Goal: Information Seeking & Learning: Learn about a topic

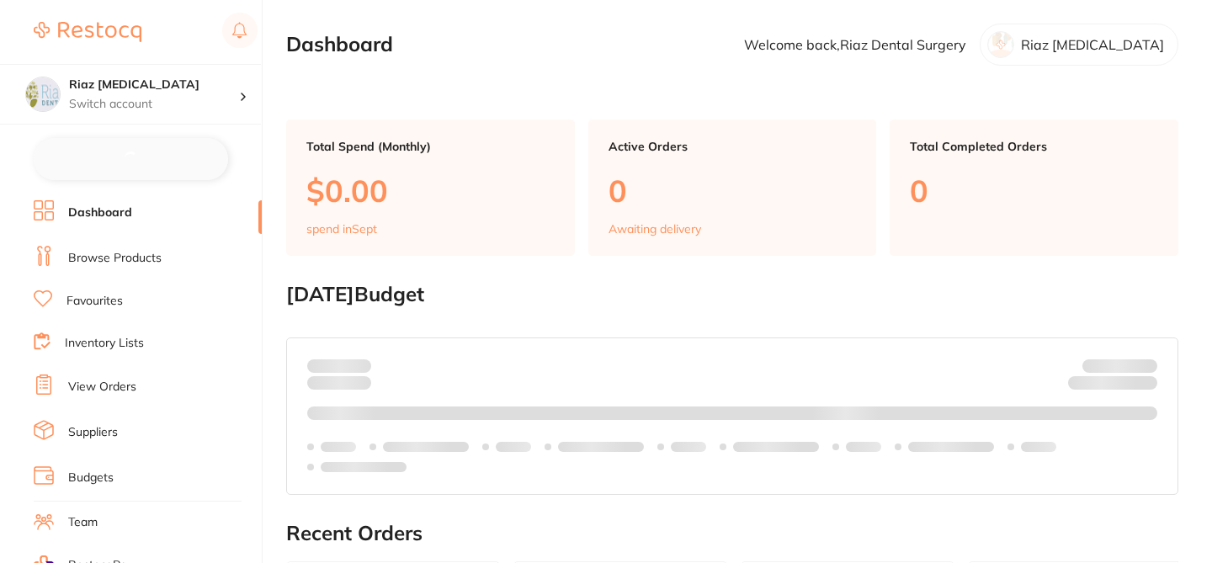
checkbox input "false"
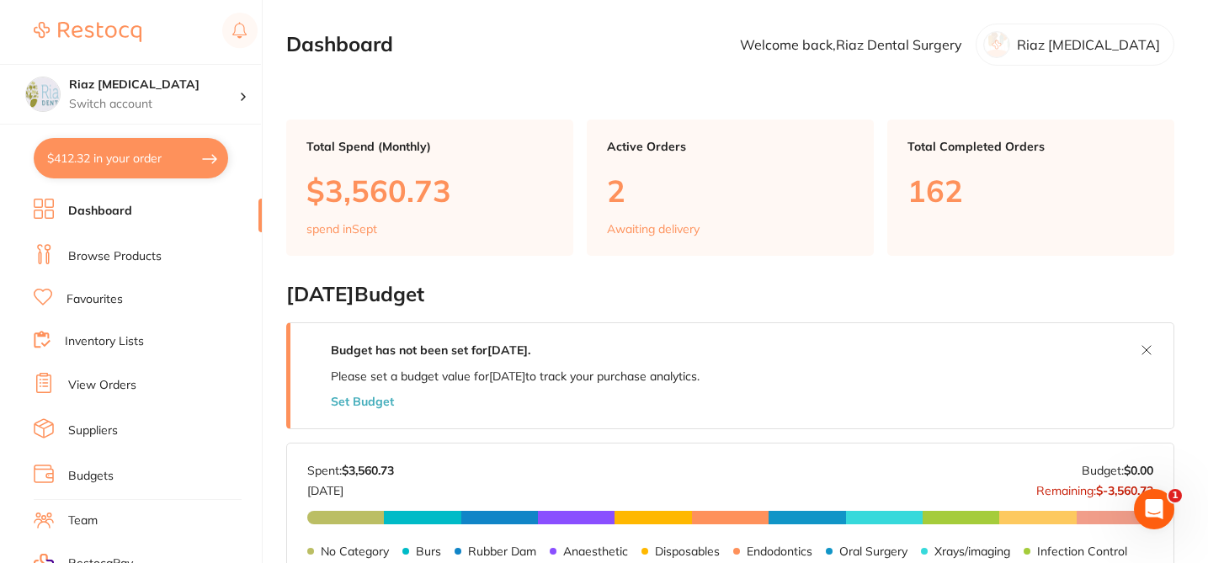
click at [148, 252] on link "Browse Products" at bounding box center [114, 256] width 93 height 17
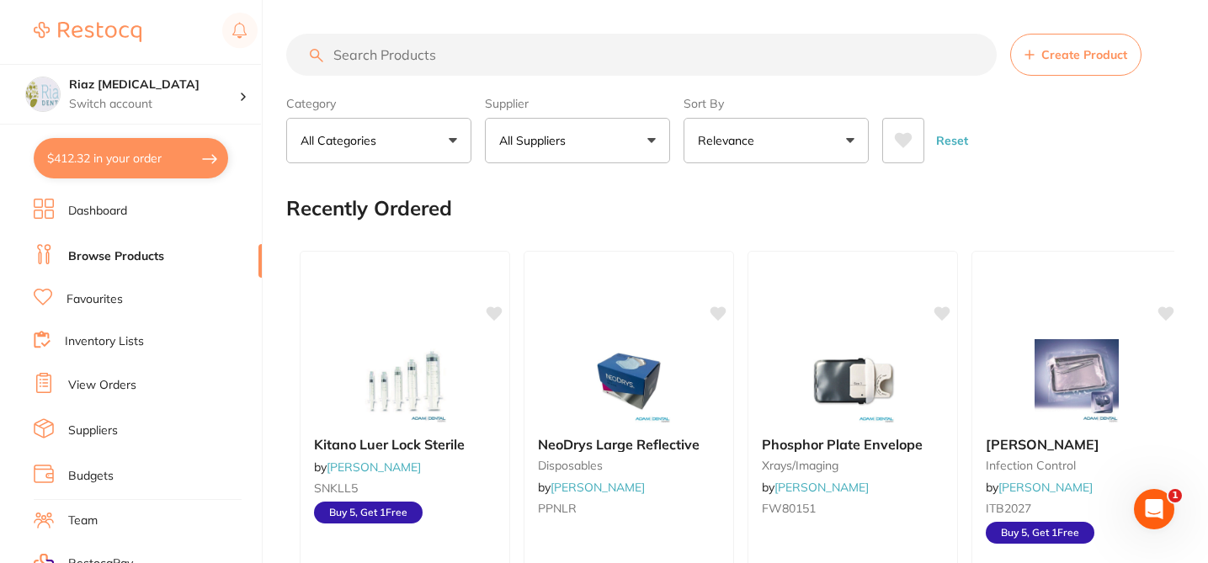
click at [352, 55] on input "search" at bounding box center [641, 55] width 710 height 42
click at [650, 140] on button "All Suppliers" at bounding box center [577, 140] width 185 height 45
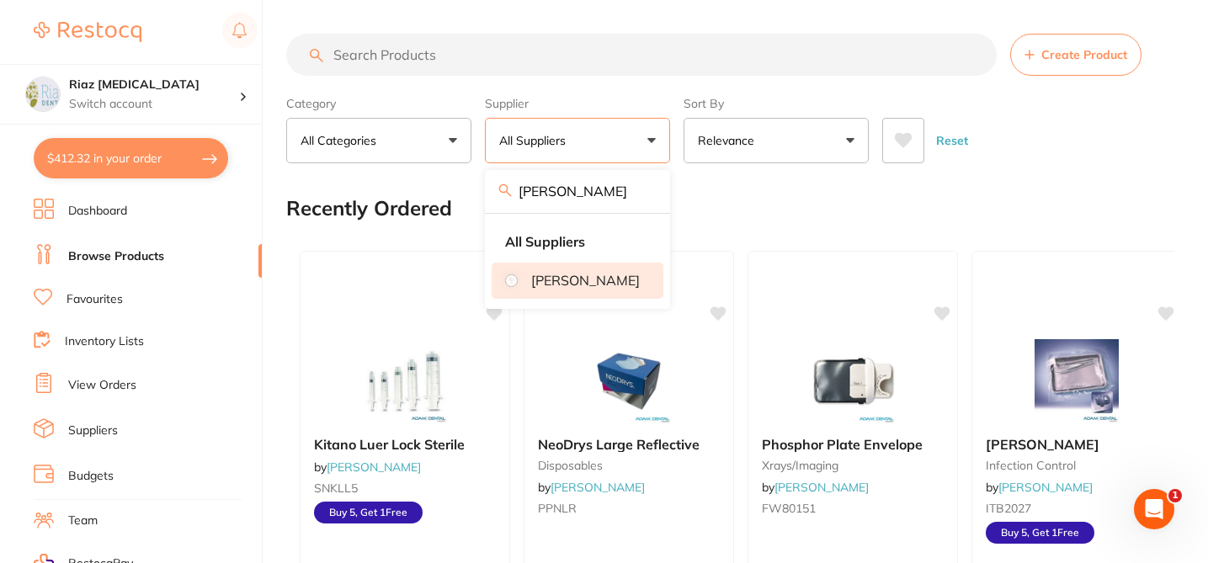
type input "henry"
click at [543, 288] on p "[PERSON_NAME]" at bounding box center [585, 280] width 109 height 15
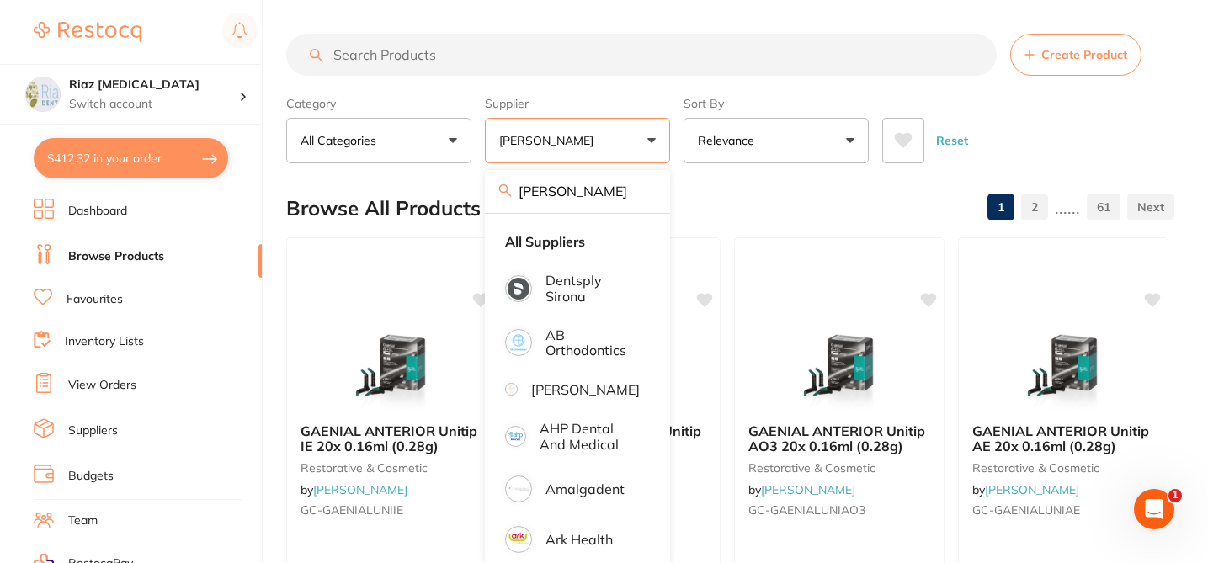
click at [741, 180] on div "Browse All Products 1 2 ...... 61" at bounding box center [730, 208] width 888 height 56
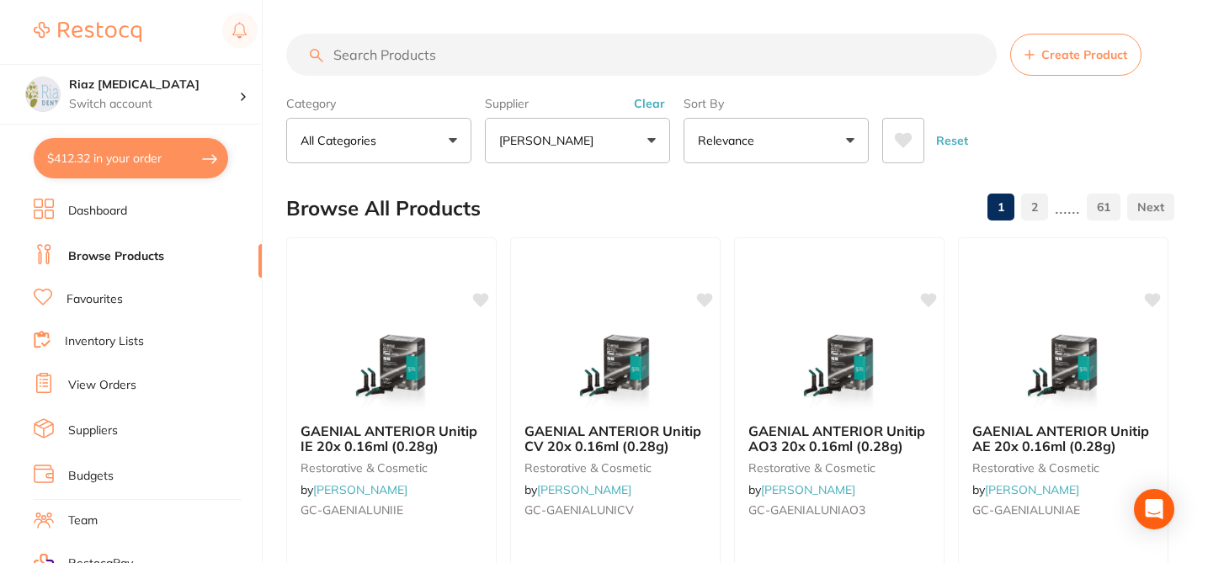
click at [730, 198] on div "Browse All Products 1 2 ...... 61" at bounding box center [730, 208] width 888 height 56
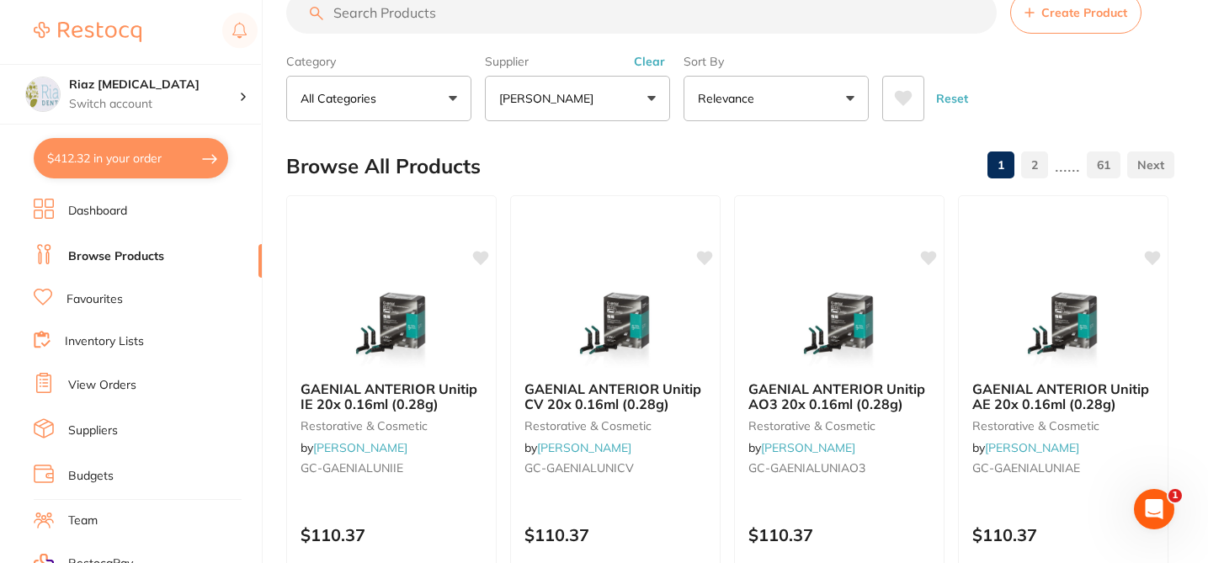
scroll to position [67, 0]
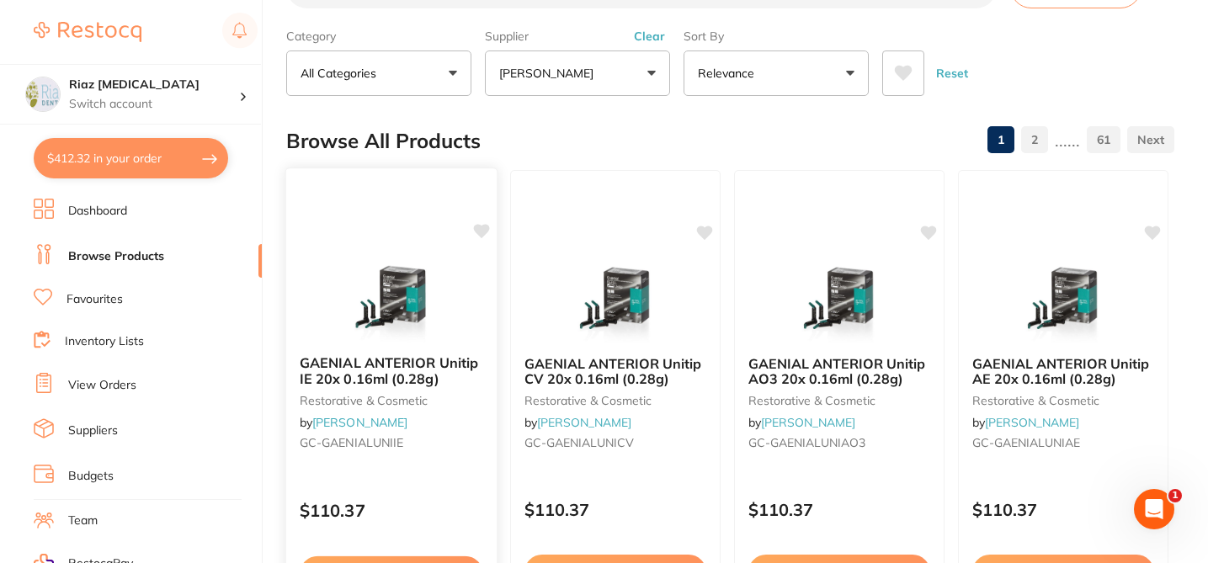
click at [482, 230] on icon at bounding box center [482, 231] width 16 height 14
click at [710, 231] on icon at bounding box center [706, 231] width 16 height 14
click at [933, 230] on icon at bounding box center [930, 231] width 16 height 14
click at [1155, 226] on icon at bounding box center [1153, 231] width 16 height 14
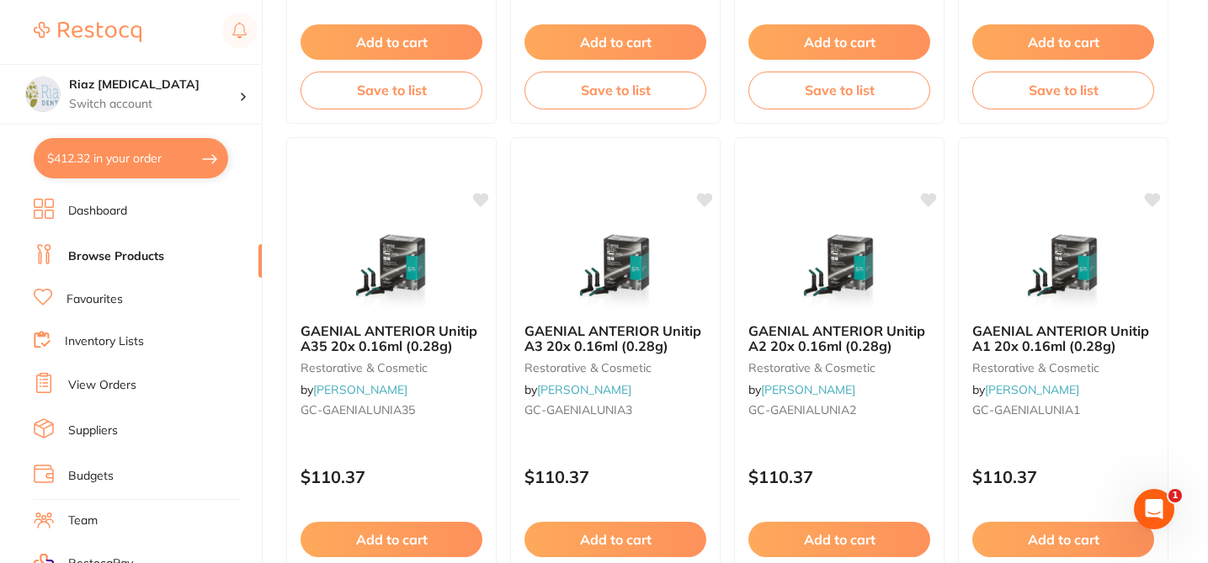
scroll to position [606, 0]
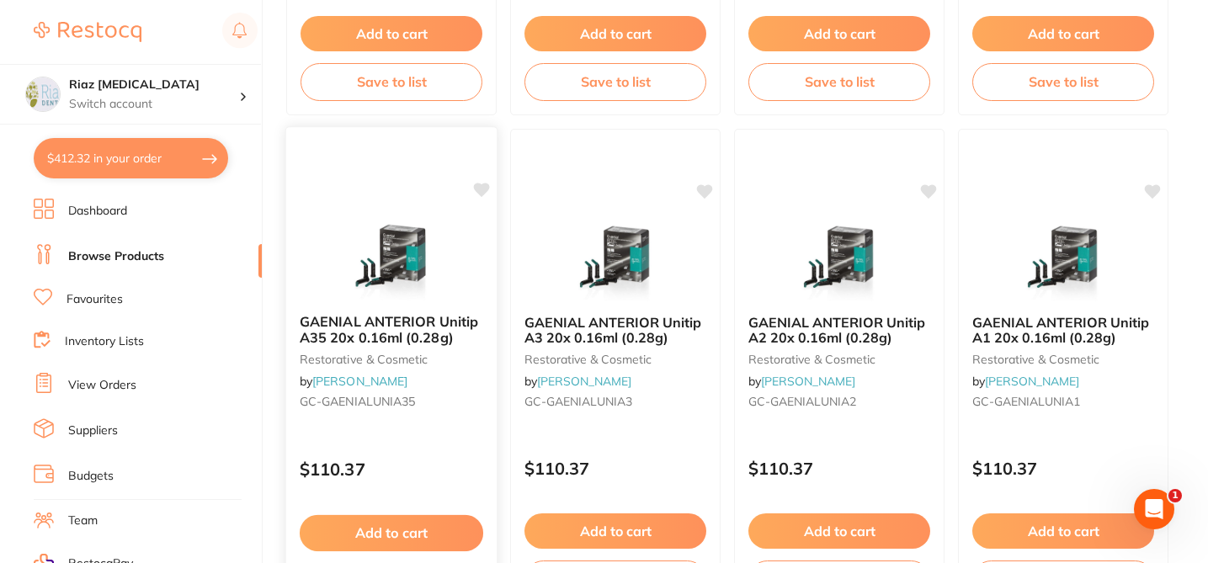
click at [479, 188] on icon at bounding box center [482, 190] width 16 height 14
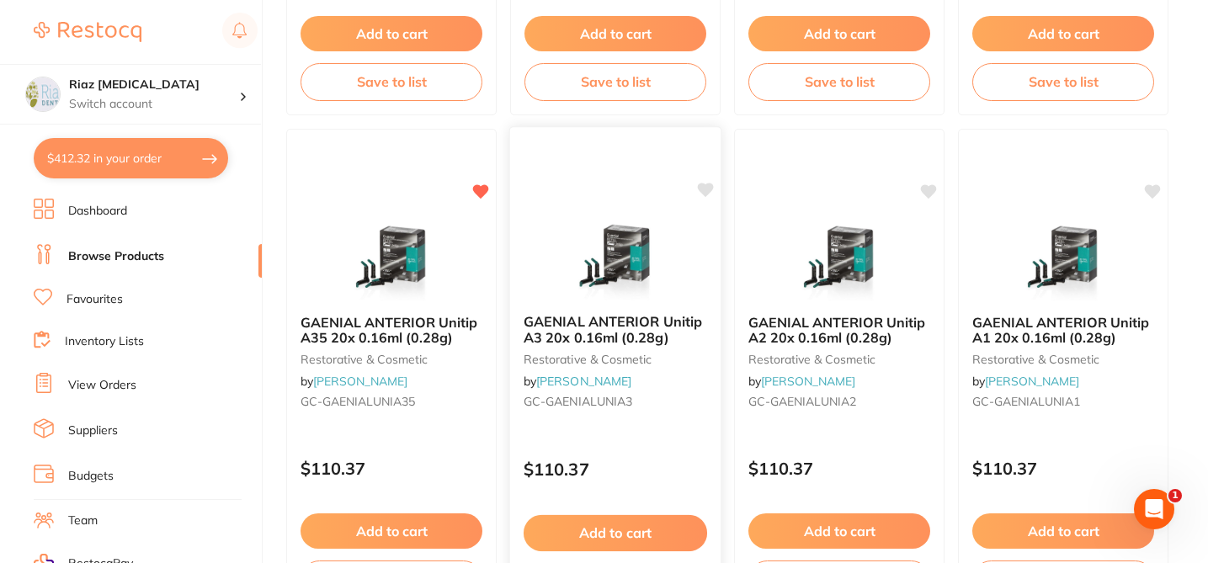
click at [708, 188] on icon at bounding box center [706, 190] width 16 height 14
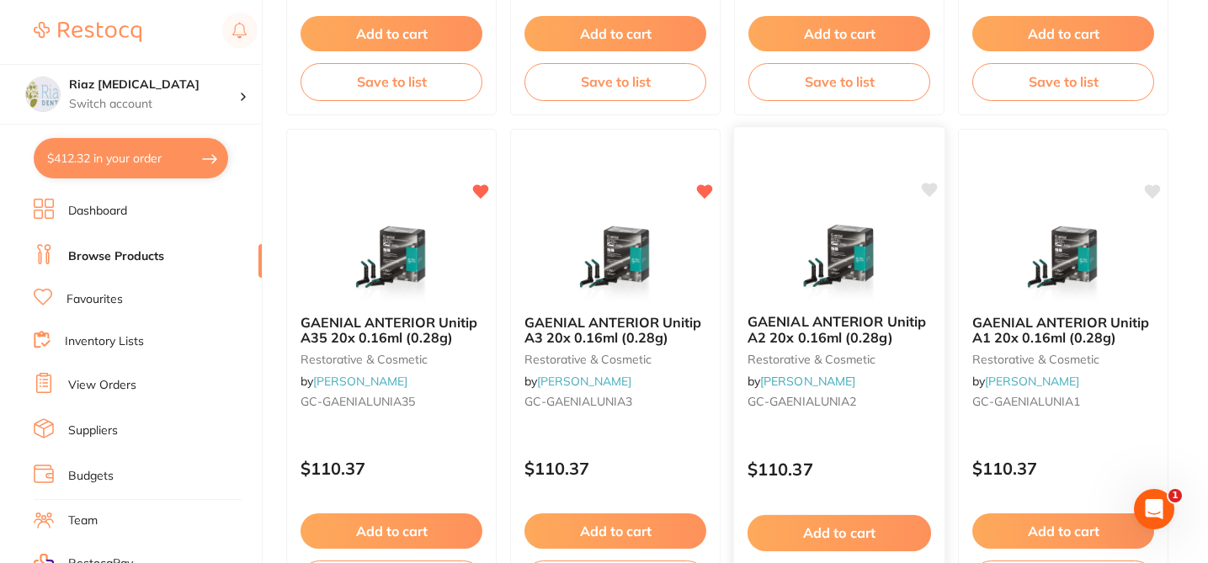
click at [929, 187] on icon at bounding box center [930, 190] width 16 height 14
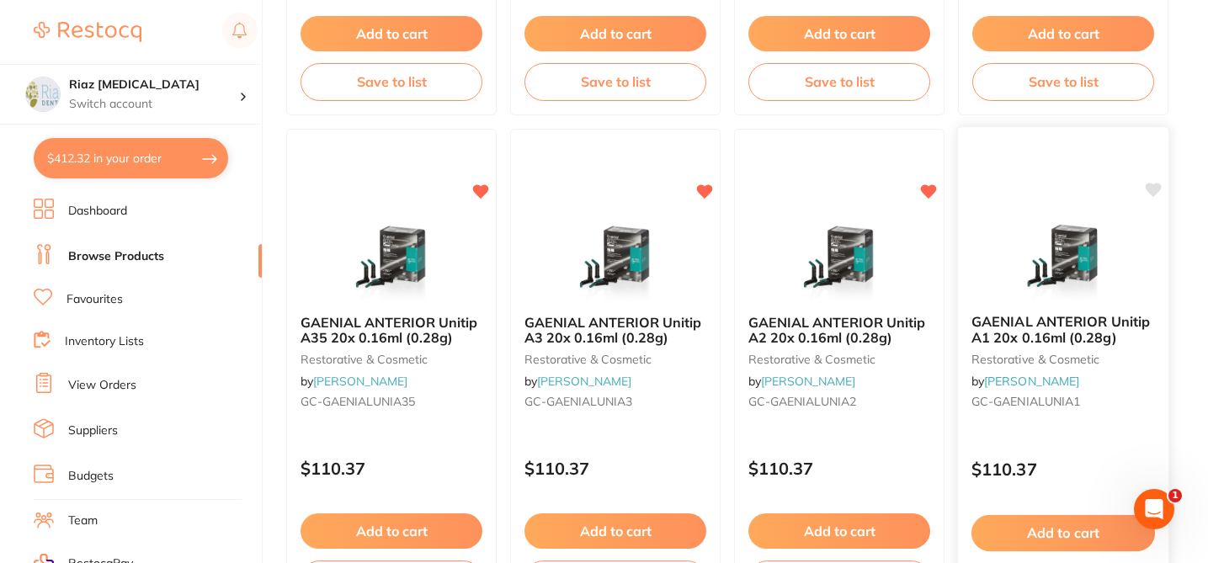
click at [1156, 189] on icon at bounding box center [1153, 190] width 16 height 14
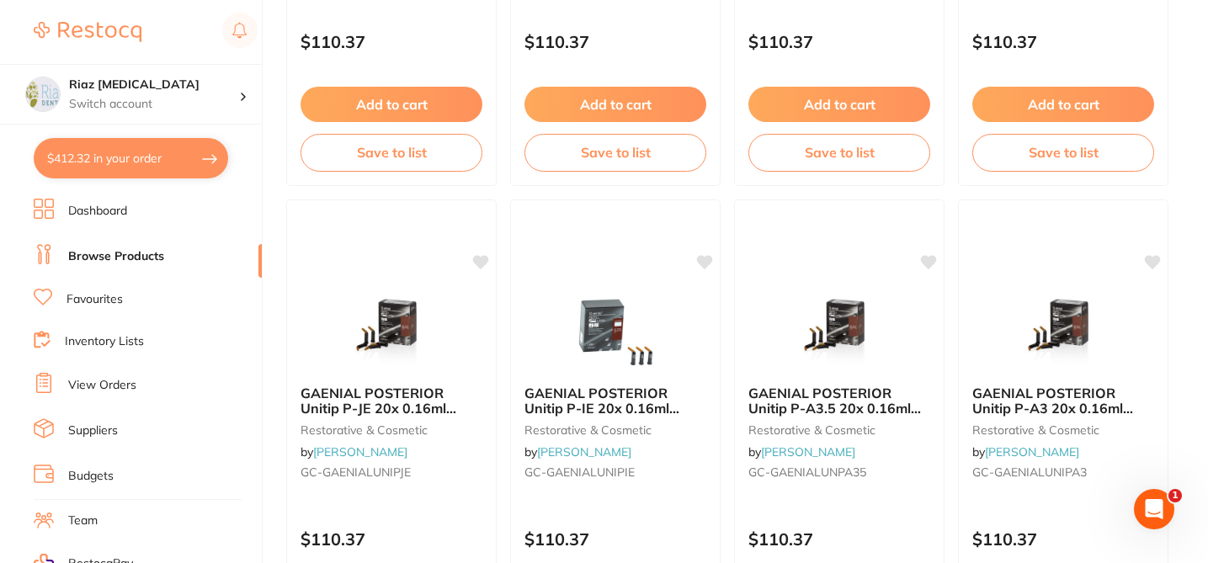
scroll to position [1077, 0]
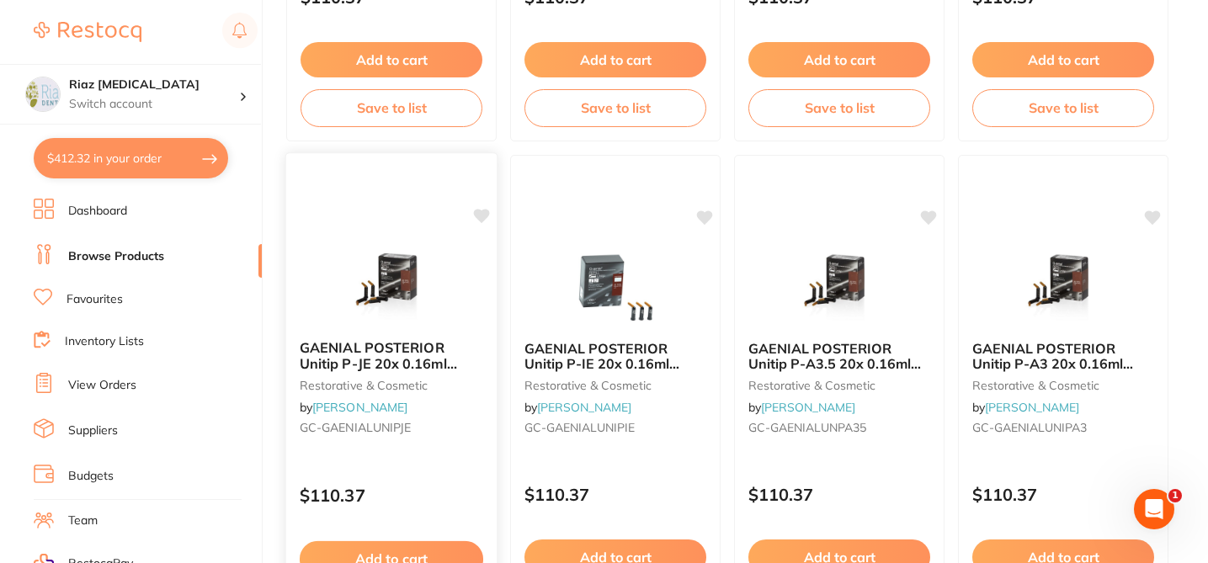
click at [484, 215] on icon at bounding box center [482, 216] width 16 height 14
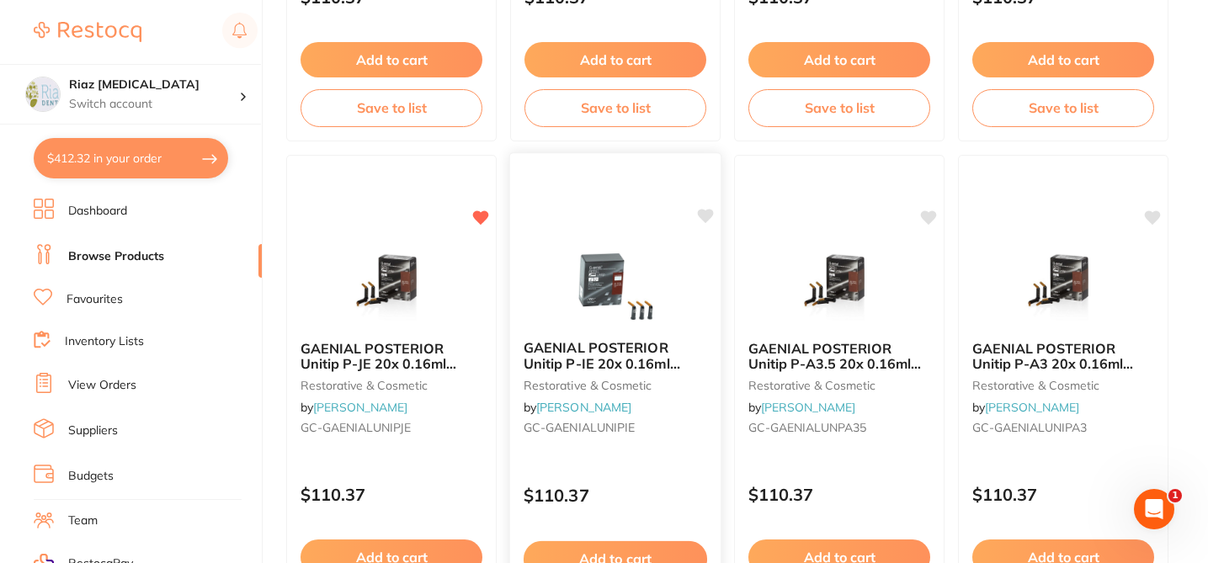
click at [705, 215] on icon at bounding box center [706, 216] width 16 height 14
click at [927, 211] on icon at bounding box center [930, 216] width 16 height 14
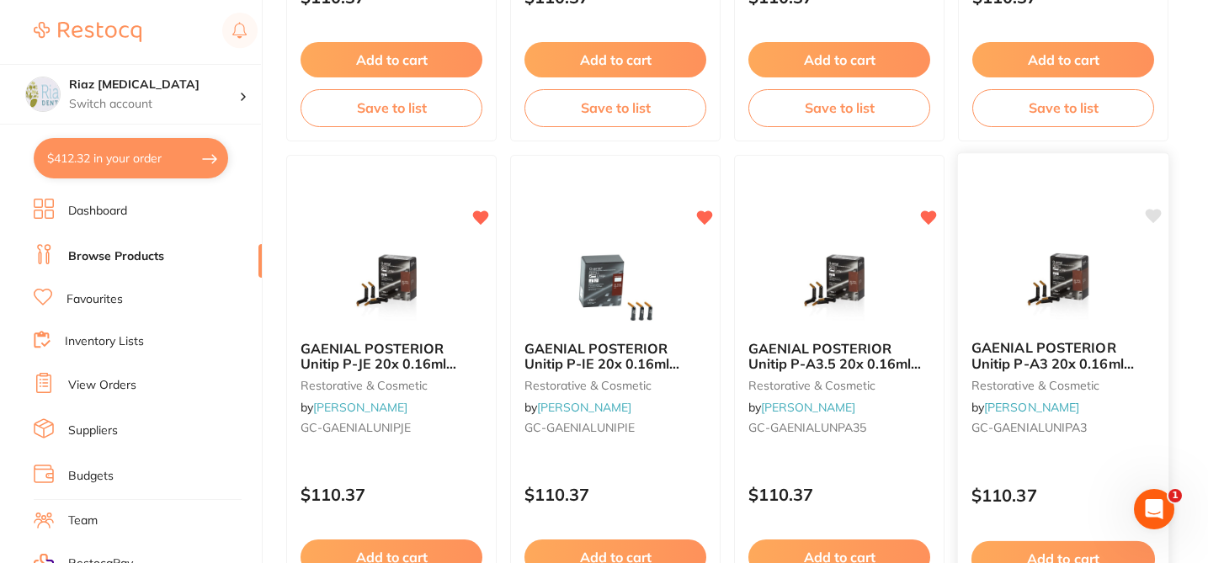
click at [1154, 219] on icon at bounding box center [1153, 216] width 16 height 14
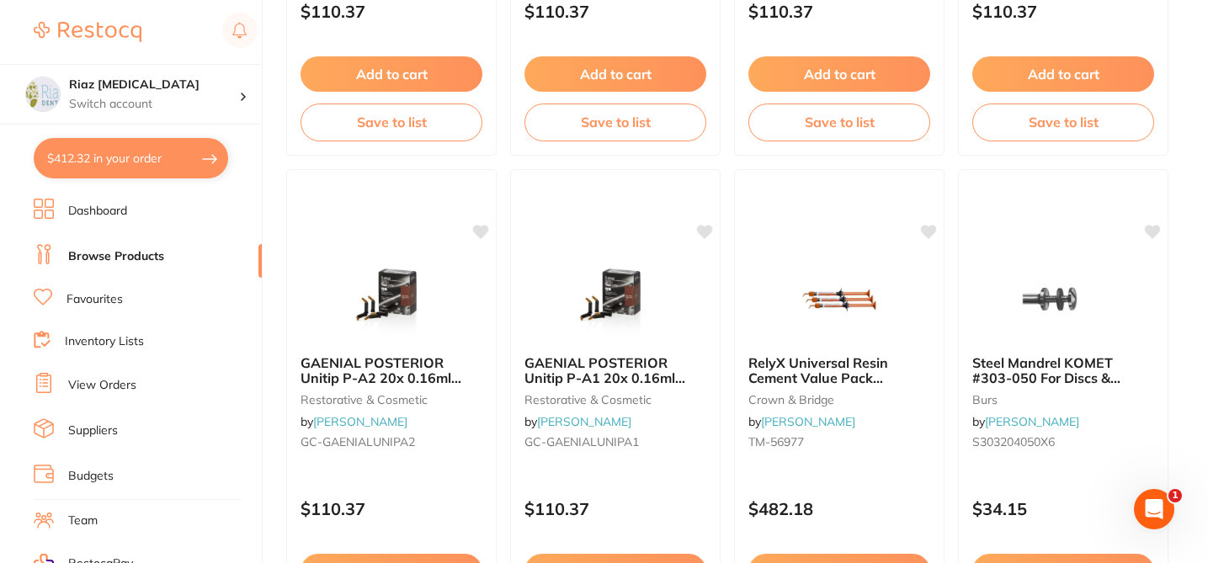
scroll to position [1582, 0]
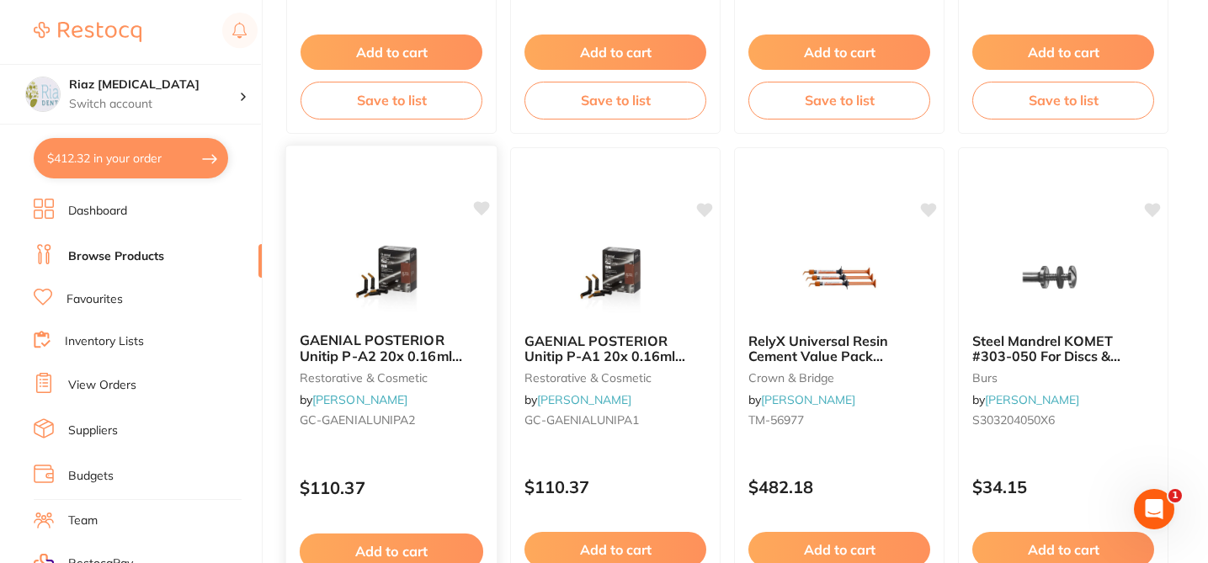
click at [476, 205] on icon at bounding box center [482, 208] width 16 height 14
click at [700, 207] on icon at bounding box center [706, 208] width 16 height 14
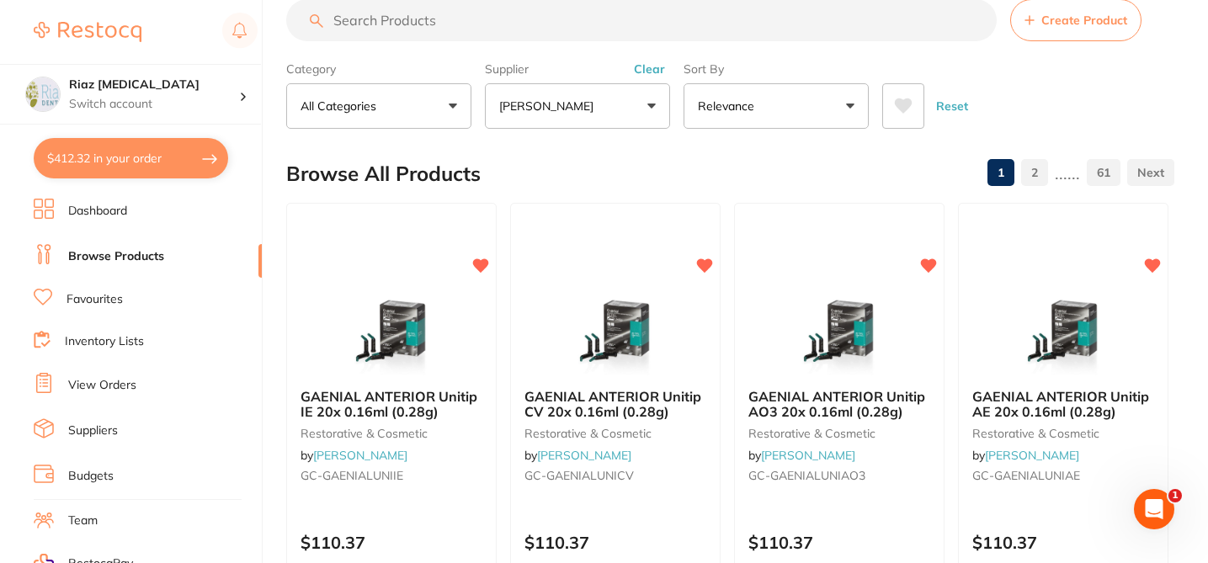
scroll to position [34, 0]
checkbox input "true"
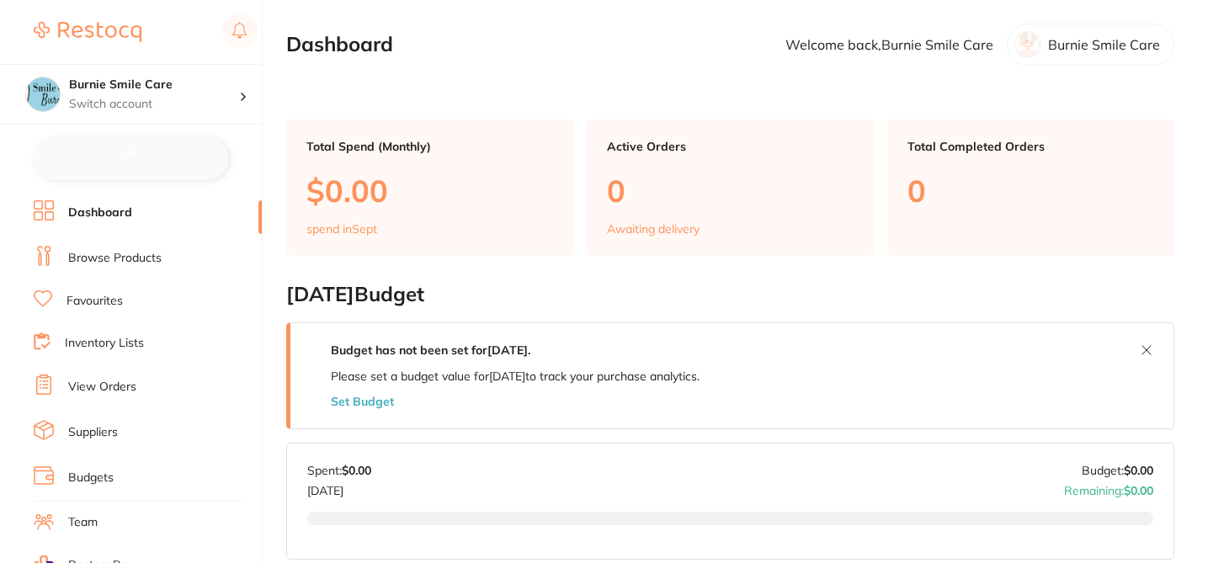
click at [154, 252] on link "Browse Products" at bounding box center [114, 258] width 93 height 17
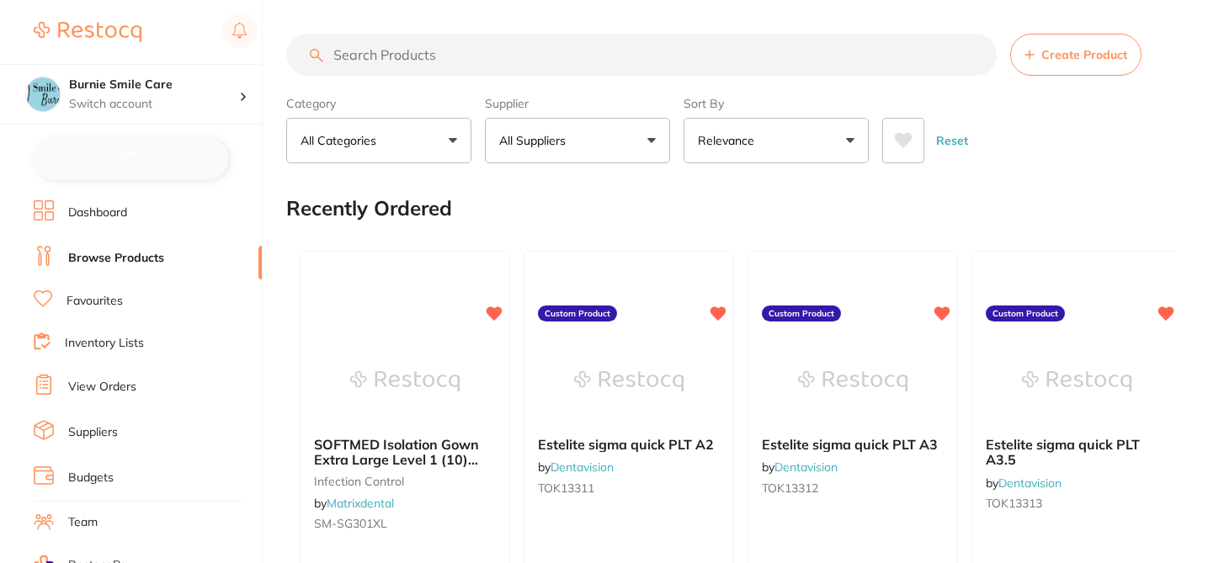
click at [650, 137] on button "All Suppliers" at bounding box center [577, 140] width 185 height 45
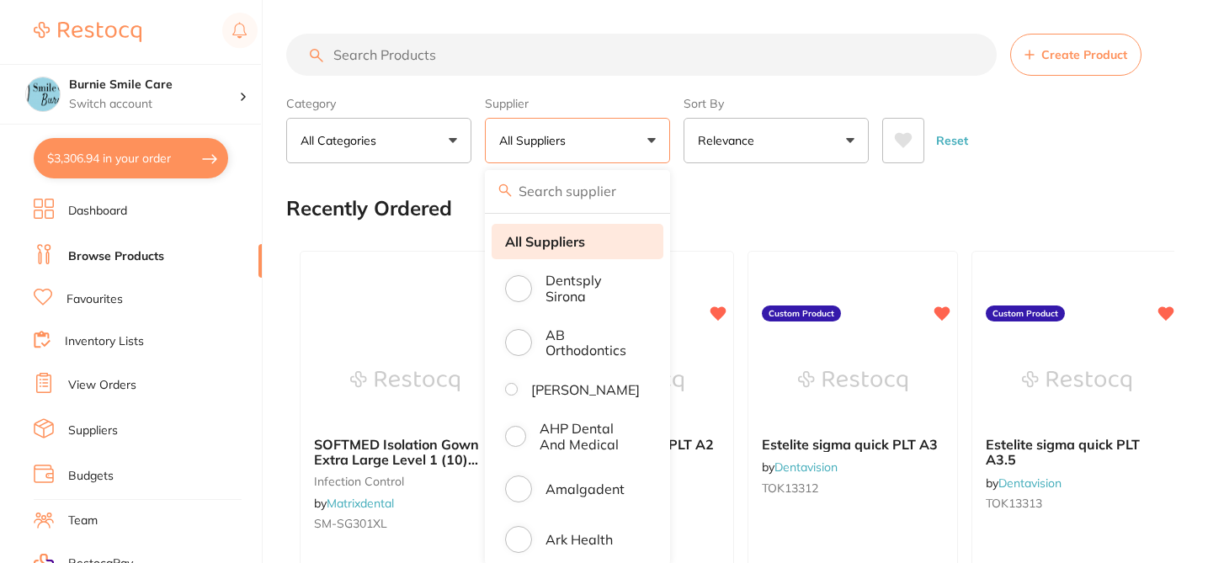
checkbox input "false"
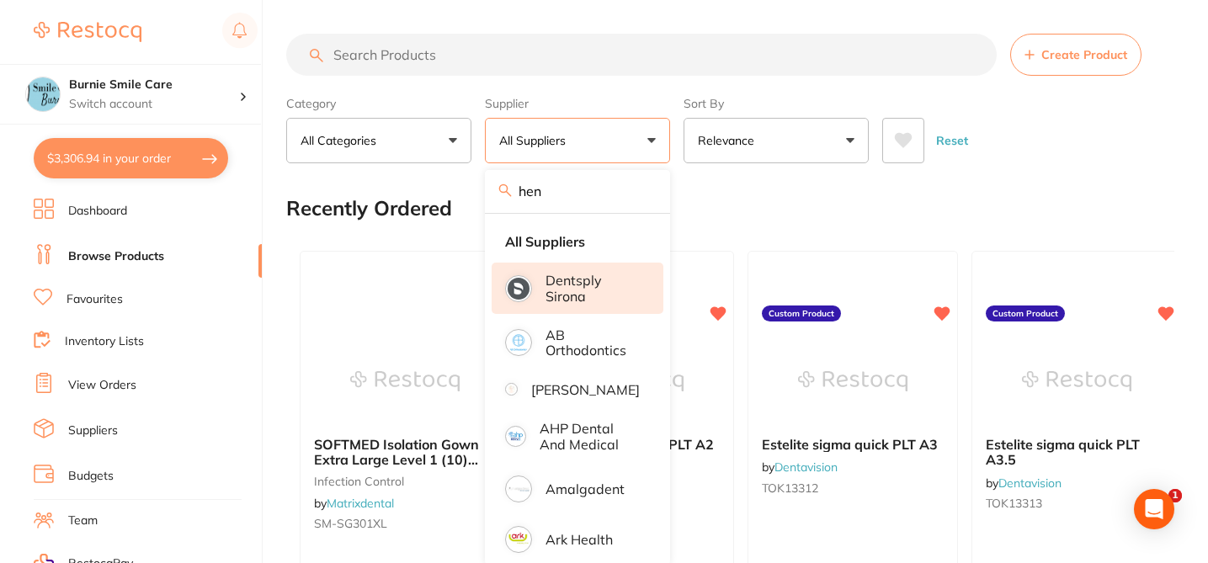
type input "henry schein"
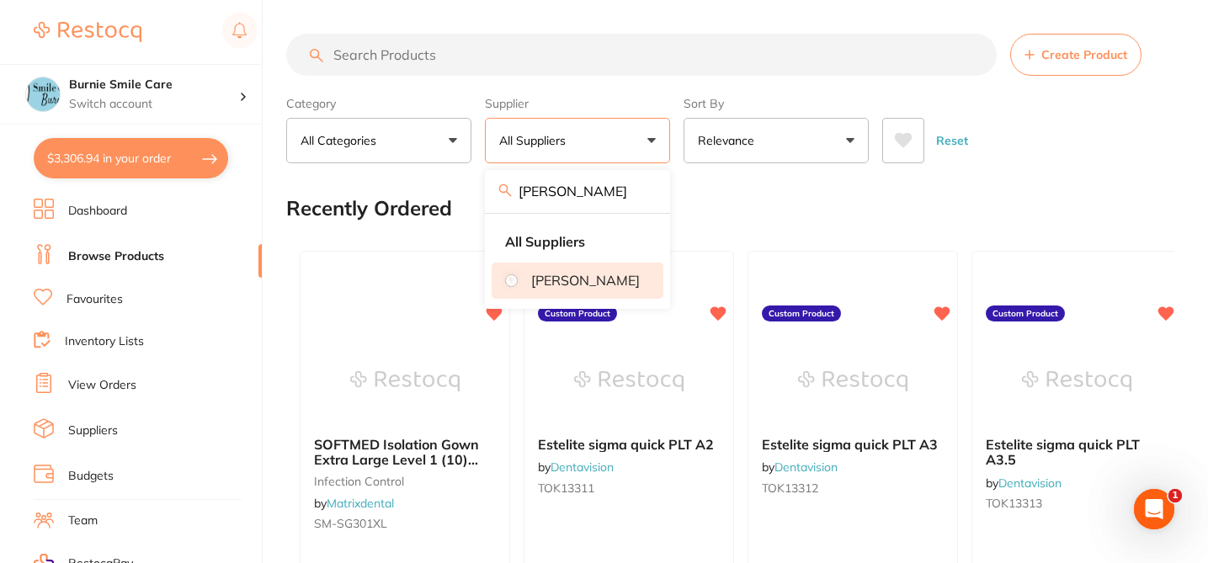
click at [571, 288] on p "[PERSON_NAME]" at bounding box center [585, 280] width 109 height 15
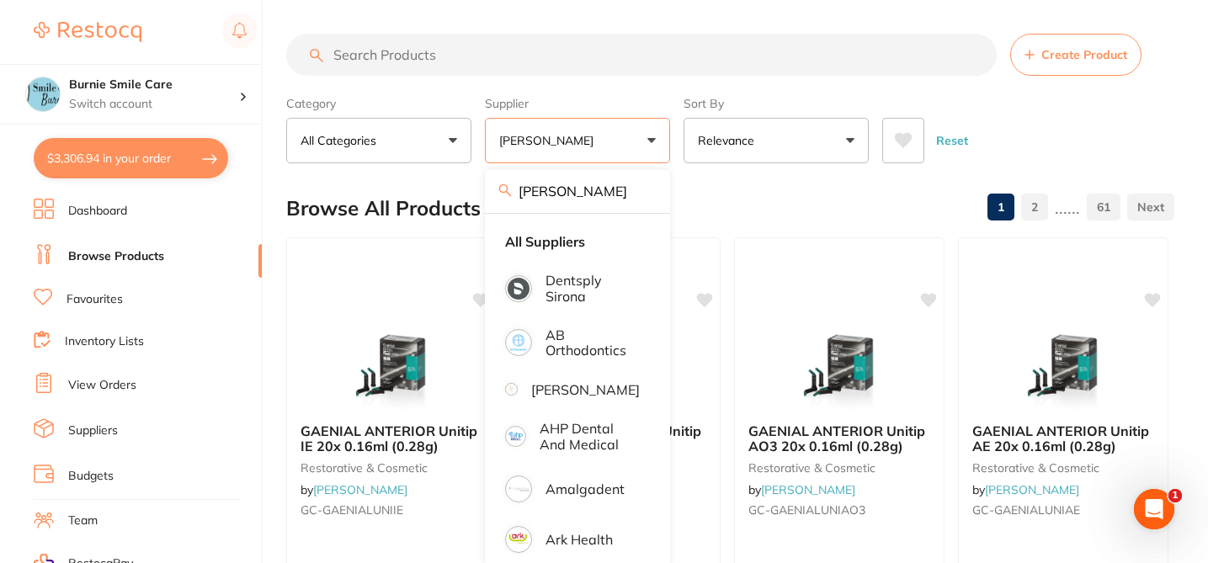
click at [728, 206] on div "Browse All Products 1 2 ...... 61" at bounding box center [730, 208] width 888 height 56
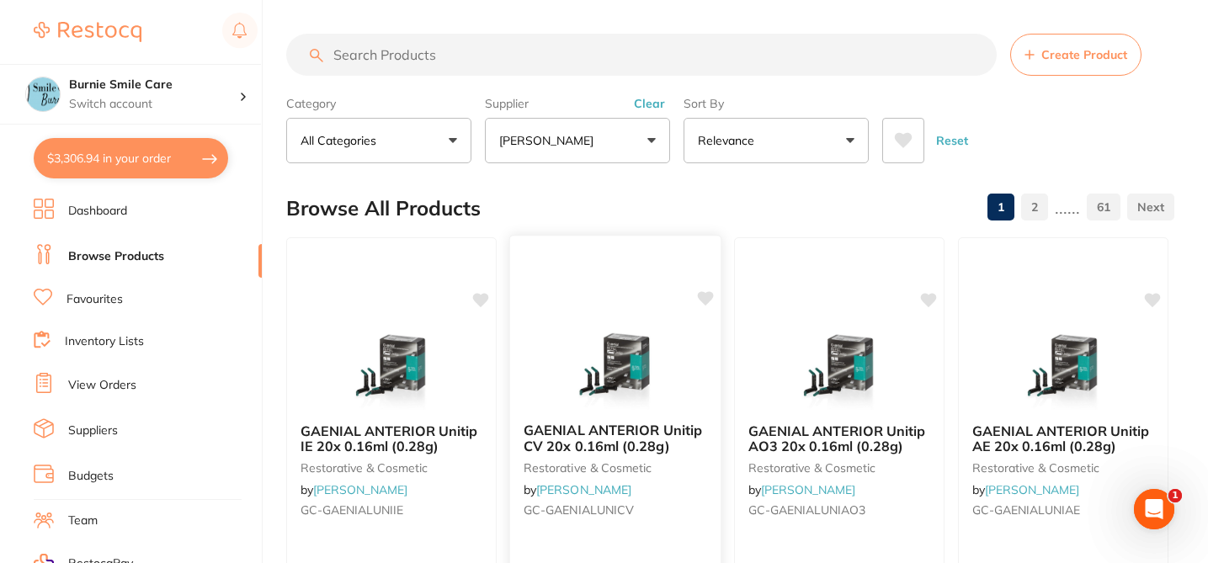
click at [476, 300] on icon at bounding box center [481, 299] width 16 height 13
click at [711, 297] on icon at bounding box center [706, 298] width 16 height 14
click at [930, 298] on icon at bounding box center [930, 298] width 16 height 14
click at [1150, 300] on icon at bounding box center [1153, 298] width 16 height 14
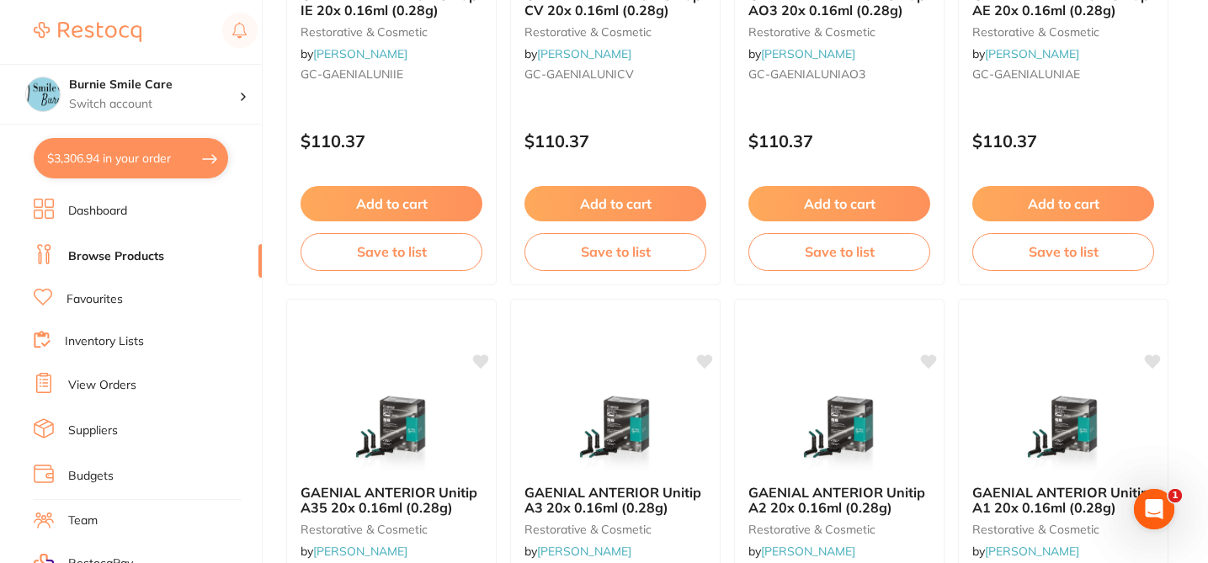
scroll to position [438, 0]
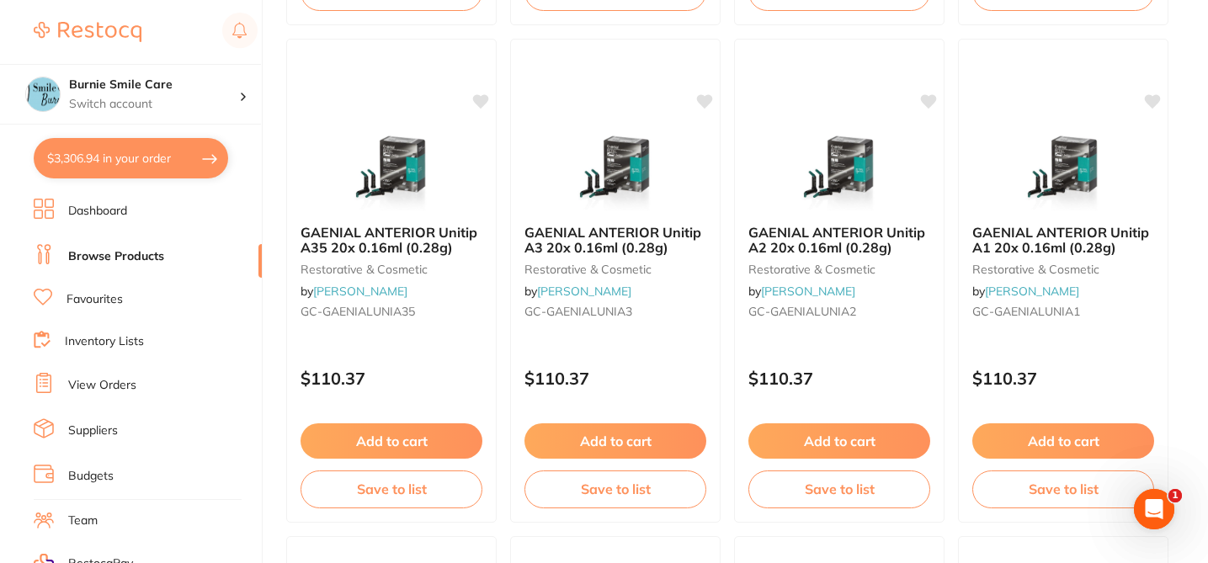
scroll to position [707, 0]
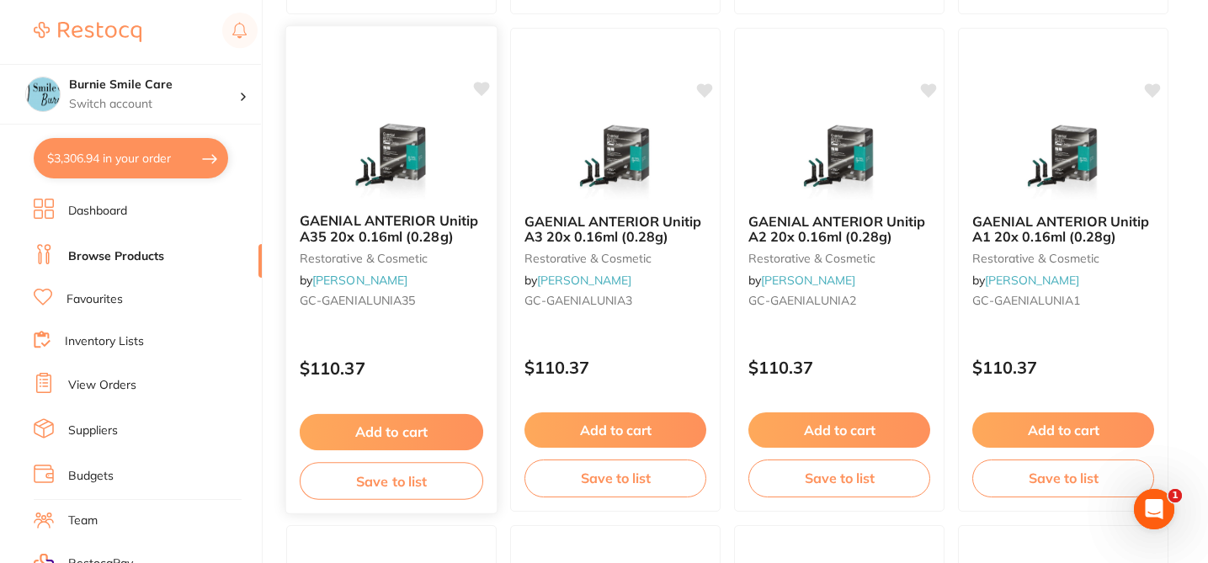
click at [486, 92] on icon at bounding box center [481, 89] width 17 height 17
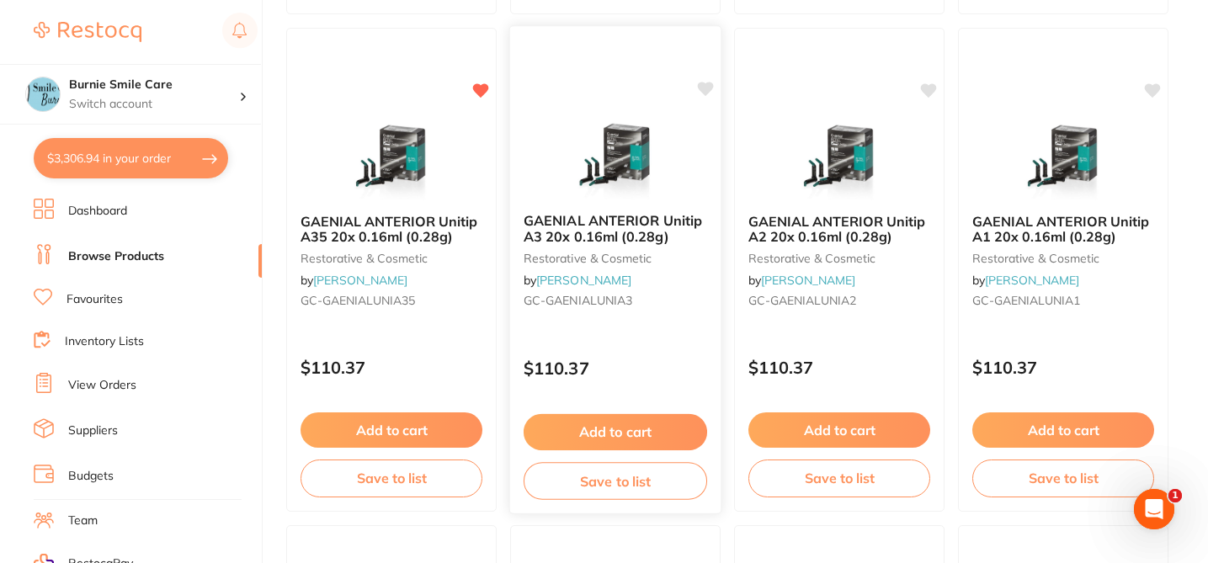
click at [704, 93] on icon at bounding box center [706, 89] width 16 height 14
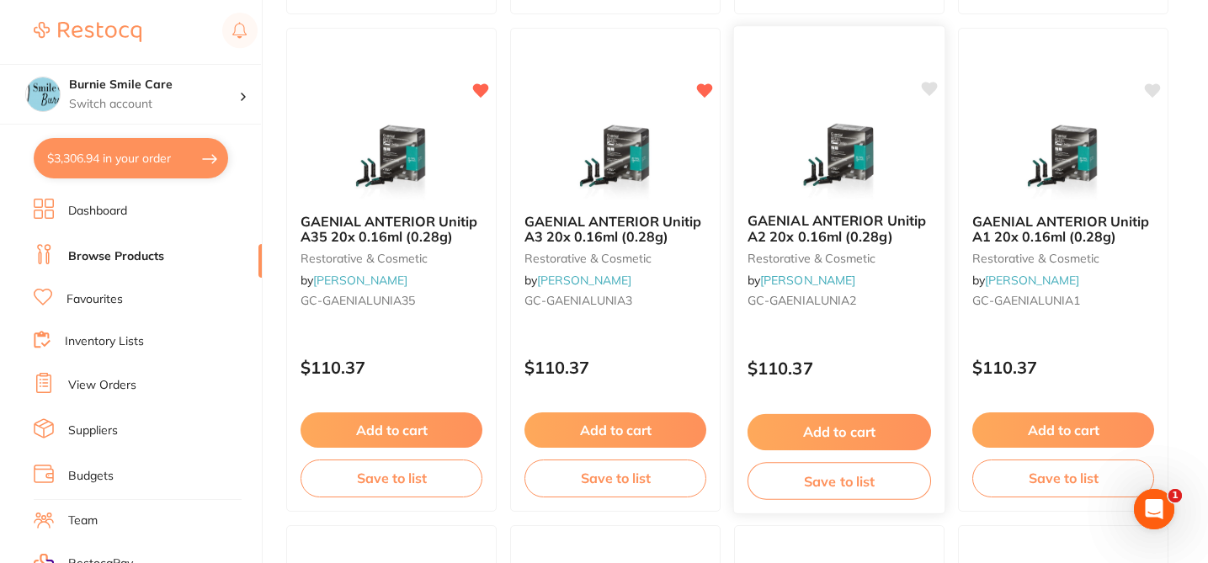
click at [927, 88] on icon at bounding box center [930, 89] width 16 height 14
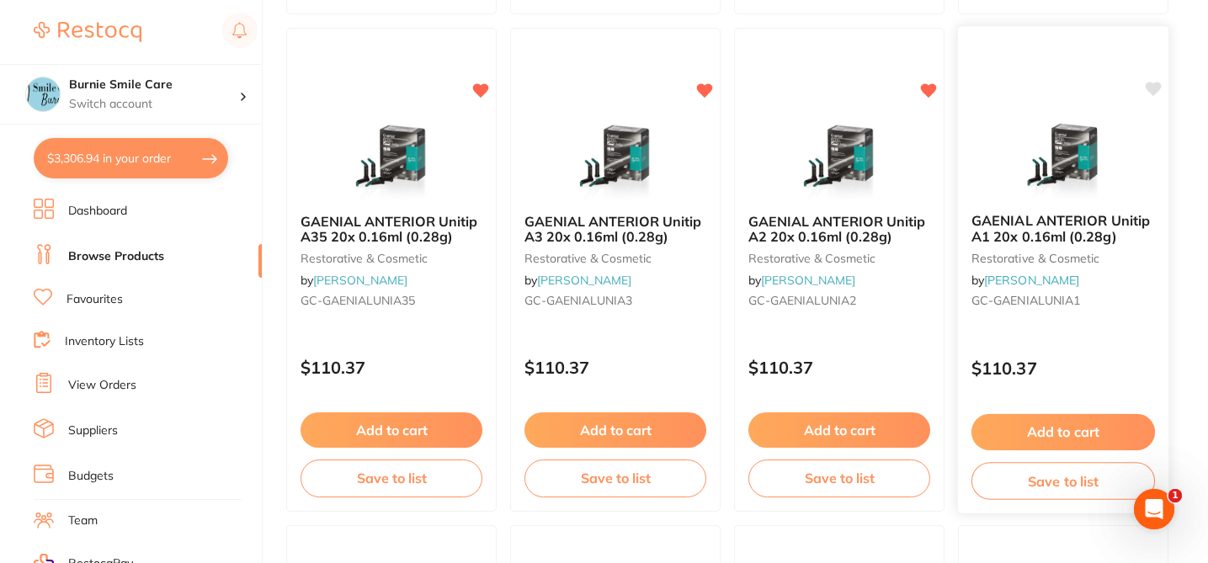
click at [1156, 88] on icon at bounding box center [1153, 89] width 16 height 14
drag, startPoint x: 1207, startPoint y: 95, endPoint x: 1207, endPoint y: 136, distance: 41.2
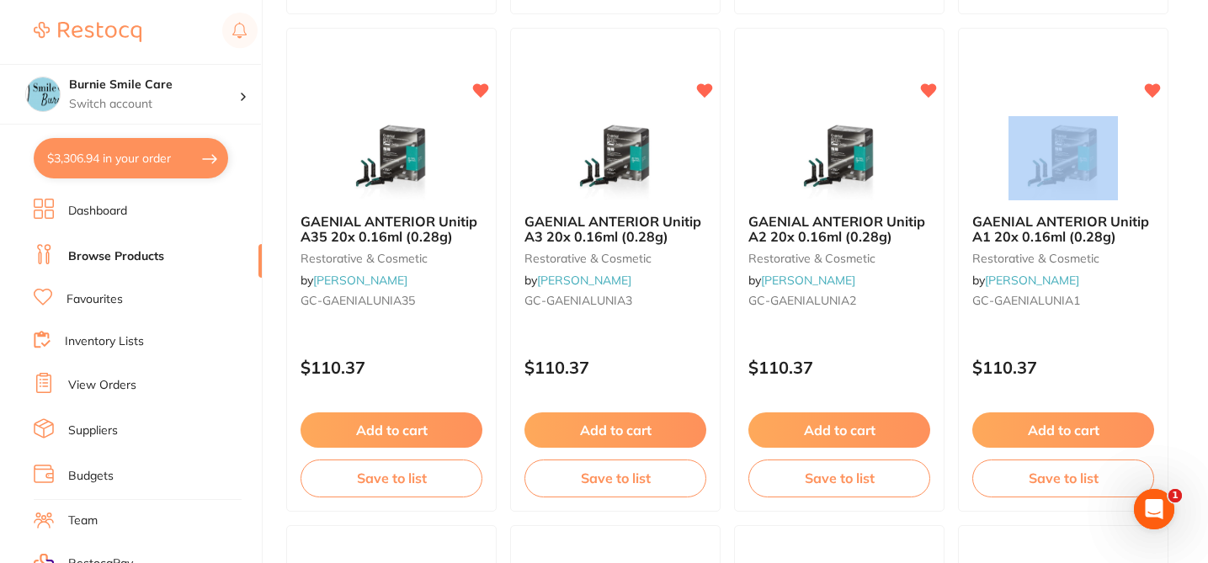
drag, startPoint x: 1207, startPoint y: 91, endPoint x: 1207, endPoint y: 114, distance: 22.7
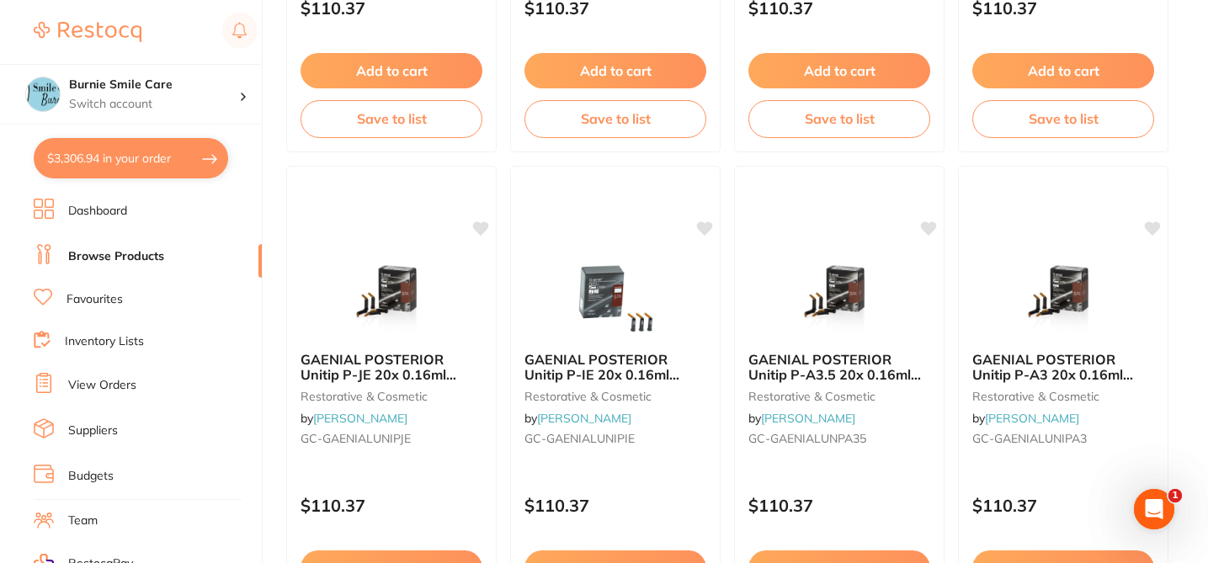
scroll to position [1164, 0]
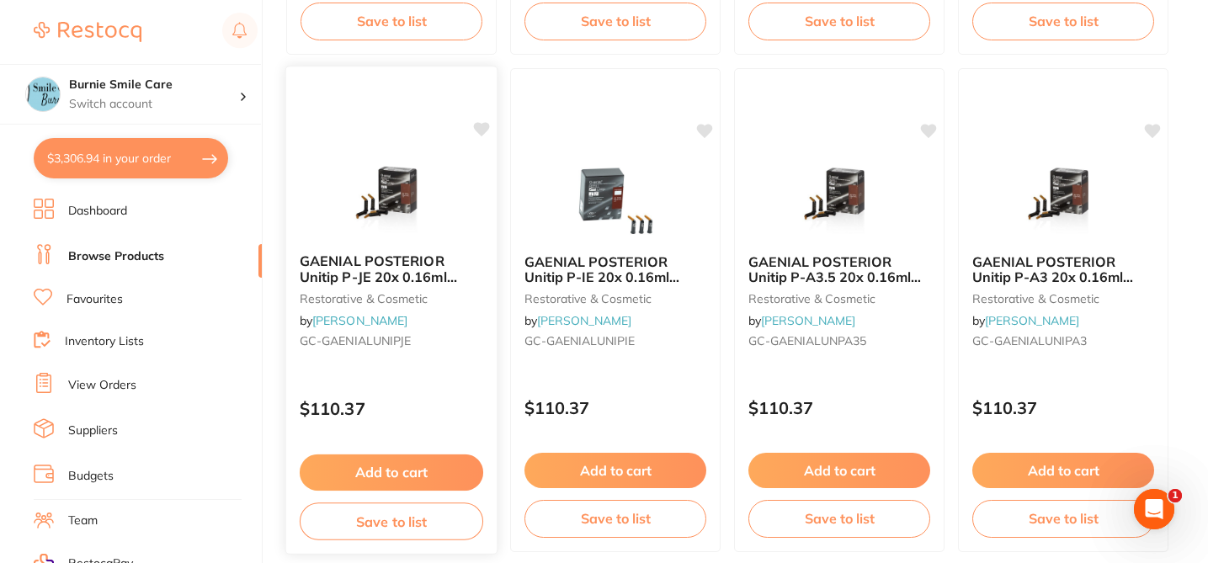
click at [480, 134] on icon at bounding box center [482, 129] width 16 height 14
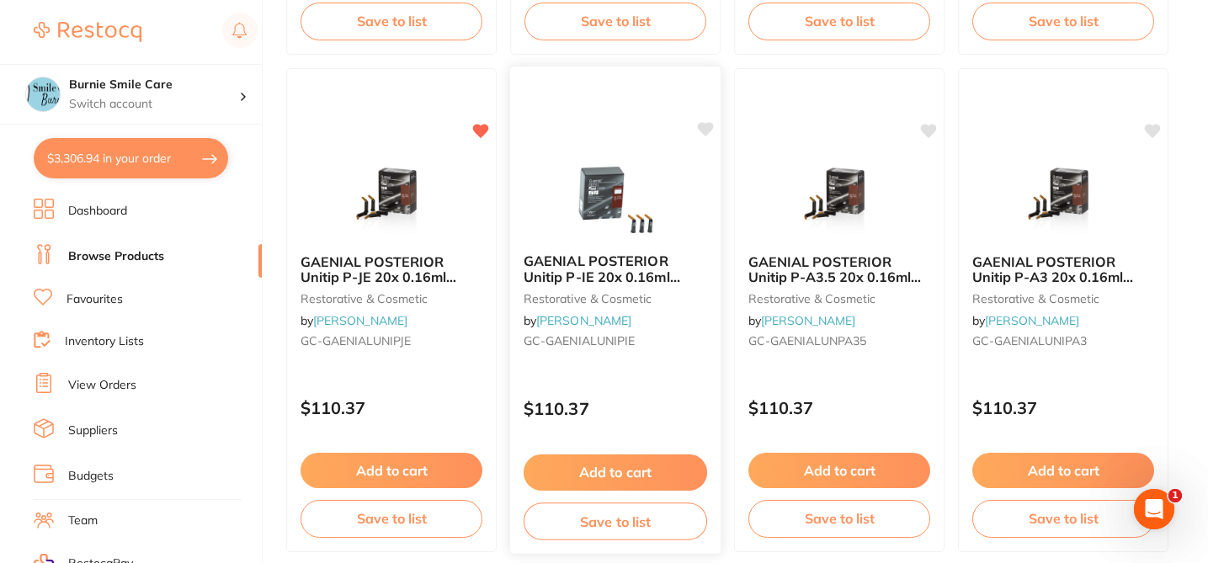
click at [705, 131] on icon at bounding box center [706, 129] width 16 height 14
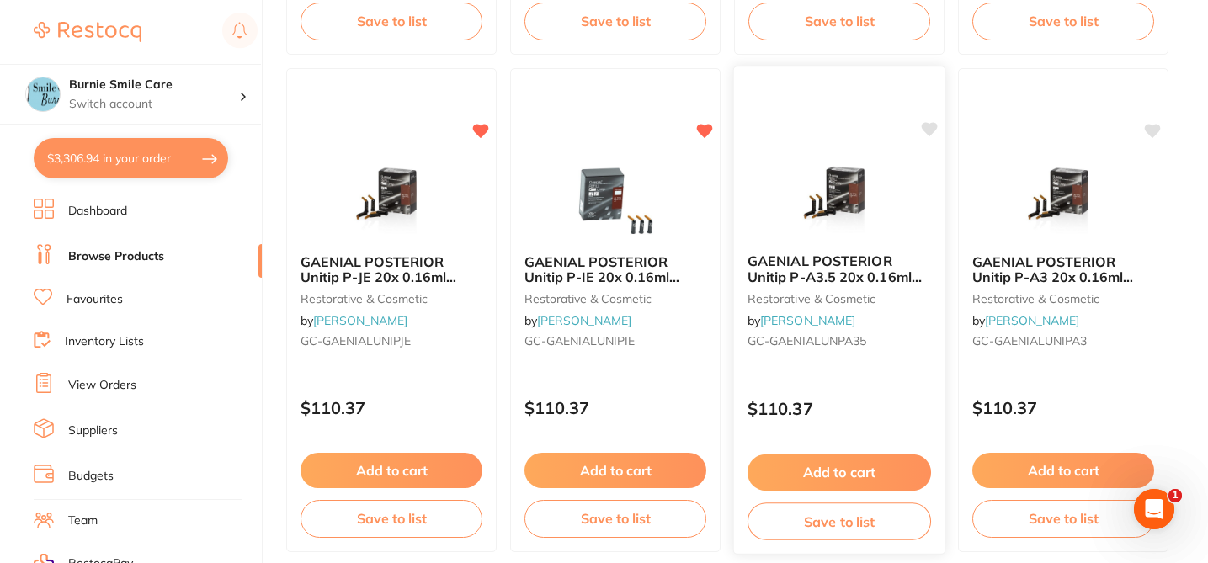
click at [927, 129] on icon at bounding box center [930, 129] width 16 height 14
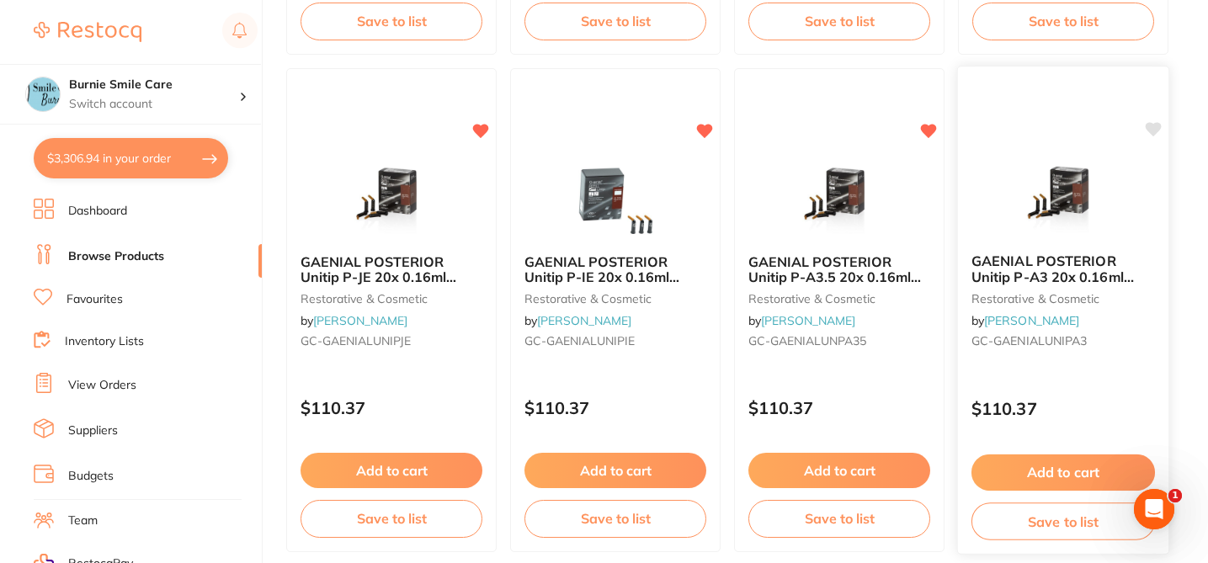
click at [1150, 132] on icon at bounding box center [1153, 129] width 16 height 14
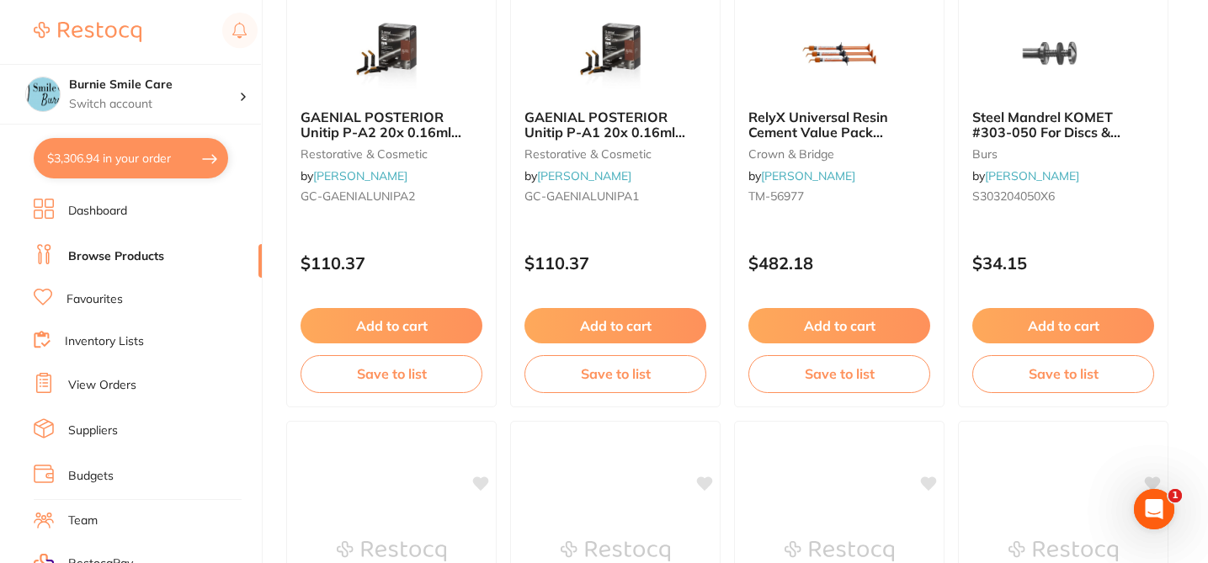
scroll to position [1708, 0]
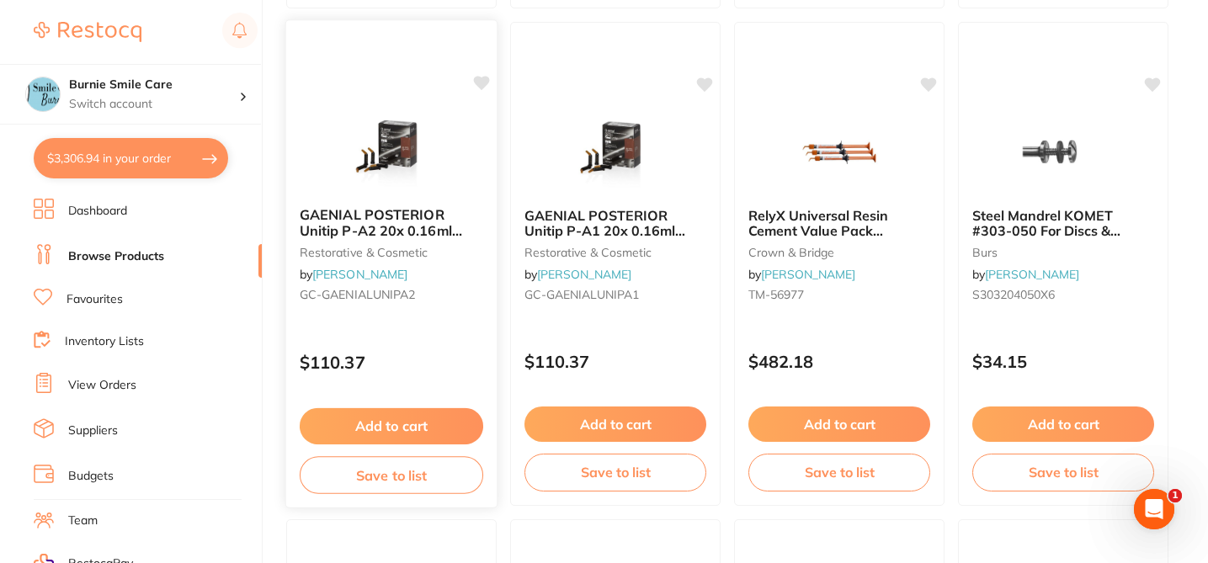
click at [485, 83] on icon at bounding box center [482, 83] width 16 height 14
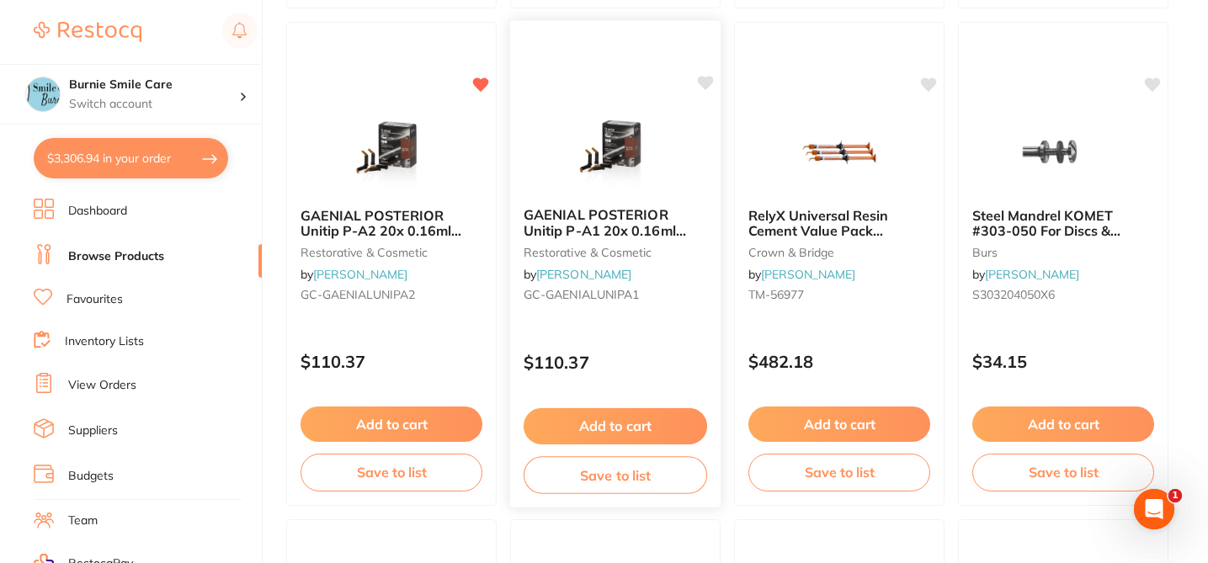
click at [702, 83] on icon at bounding box center [706, 83] width 16 height 14
checkbox input "true"
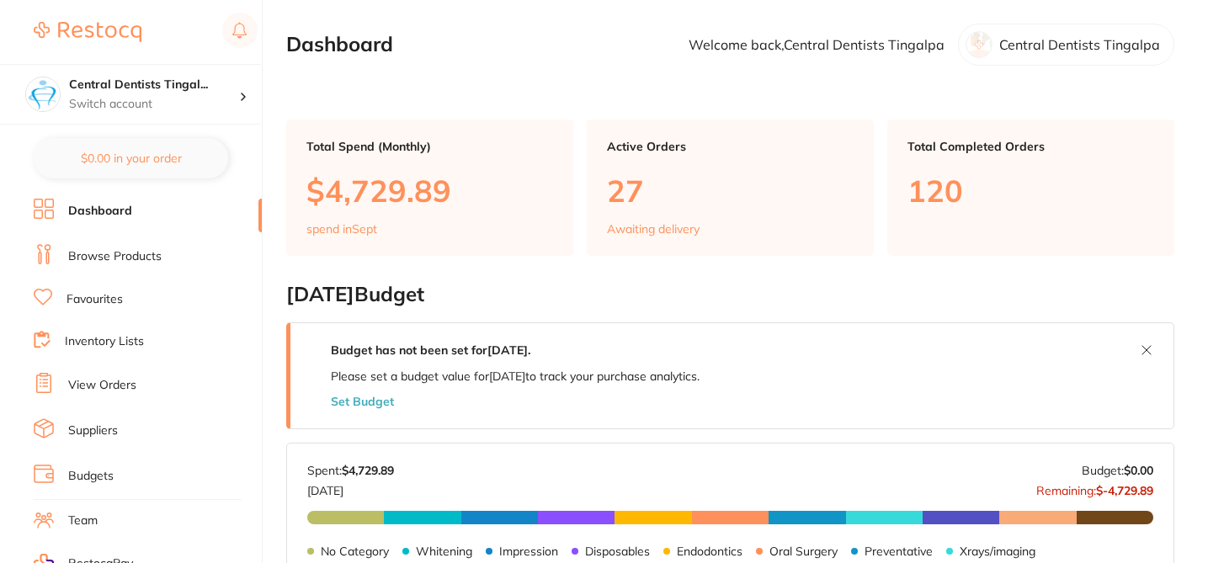
click at [142, 255] on link "Browse Products" at bounding box center [114, 256] width 93 height 17
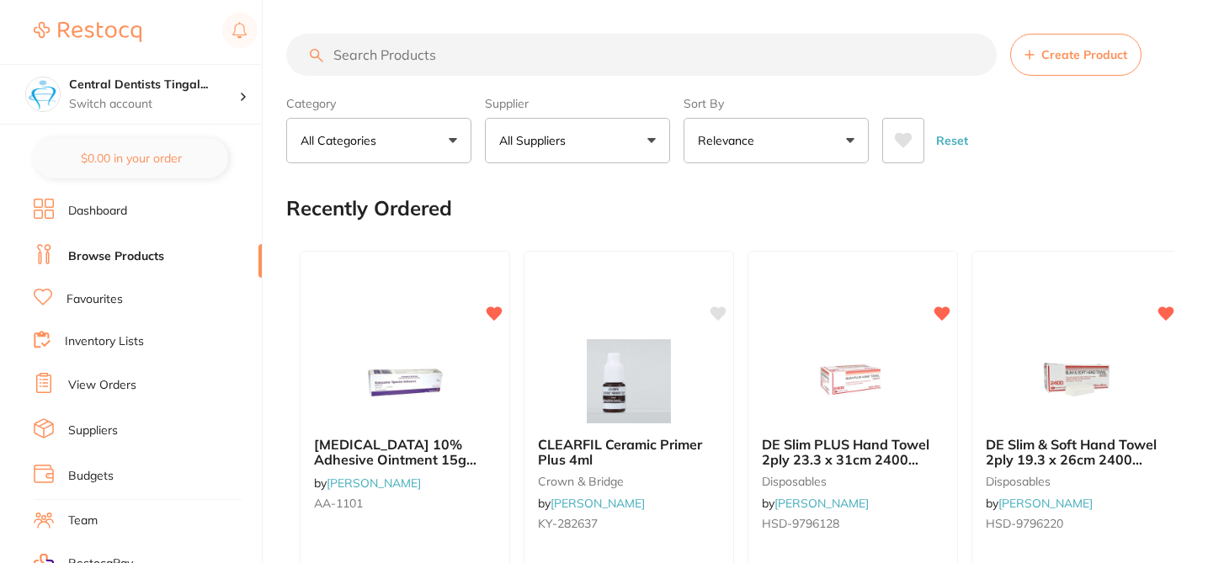
click at [630, 151] on button "All Suppliers" at bounding box center [577, 140] width 185 height 45
type input "henry schein"
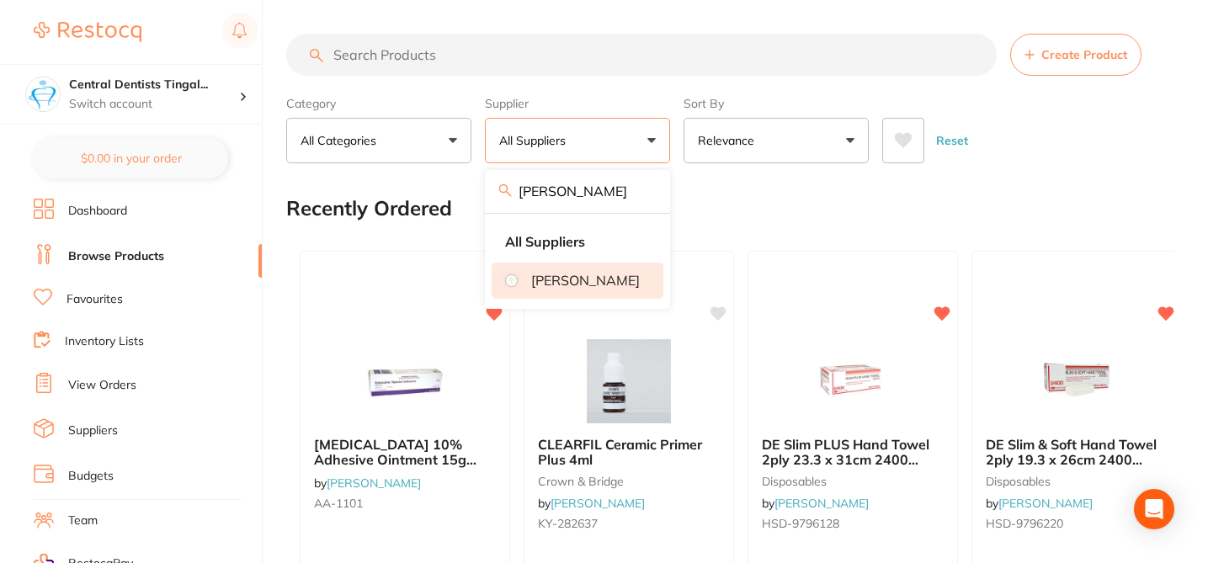
click at [621, 286] on p "[PERSON_NAME]" at bounding box center [585, 280] width 109 height 15
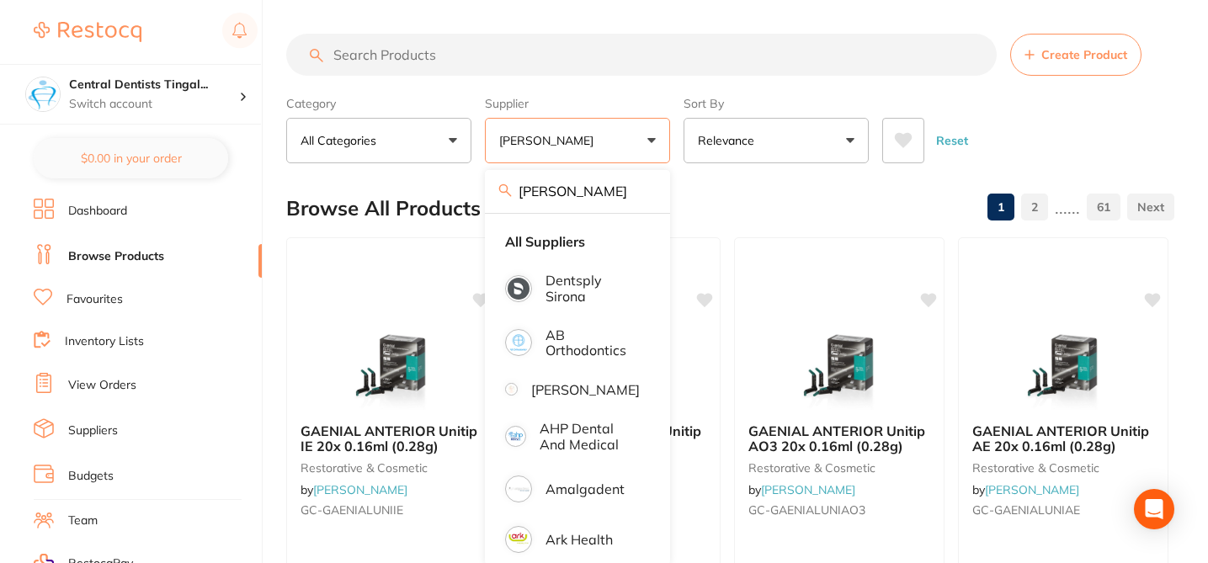
click at [726, 202] on div "Browse All Products 1 2 ...... 61" at bounding box center [730, 208] width 888 height 56
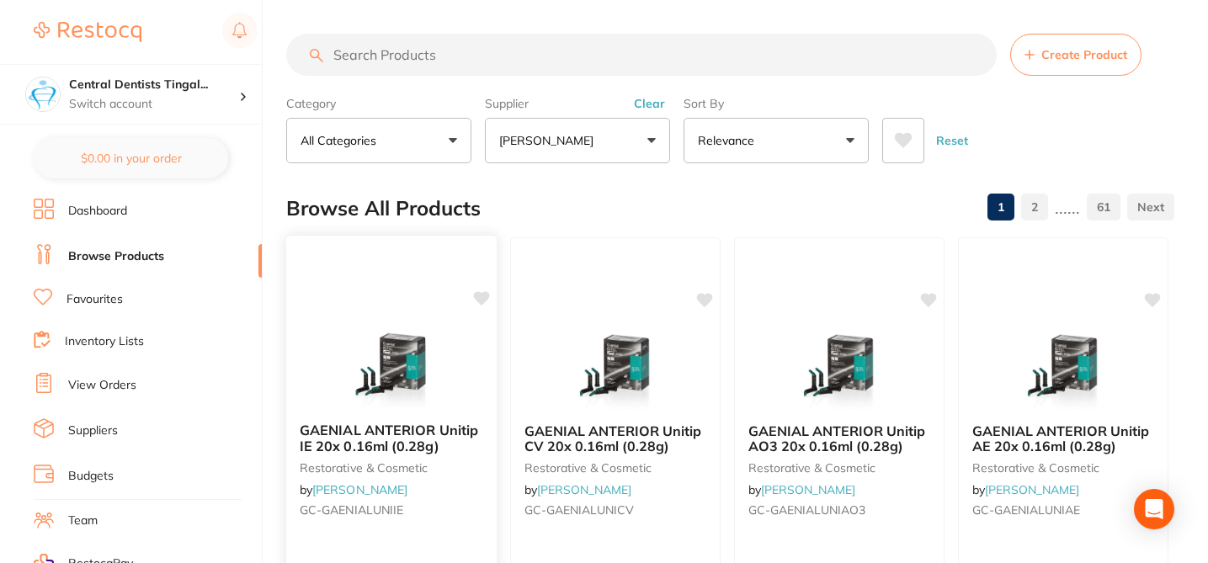
click at [483, 300] on icon at bounding box center [482, 298] width 16 height 14
click at [708, 300] on icon at bounding box center [706, 298] width 16 height 14
click at [932, 299] on icon at bounding box center [930, 298] width 16 height 14
click at [1153, 298] on icon at bounding box center [1153, 298] width 16 height 14
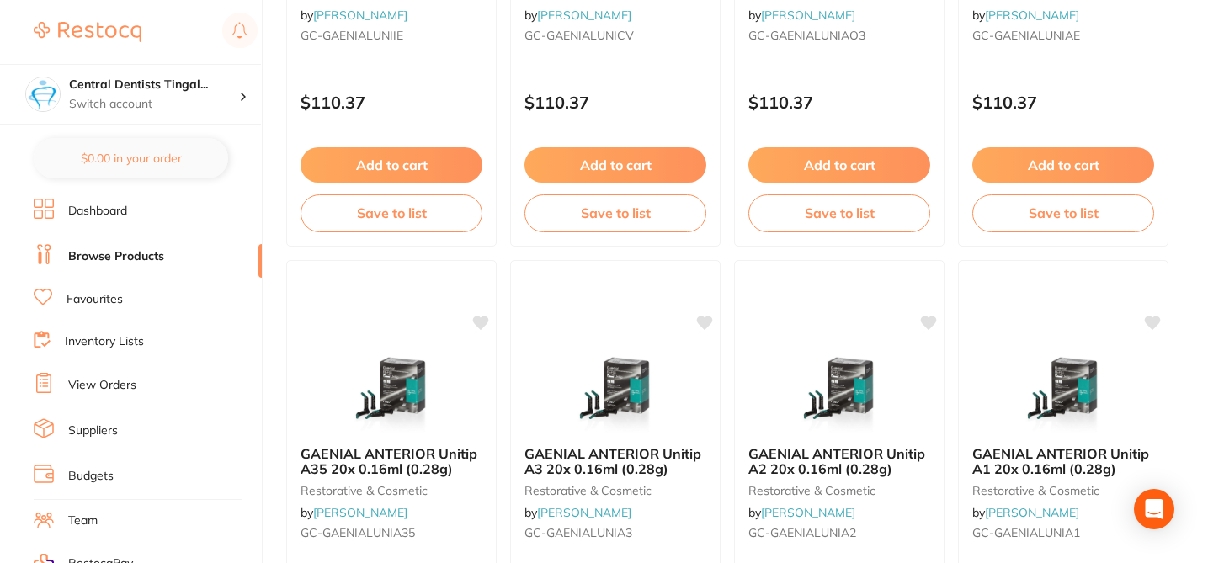
scroll to position [505, 0]
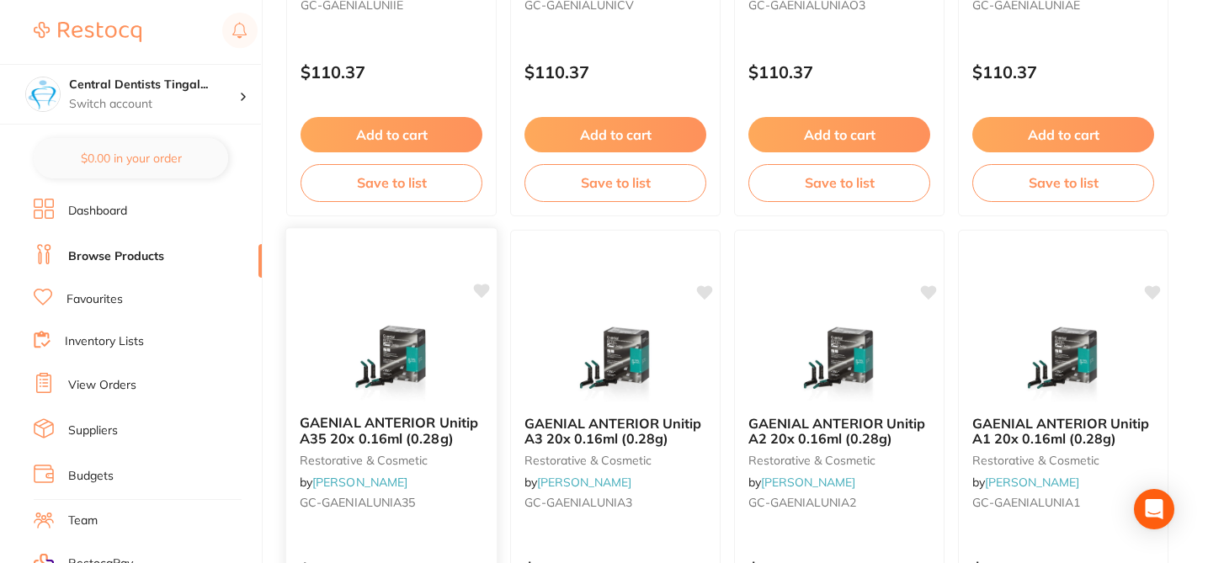
click at [482, 291] on icon at bounding box center [482, 291] width 16 height 14
click at [709, 295] on icon at bounding box center [705, 291] width 17 height 17
click at [934, 290] on icon at bounding box center [930, 291] width 16 height 14
click at [1157, 289] on icon at bounding box center [1153, 291] width 16 height 14
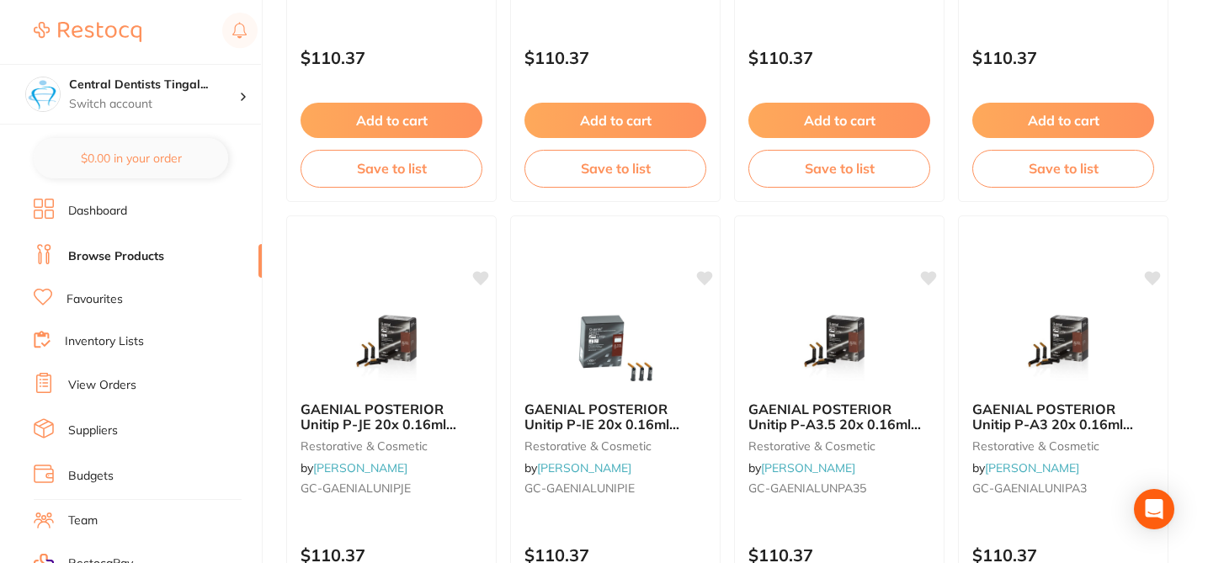
scroll to position [1044, 0]
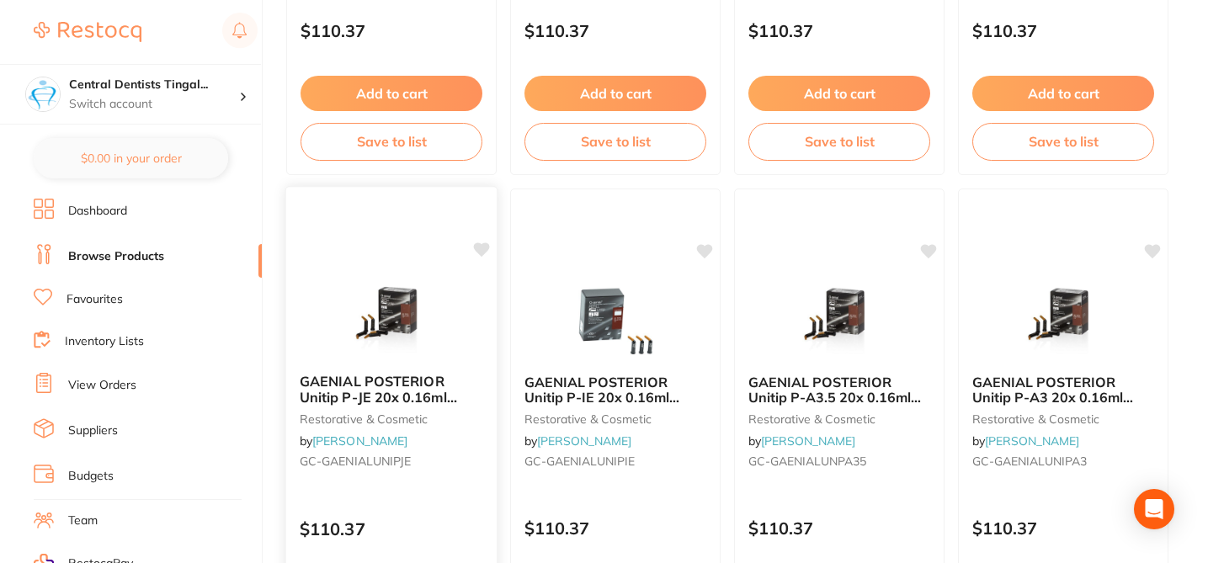
click at [480, 252] on icon at bounding box center [482, 249] width 16 height 14
click at [703, 247] on icon at bounding box center [706, 249] width 16 height 14
click at [932, 249] on icon at bounding box center [930, 249] width 16 height 14
click at [1159, 247] on icon at bounding box center [1153, 249] width 16 height 14
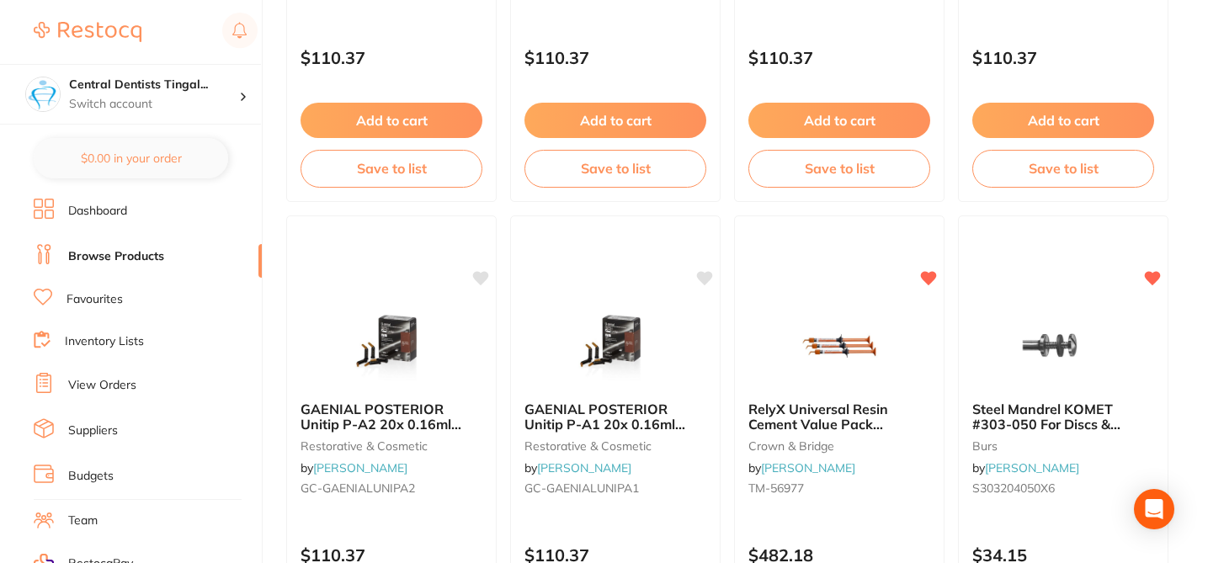
scroll to position [1549, 0]
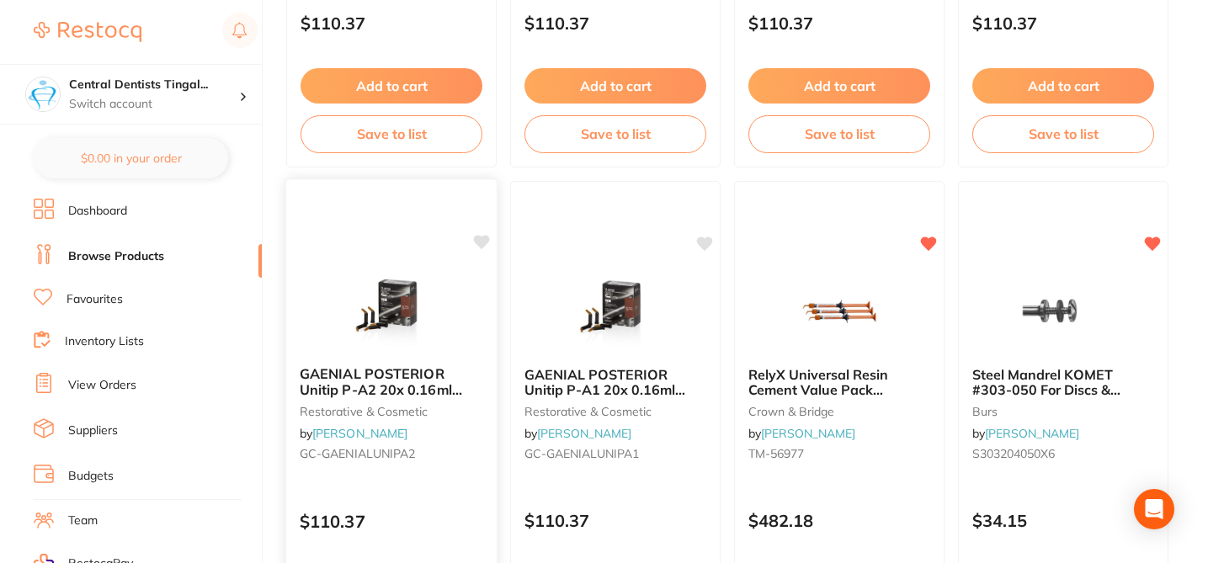
click at [486, 244] on icon at bounding box center [481, 242] width 17 height 17
click at [711, 242] on icon at bounding box center [706, 242] width 16 height 14
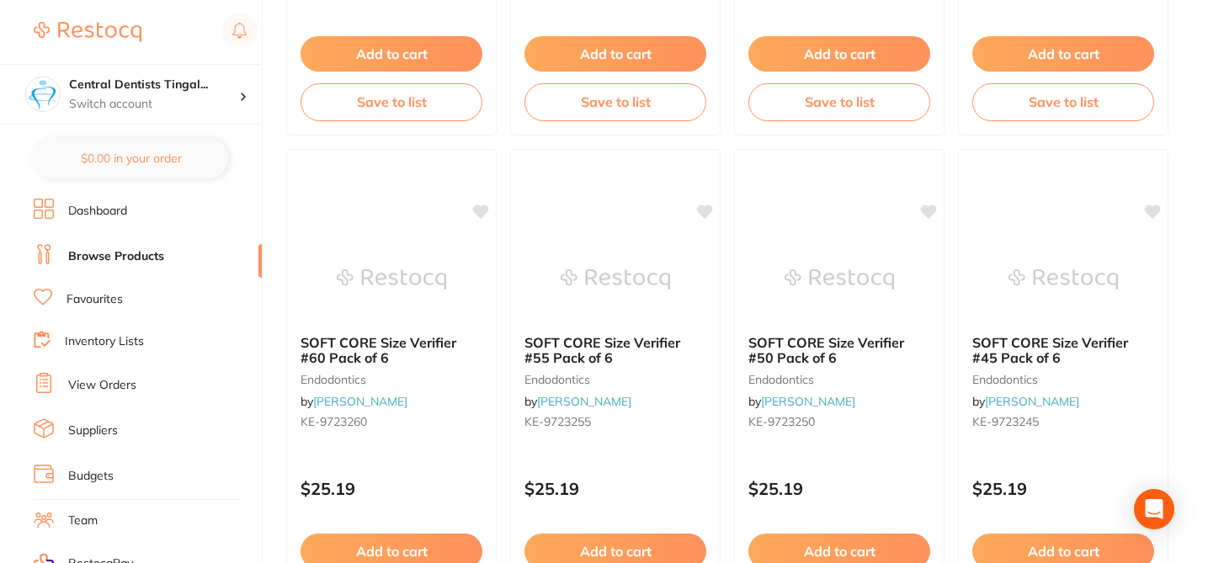
scroll to position [1621, 0]
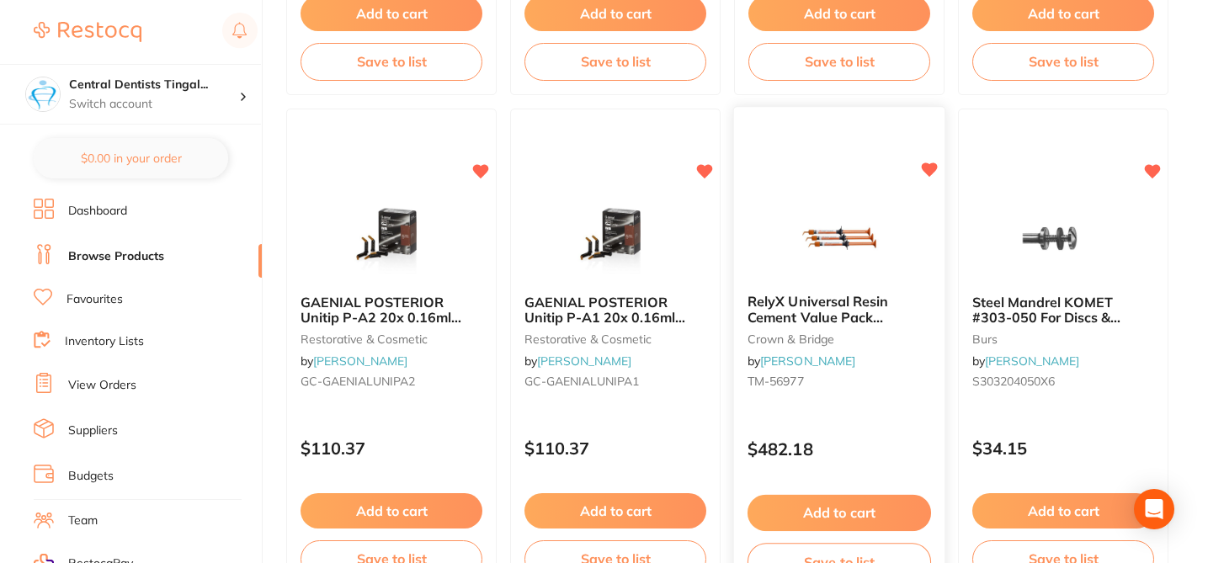
click at [923, 175] on icon at bounding box center [929, 170] width 17 height 17
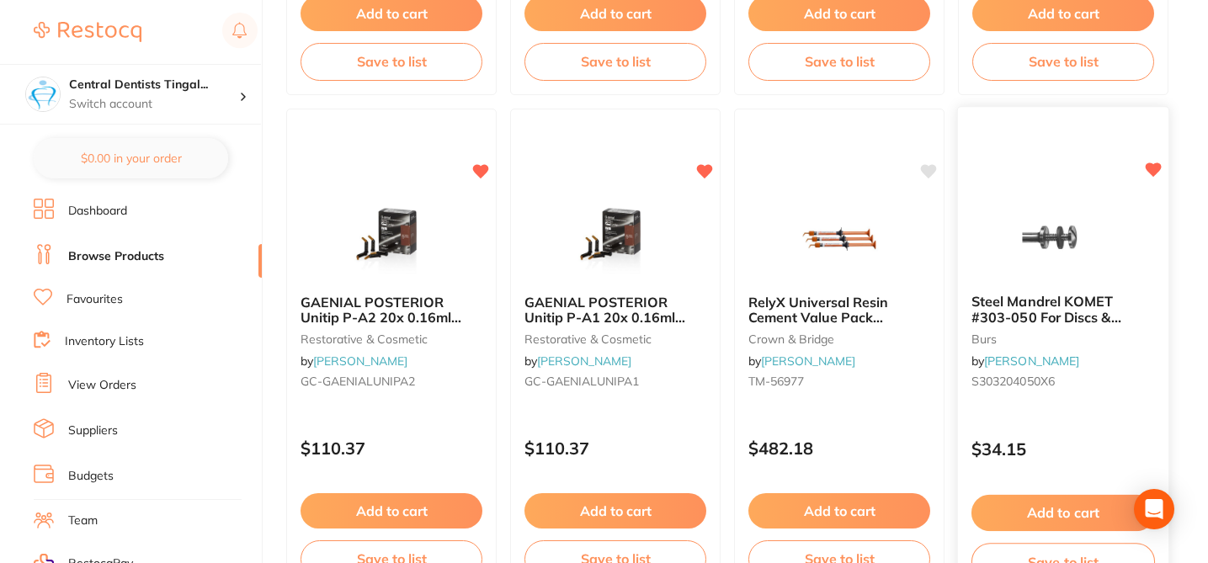
click at [1150, 173] on icon at bounding box center [1153, 169] width 16 height 14
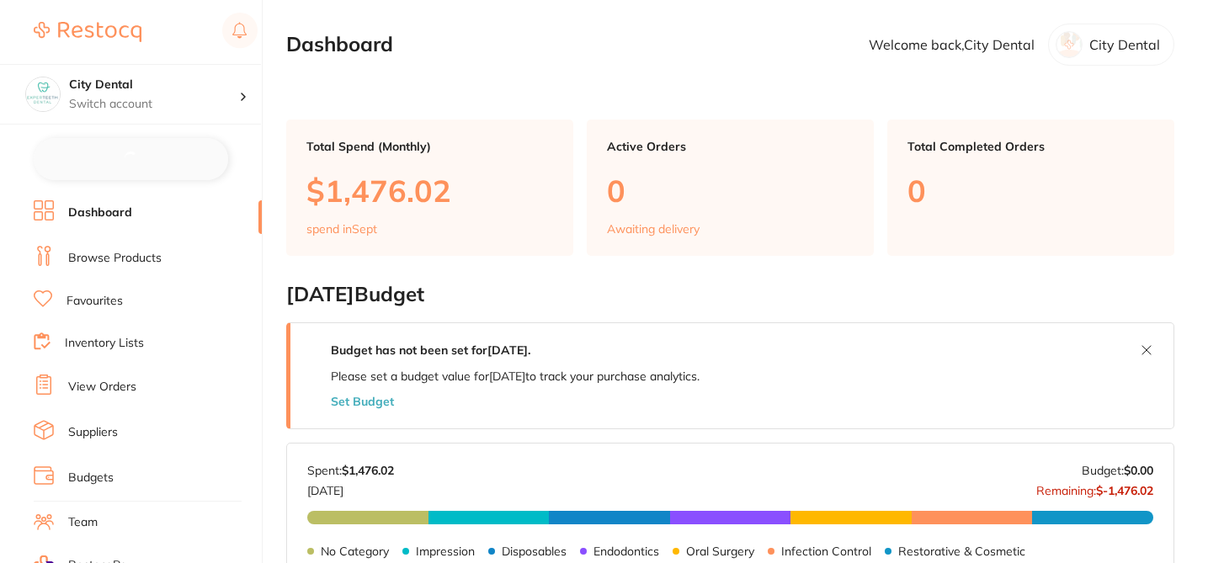
checkbox input "false"
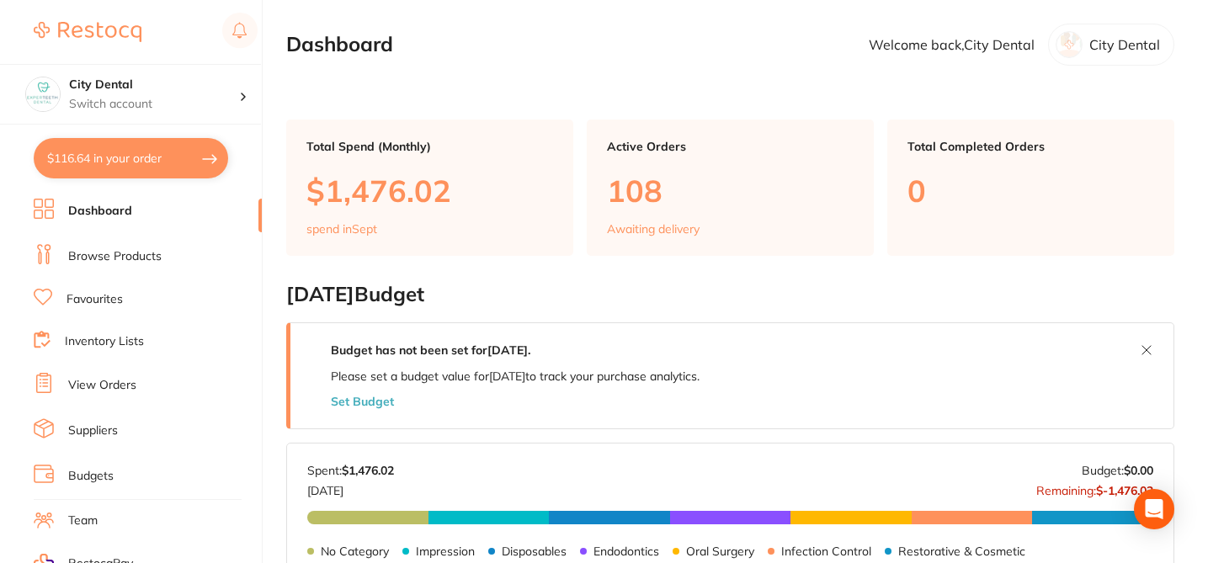
click at [136, 251] on link "Browse Products" at bounding box center [114, 256] width 93 height 17
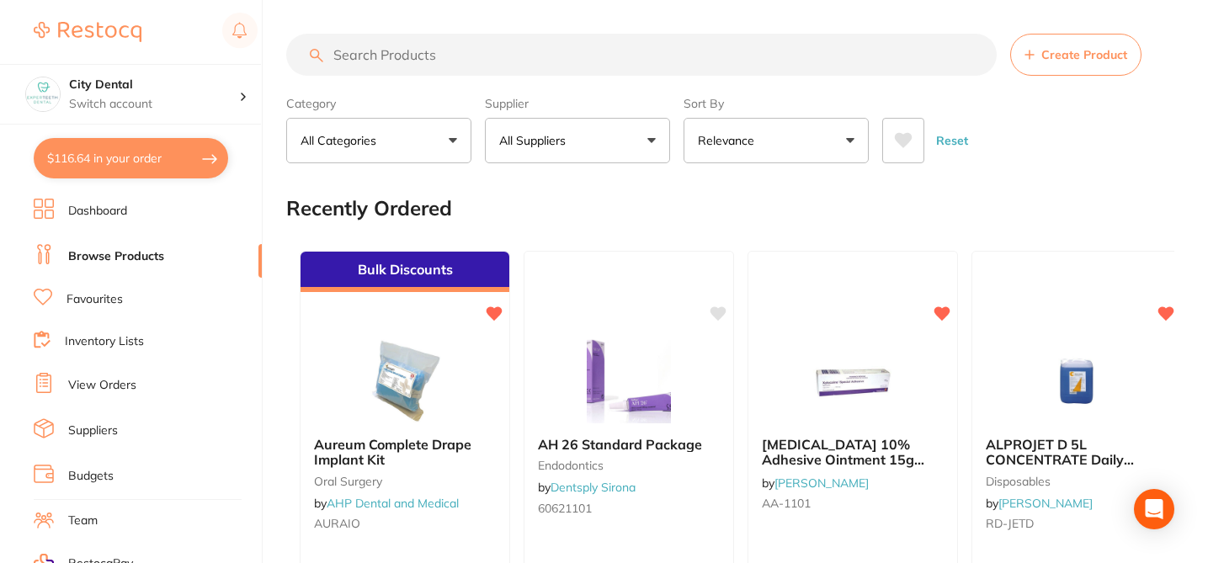
click at [626, 147] on button "All Suppliers" at bounding box center [577, 140] width 185 height 45
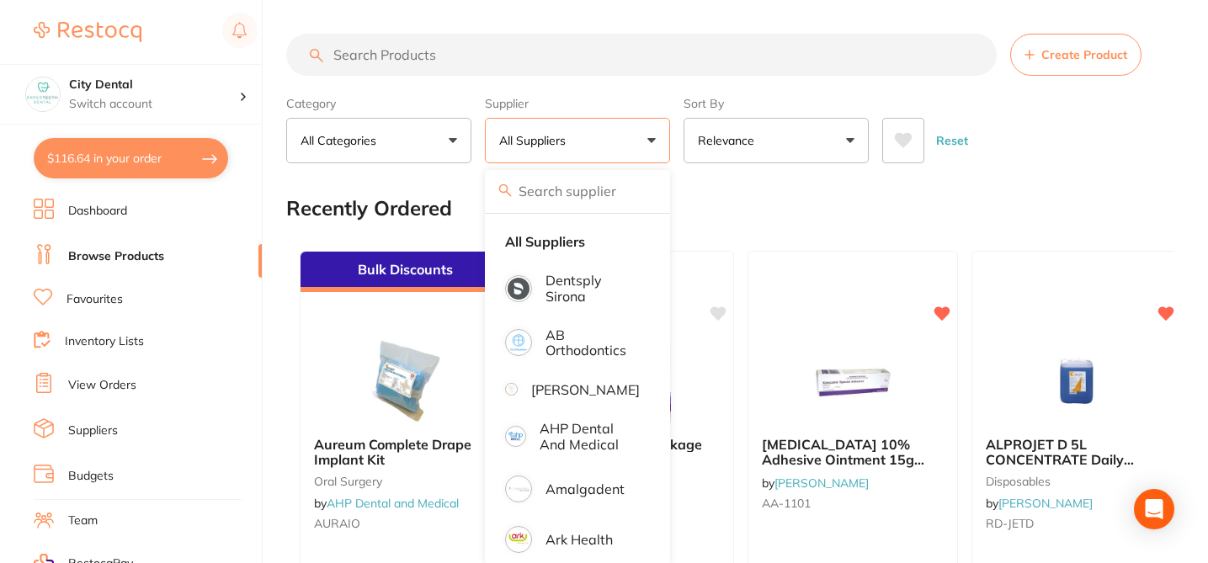
click at [569, 143] on p "All Suppliers" at bounding box center [535, 140] width 73 height 17
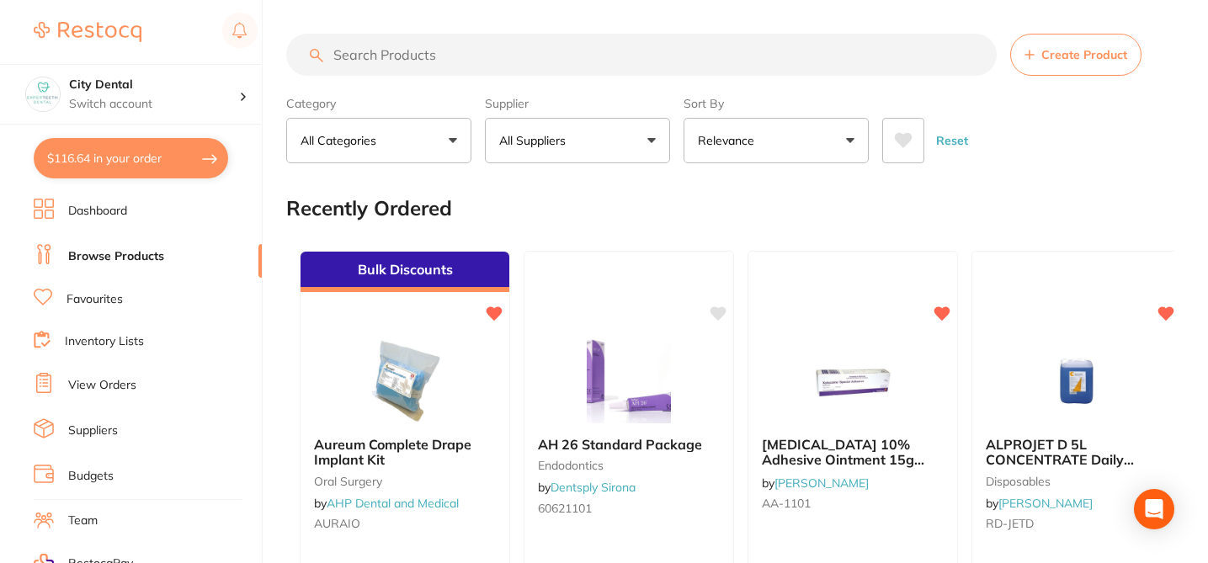
click at [570, 136] on p "All Suppliers" at bounding box center [535, 140] width 73 height 17
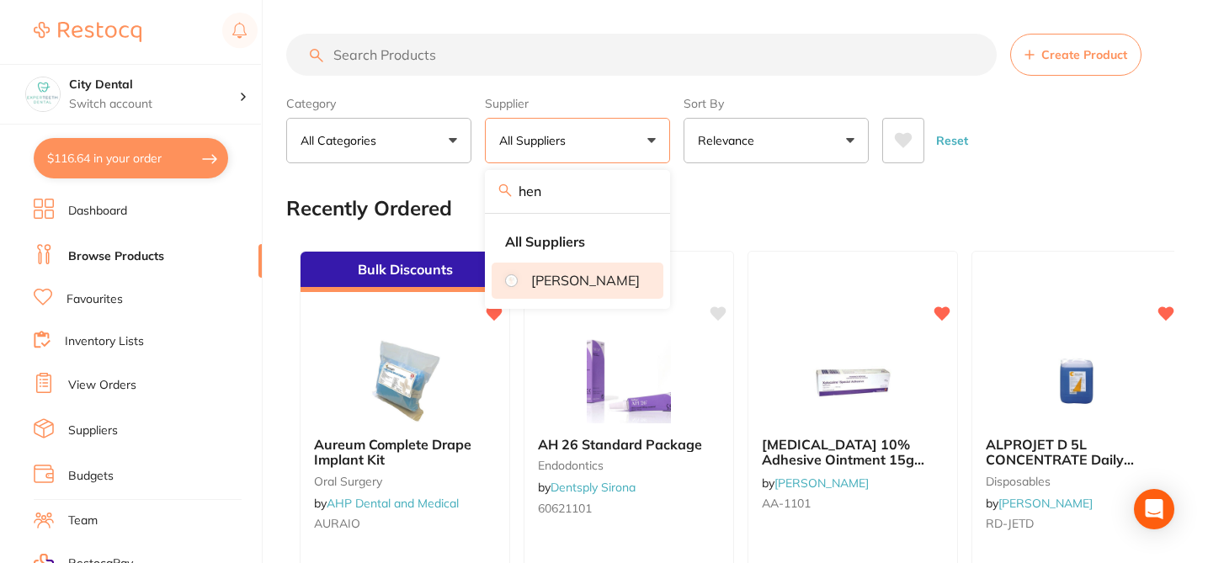
type input "hen"
click at [539, 291] on li "[PERSON_NAME]" at bounding box center [578, 280] width 172 height 35
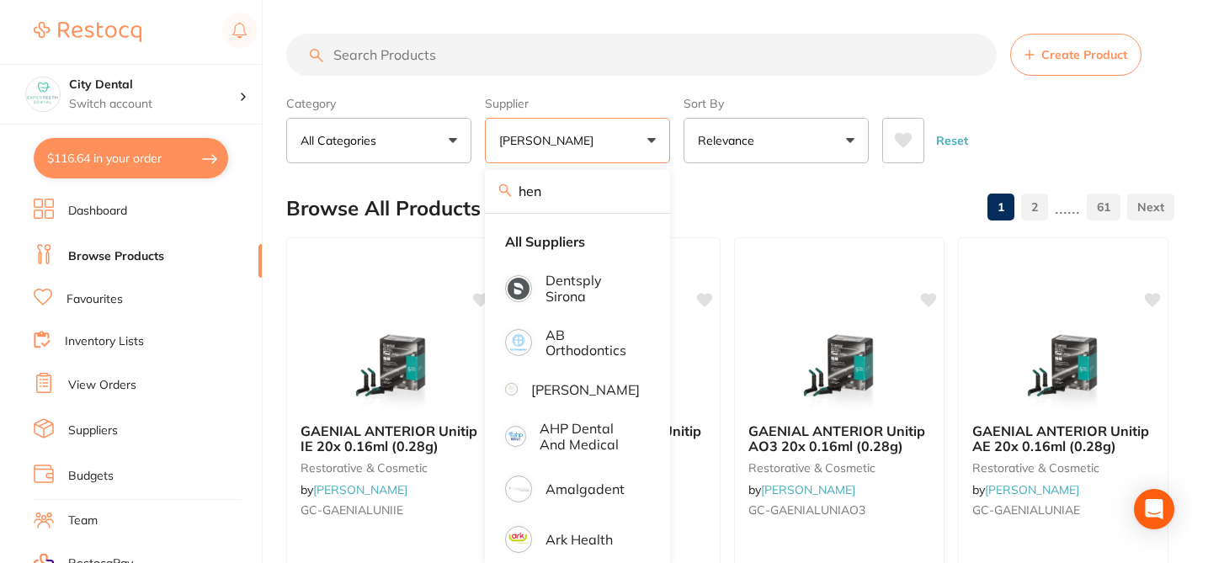
click at [732, 206] on div "Browse All Products 1 2 ...... 61" at bounding box center [730, 208] width 888 height 56
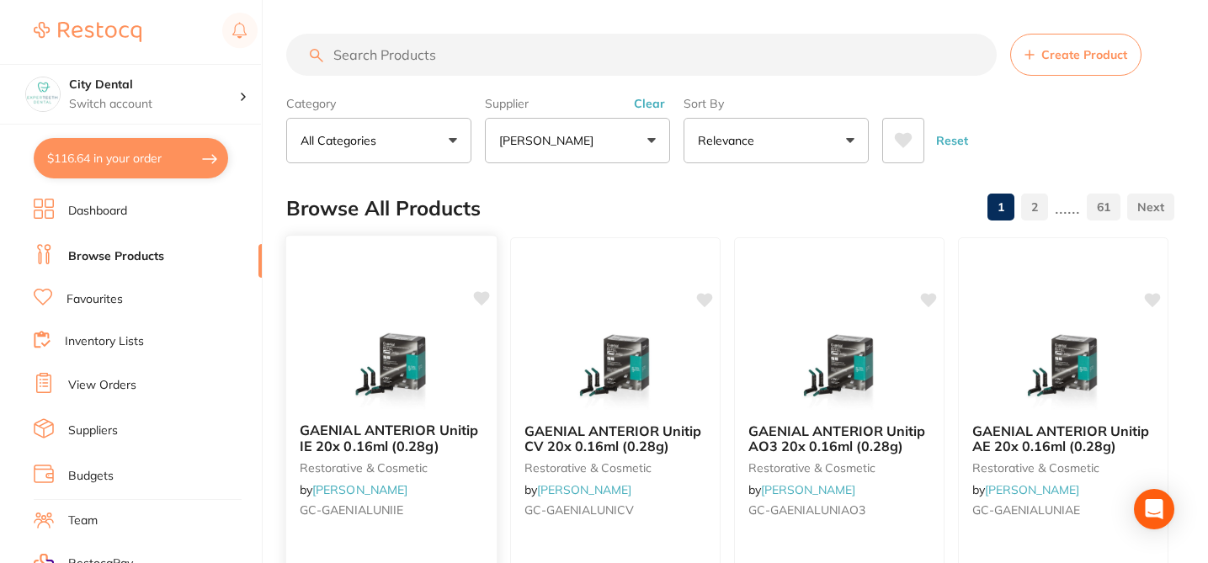
click at [485, 302] on icon at bounding box center [481, 298] width 17 height 17
click at [711, 296] on icon at bounding box center [706, 298] width 16 height 14
click at [926, 299] on icon at bounding box center [930, 298] width 16 height 14
click at [1150, 299] on icon at bounding box center [1153, 298] width 16 height 14
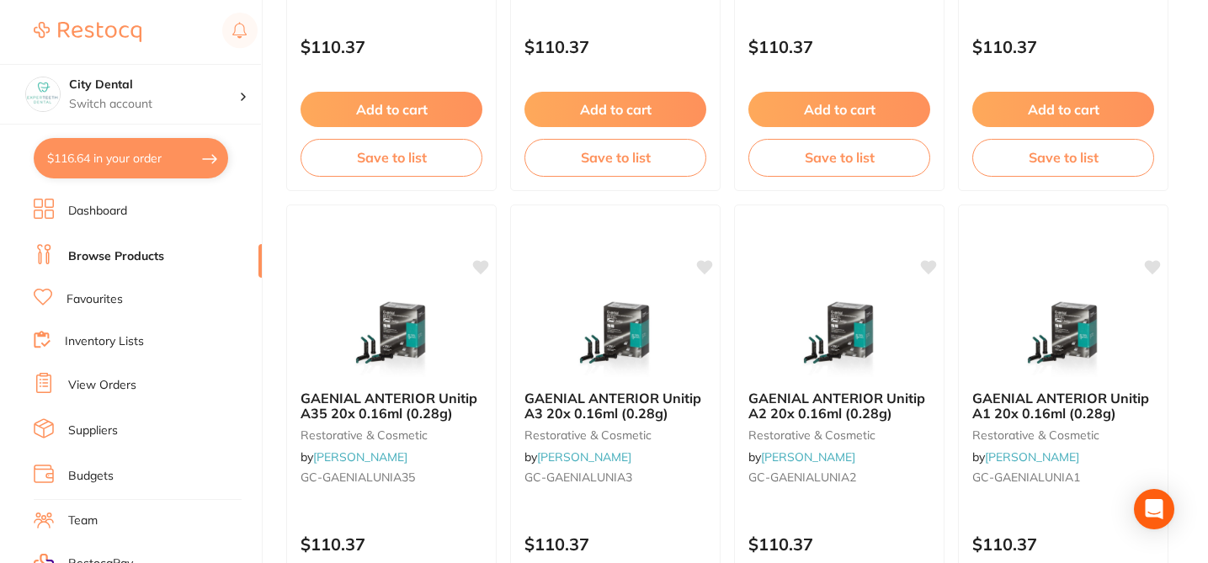
scroll to position [572, 0]
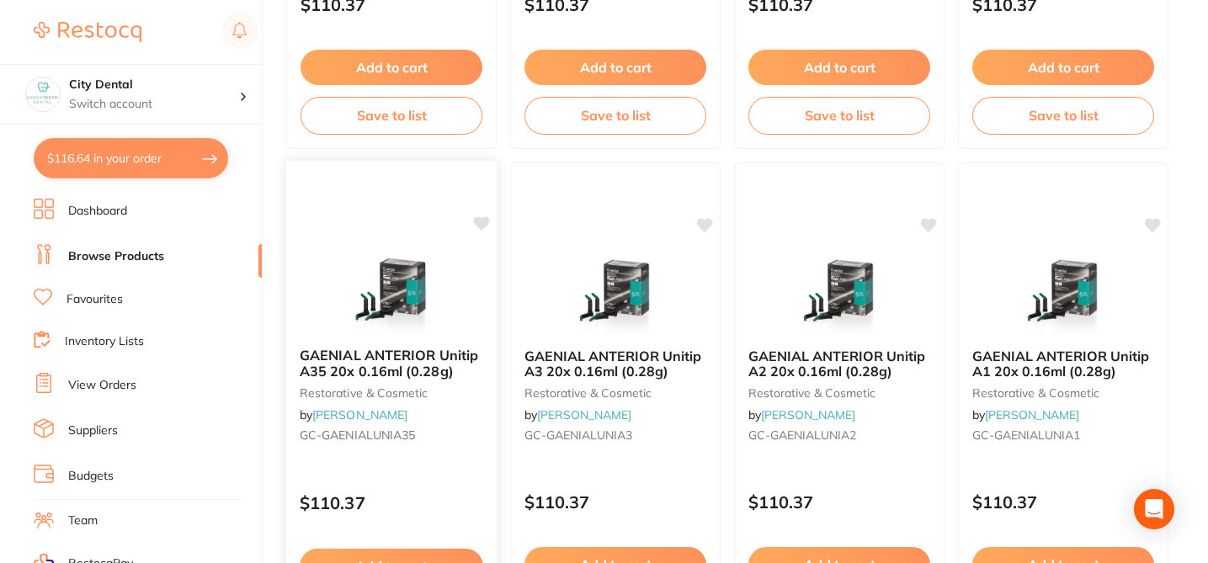
click at [486, 221] on icon at bounding box center [482, 223] width 16 height 14
click at [710, 226] on icon at bounding box center [705, 223] width 17 height 17
click at [929, 222] on icon at bounding box center [930, 223] width 16 height 14
click at [1150, 225] on icon at bounding box center [1153, 223] width 16 height 14
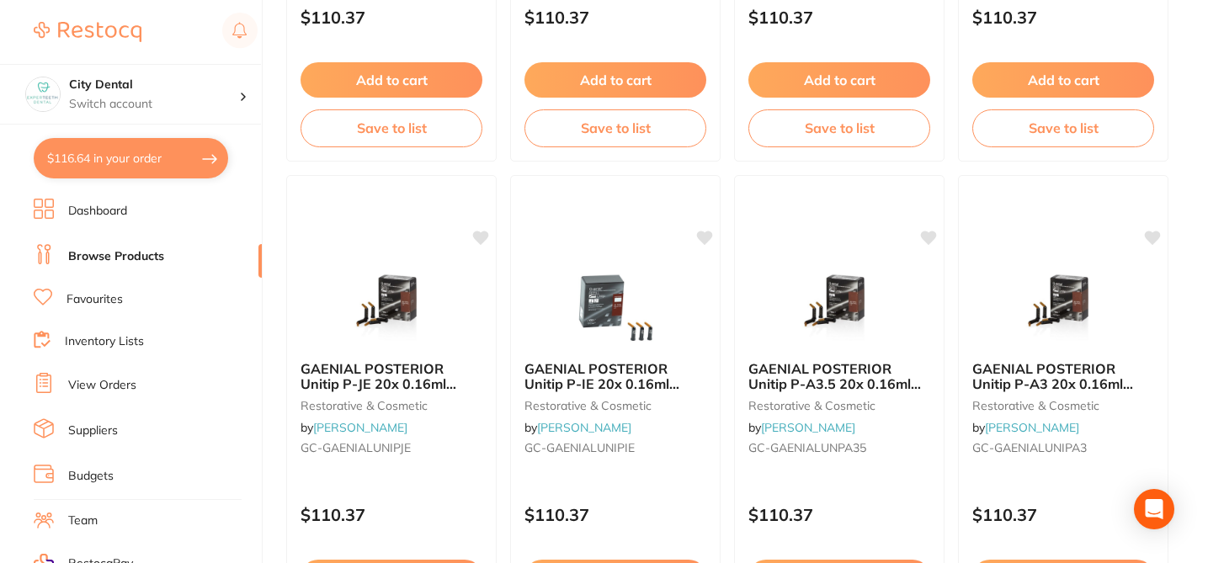
scroll to position [1077, 0]
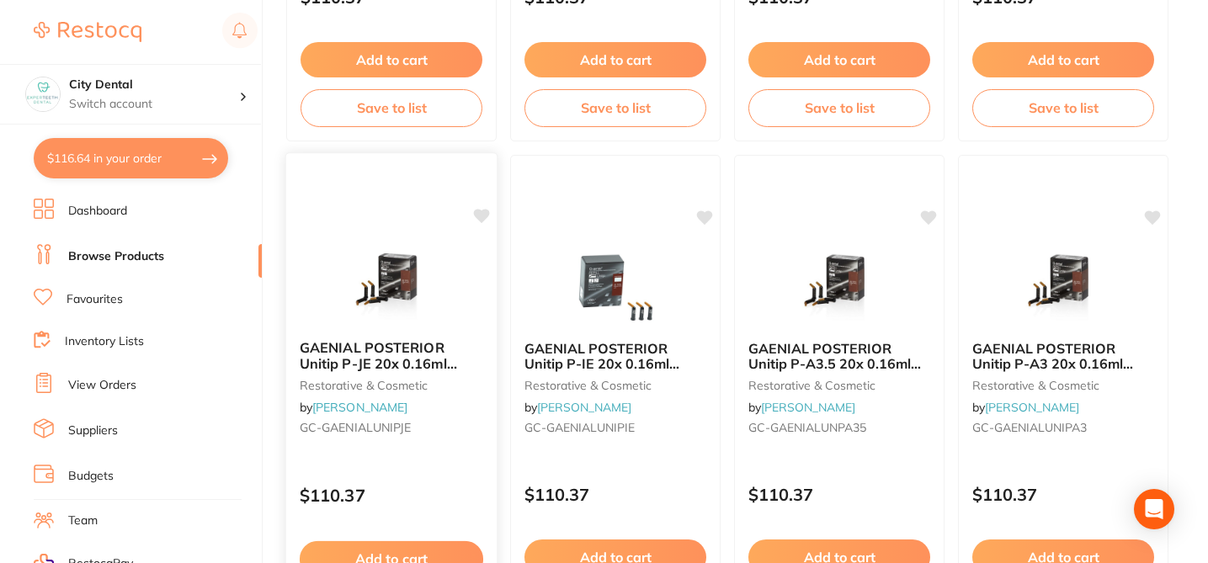
click at [478, 214] on icon at bounding box center [482, 216] width 16 height 14
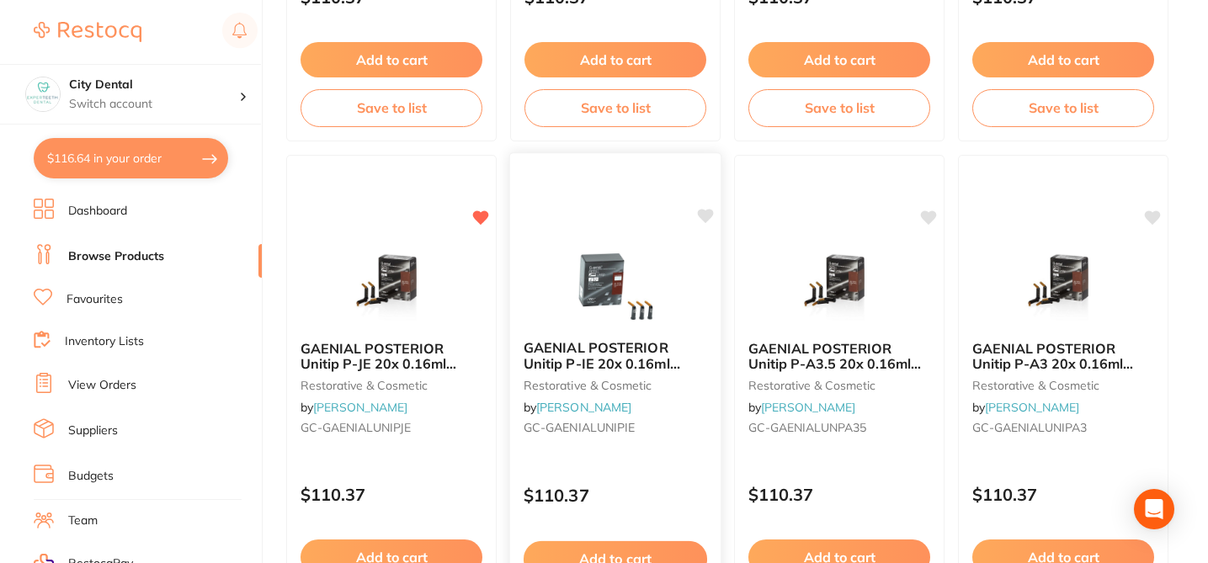
click at [711, 213] on icon at bounding box center [706, 216] width 16 height 14
click at [925, 216] on icon at bounding box center [930, 216] width 16 height 14
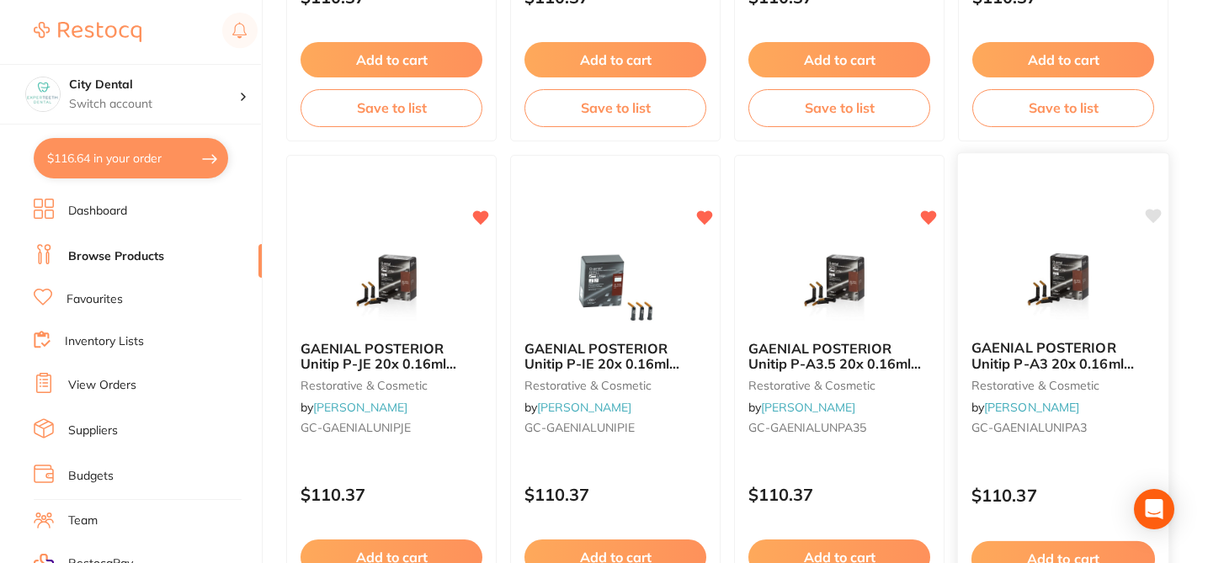
click at [1152, 218] on icon at bounding box center [1153, 216] width 16 height 14
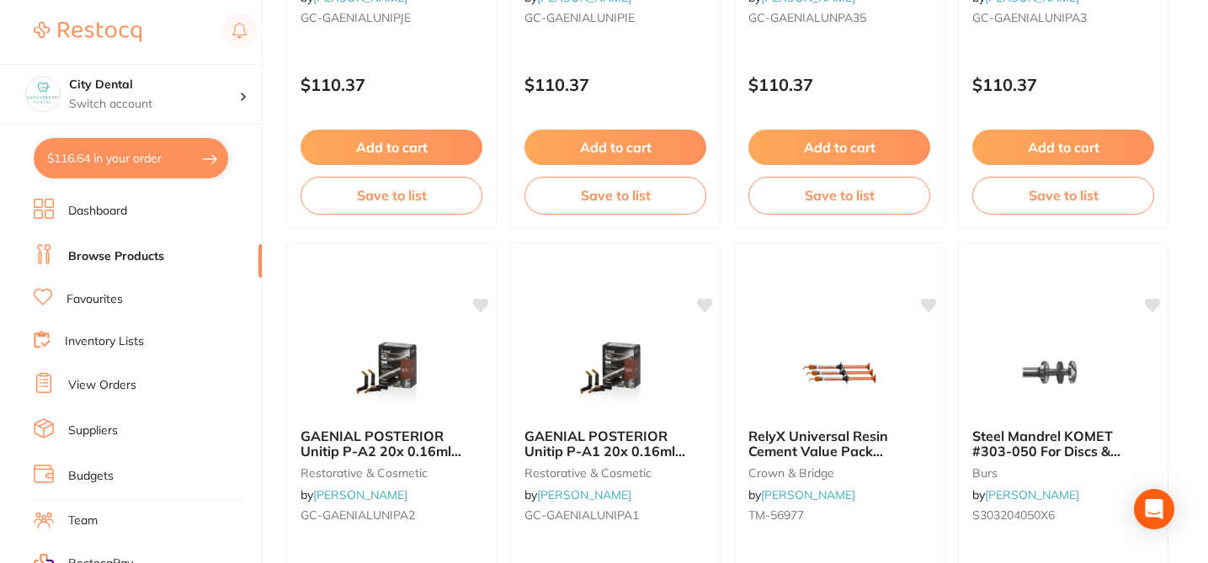
scroll to position [1549, 0]
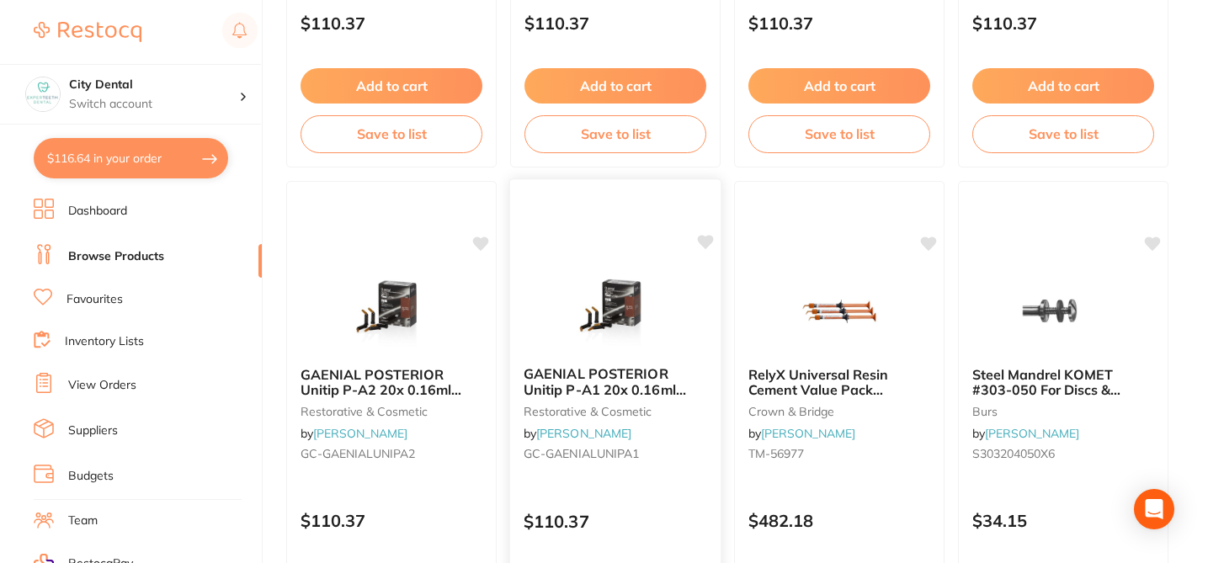
click at [704, 240] on icon at bounding box center [706, 242] width 16 height 14
click at [478, 242] on icon at bounding box center [482, 242] width 16 height 14
checkbox input "true"
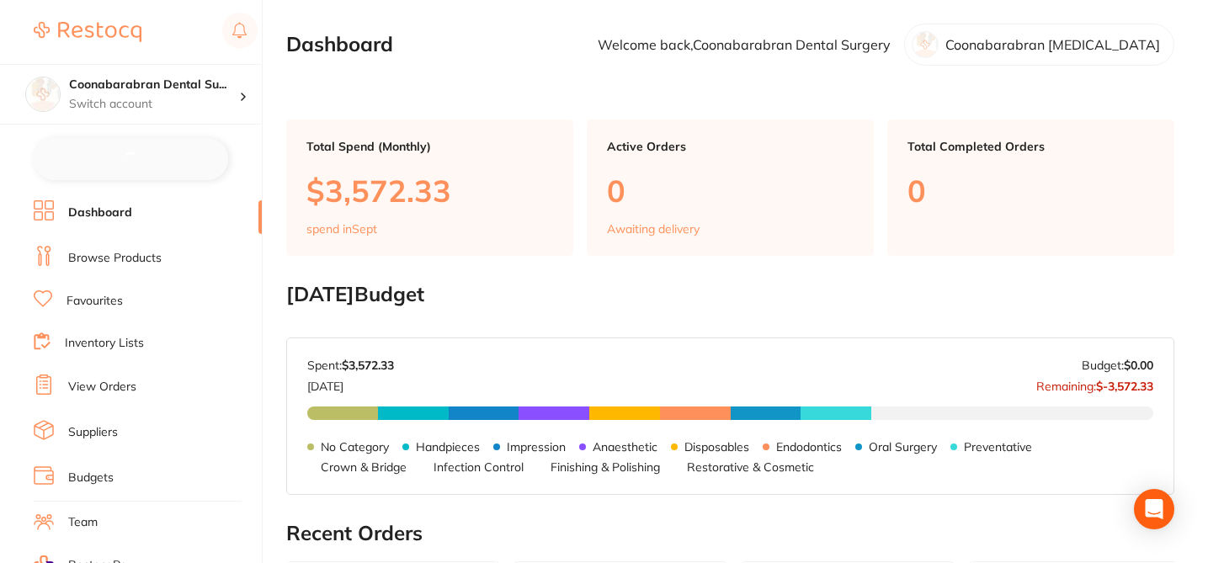
checkbox input "false"
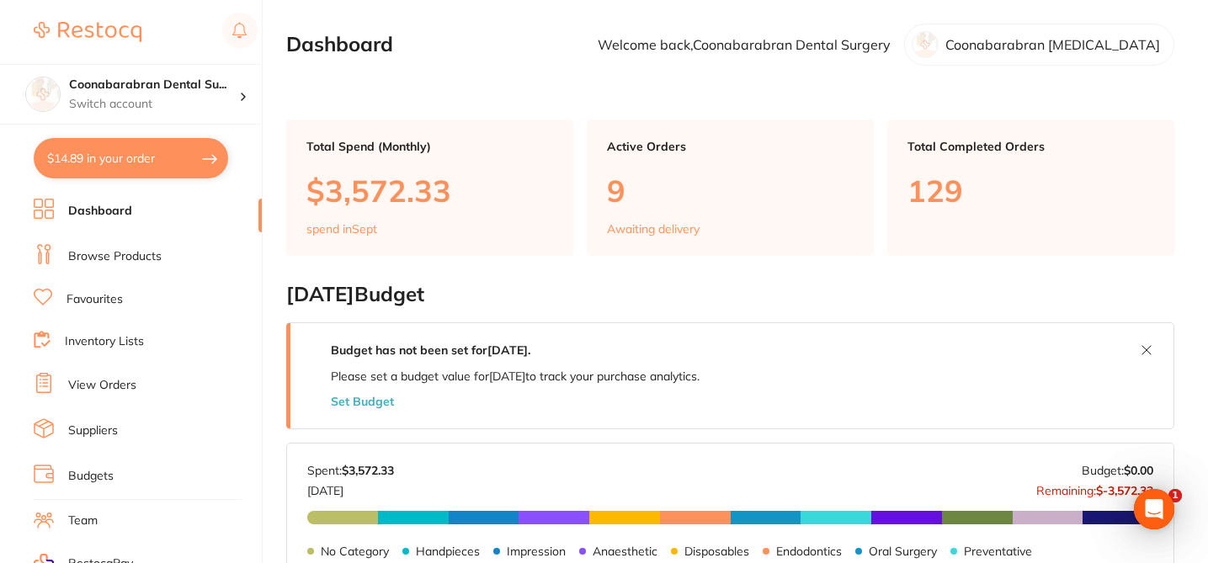
click at [144, 252] on link "Browse Products" at bounding box center [114, 256] width 93 height 17
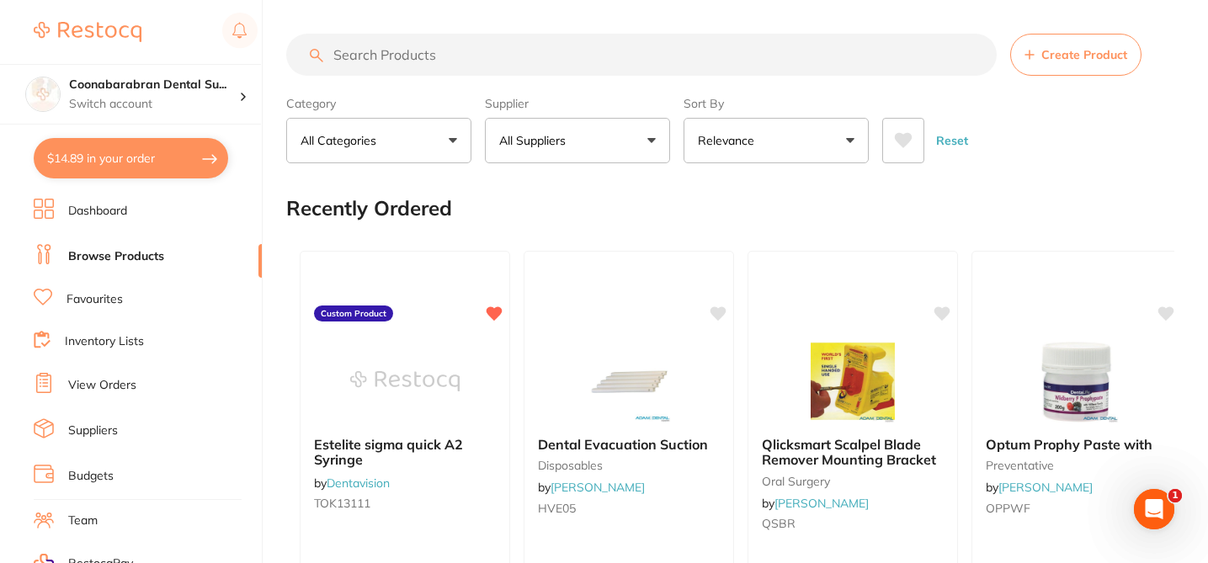
click at [644, 144] on button "All Suppliers" at bounding box center [577, 140] width 185 height 45
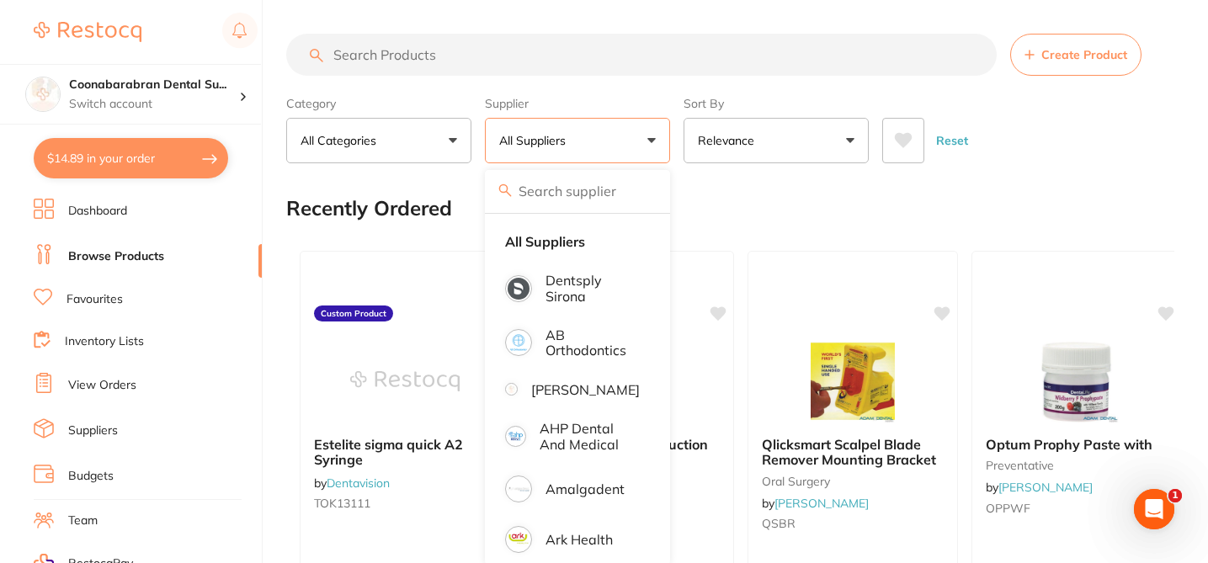
click at [579, 194] on input "search" at bounding box center [577, 191] width 185 height 42
type input "[PERSON_NAME]"
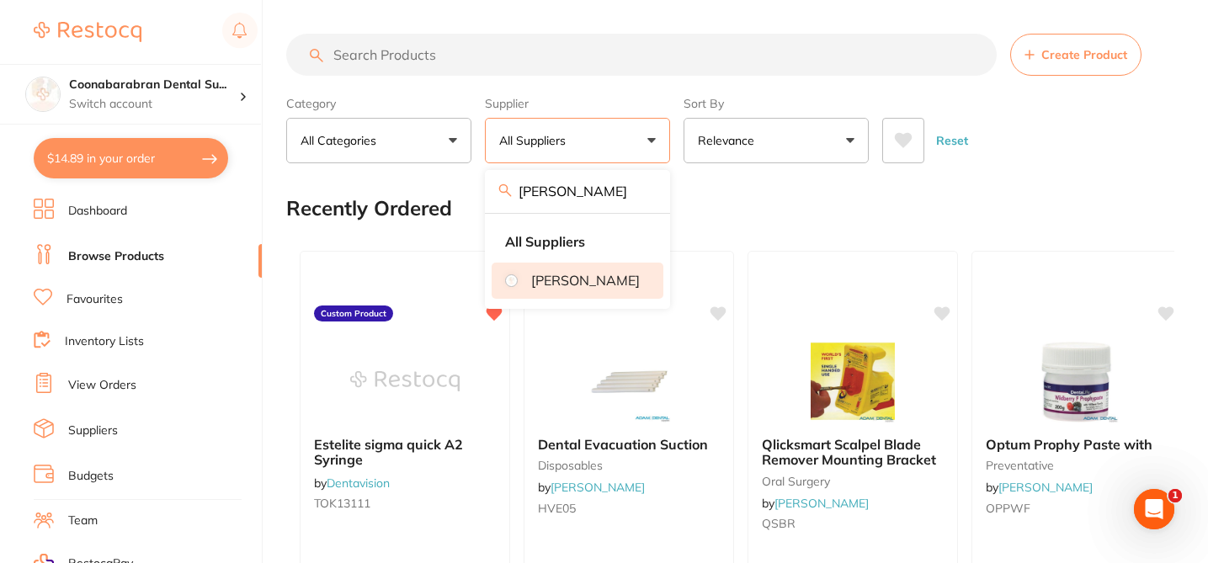
click at [590, 271] on li "[PERSON_NAME]" at bounding box center [578, 280] width 172 height 35
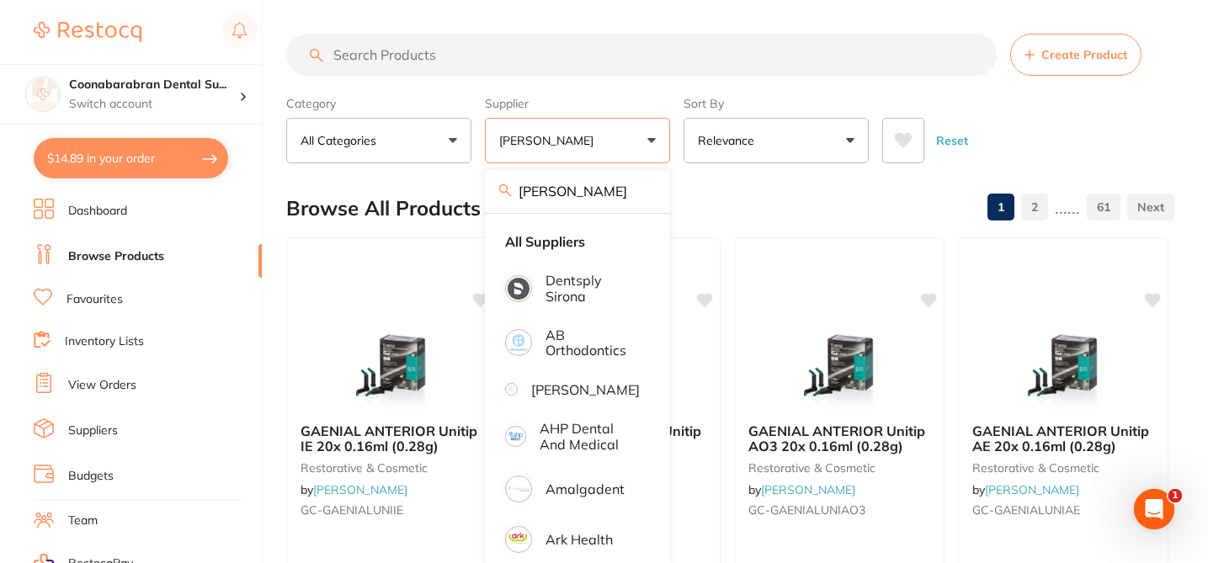
click at [708, 200] on div "Browse All Products 1 2 ...... 61" at bounding box center [730, 208] width 888 height 56
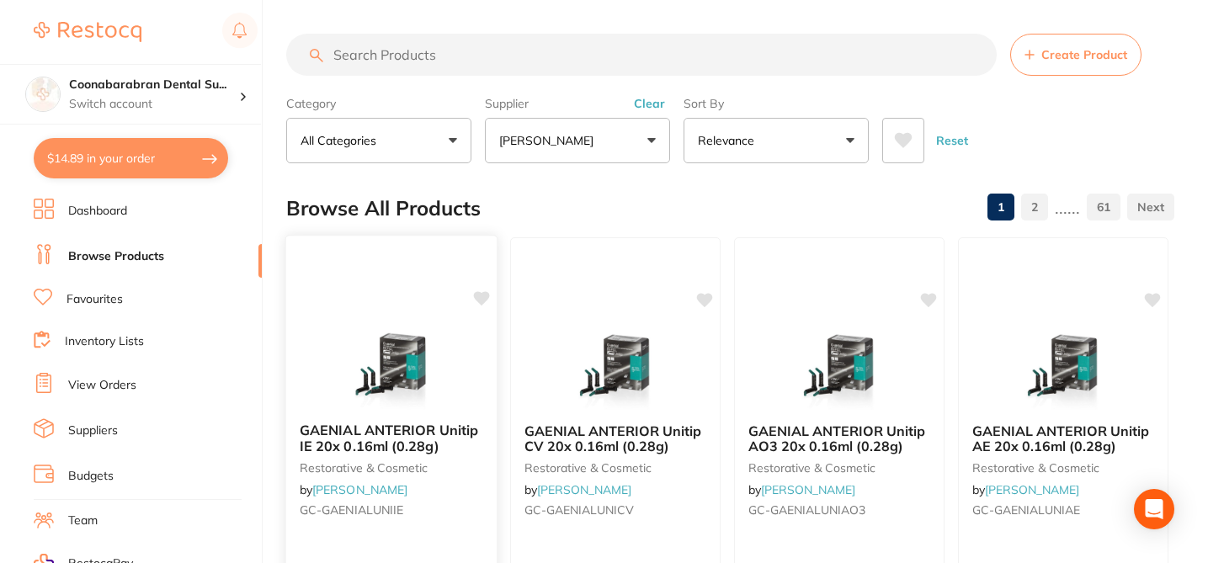
click at [481, 299] on icon at bounding box center [482, 298] width 16 height 14
click at [703, 299] on icon at bounding box center [706, 298] width 16 height 14
click at [929, 293] on icon at bounding box center [930, 298] width 16 height 14
click at [1156, 295] on icon at bounding box center [1153, 298] width 16 height 14
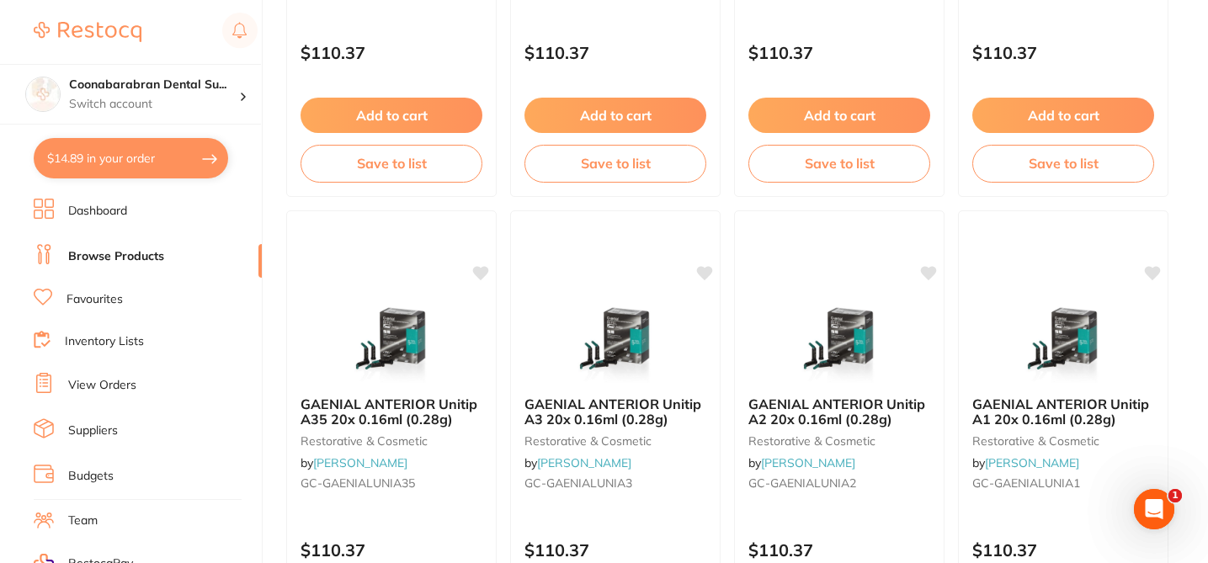
scroll to position [539, 0]
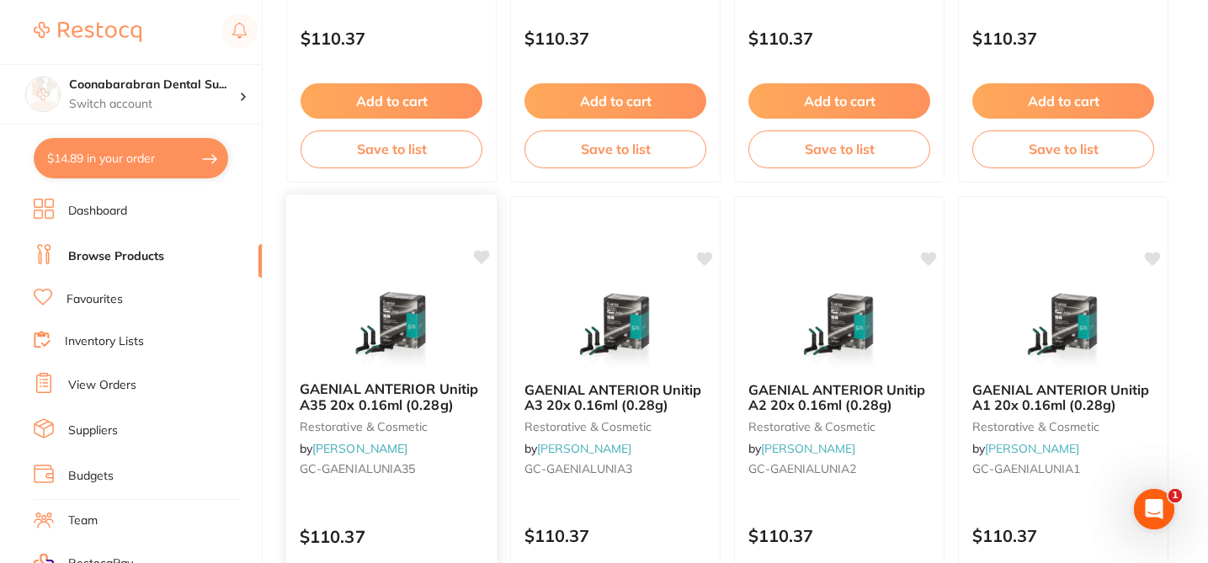
click at [486, 257] on icon at bounding box center [482, 257] width 16 height 14
click at [704, 258] on icon at bounding box center [706, 257] width 16 height 14
click at [933, 257] on icon at bounding box center [930, 257] width 16 height 14
click at [1153, 257] on icon at bounding box center [1153, 257] width 16 height 14
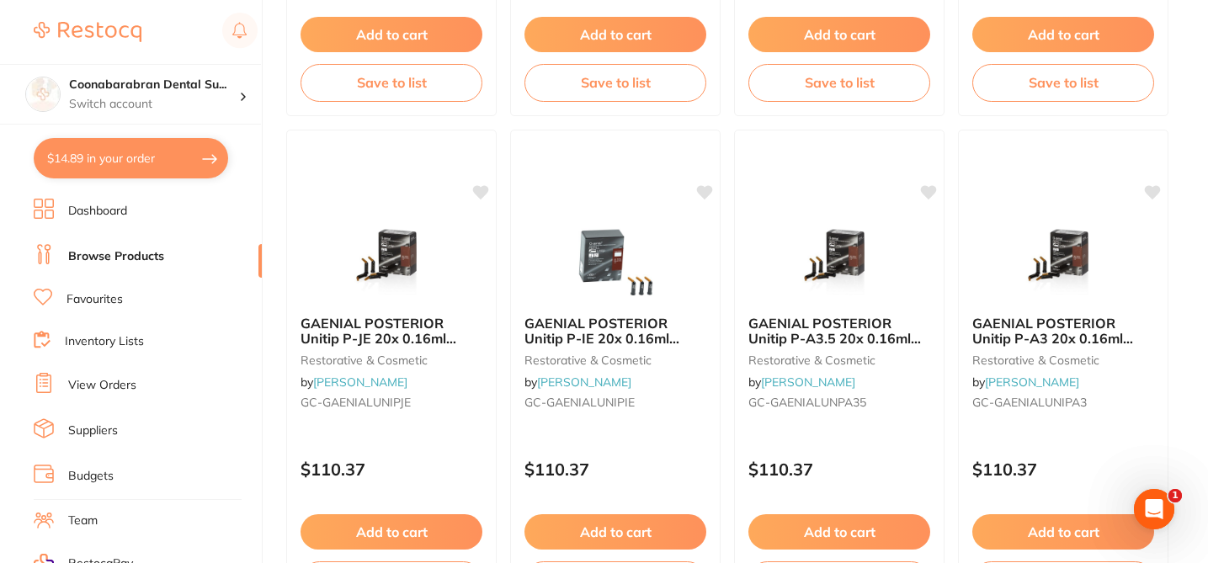
scroll to position [1111, 0]
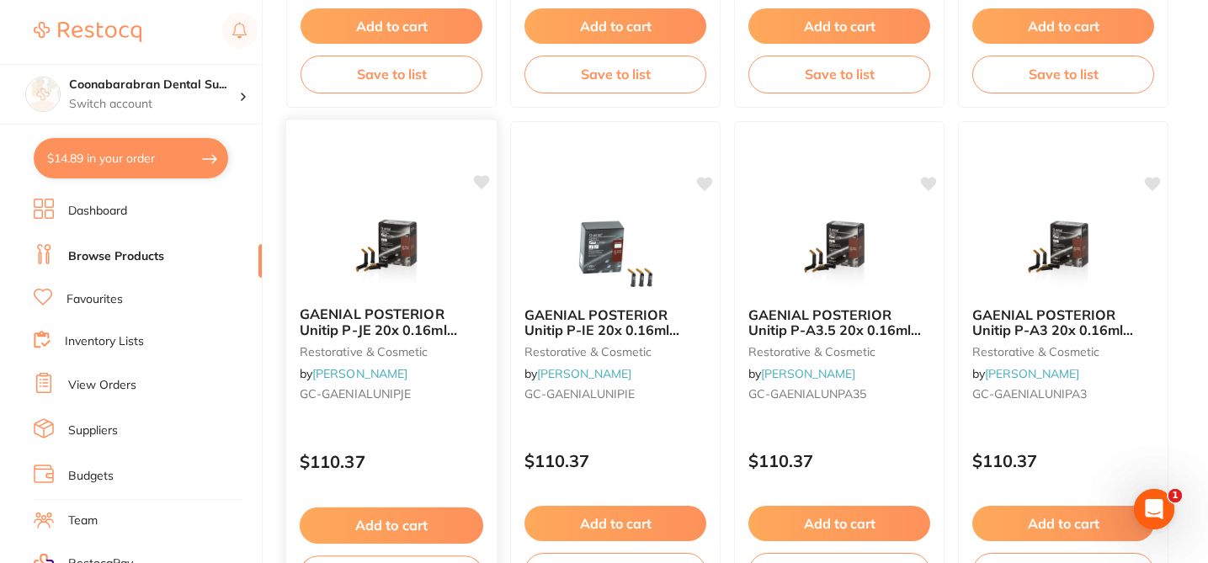
click at [482, 183] on icon at bounding box center [482, 182] width 16 height 14
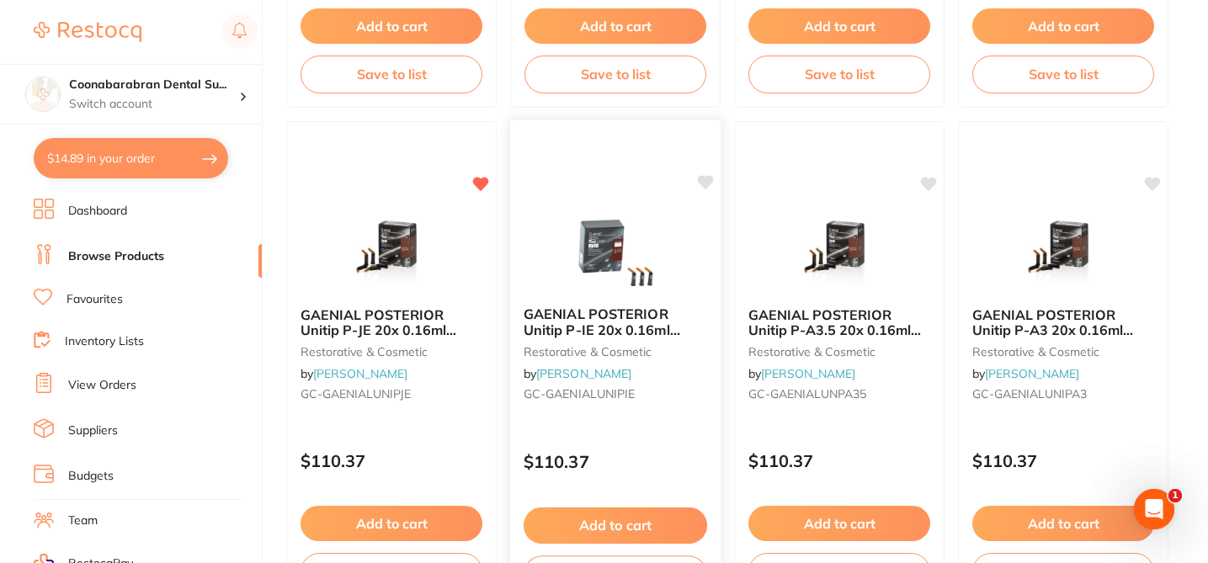
click at [705, 184] on icon at bounding box center [706, 182] width 16 height 14
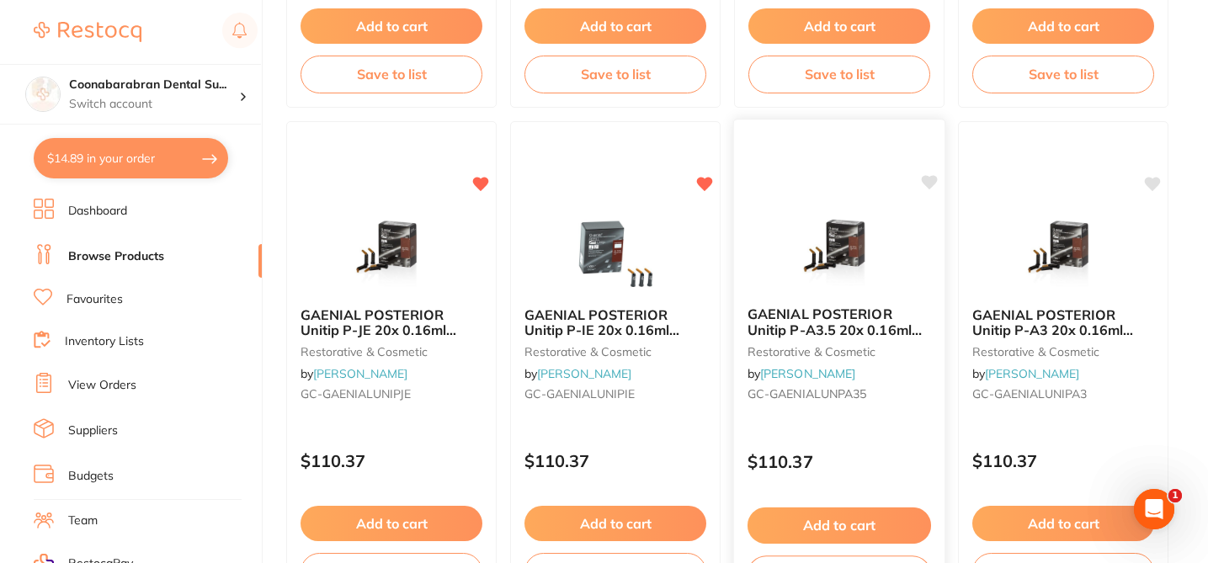
click at [930, 180] on icon at bounding box center [930, 182] width 16 height 14
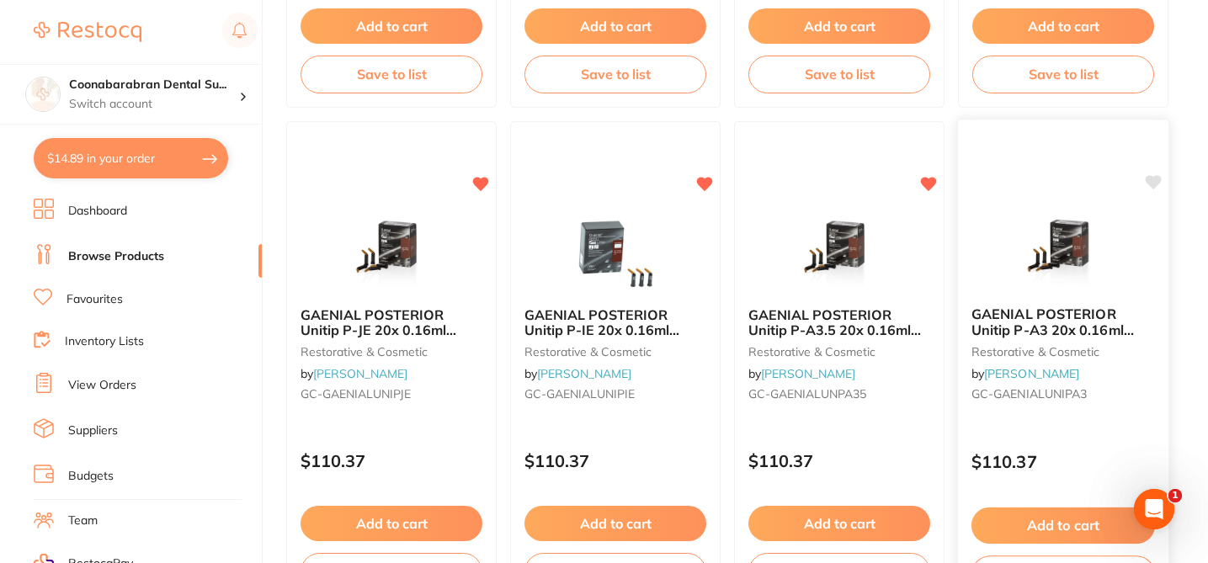
click at [1156, 183] on icon at bounding box center [1153, 182] width 16 height 14
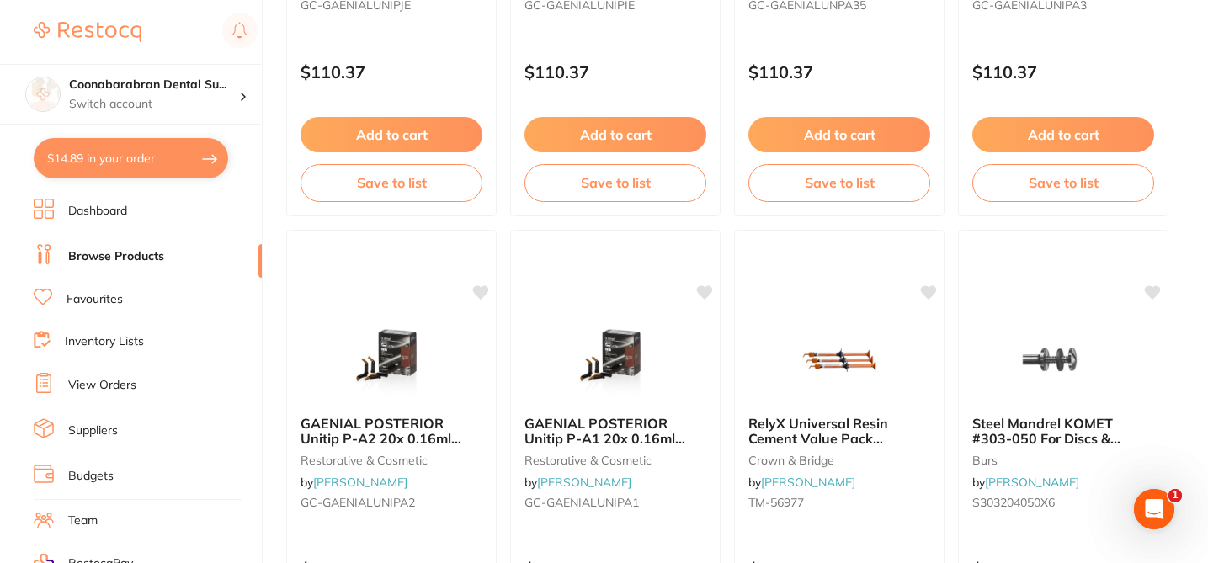
scroll to position [1549, 0]
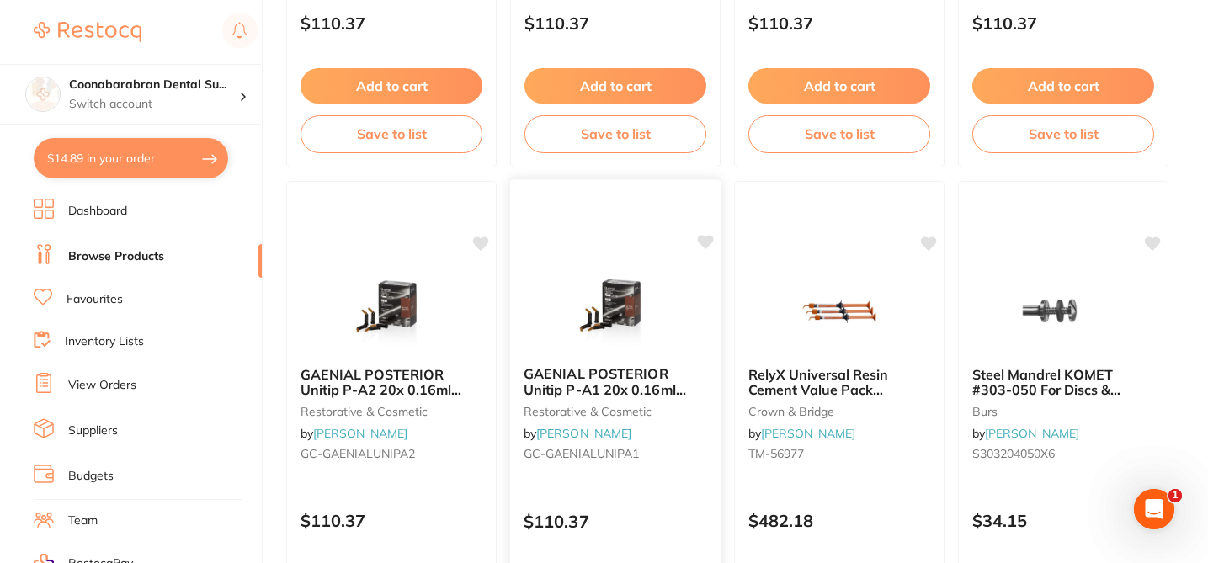
click at [706, 242] on icon at bounding box center [706, 242] width 16 height 14
click at [478, 240] on icon at bounding box center [482, 242] width 16 height 14
checkbox input "true"
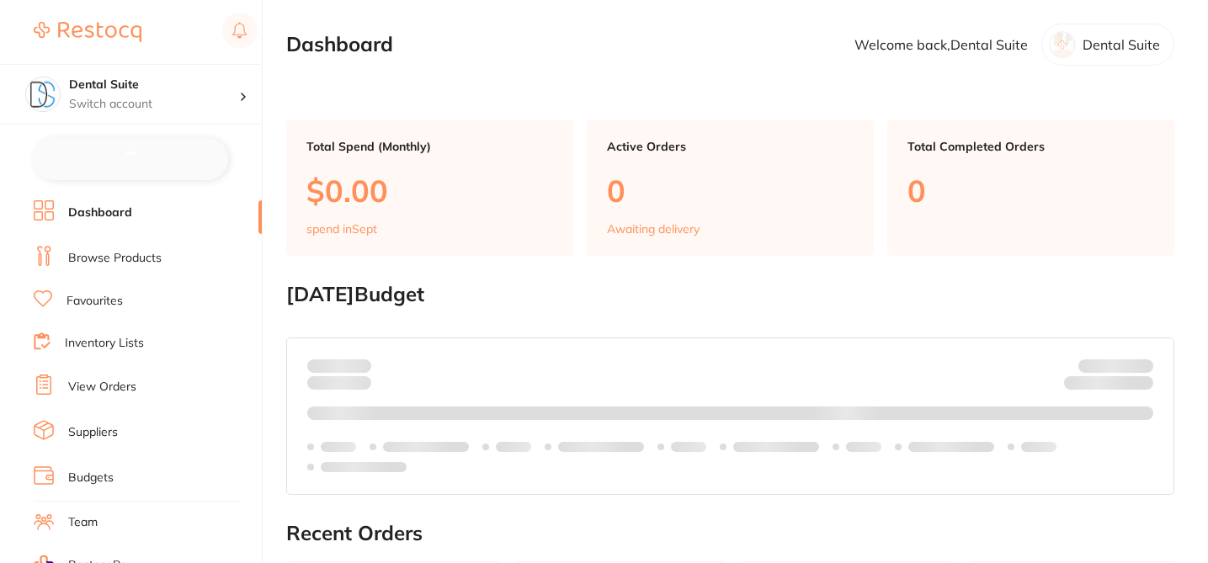
checkbox input "false"
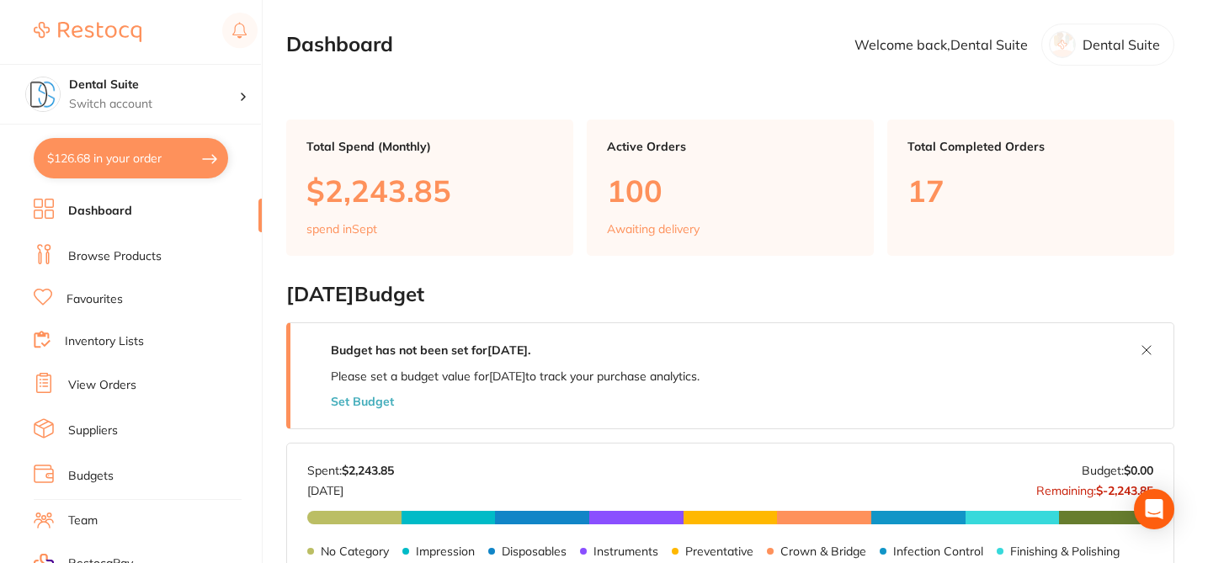
click at [131, 252] on link "Browse Products" at bounding box center [114, 256] width 93 height 17
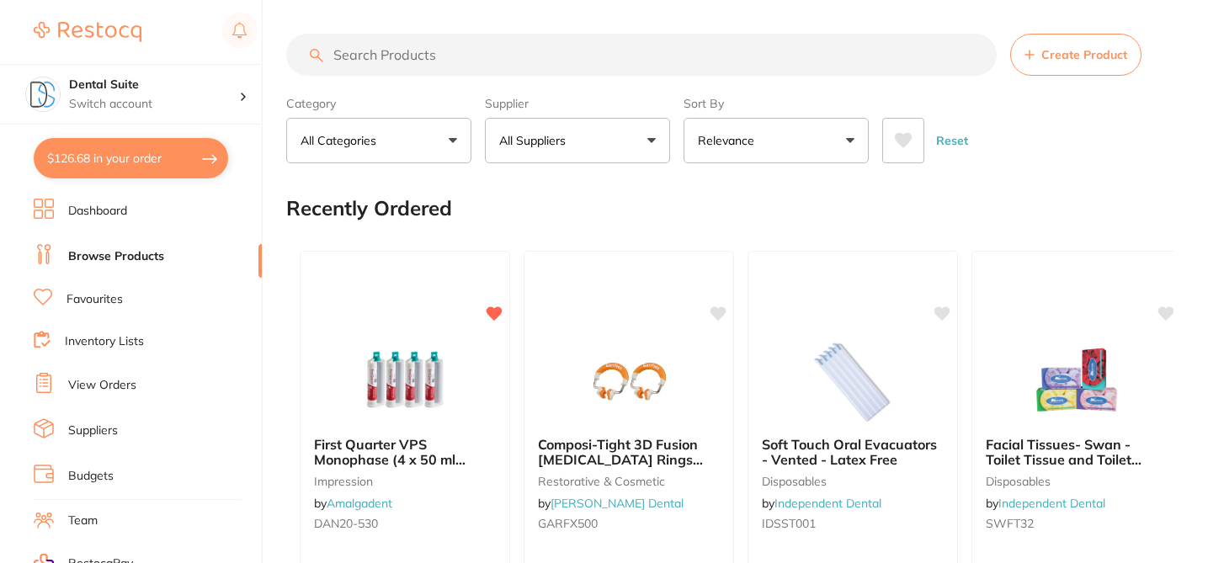
click at [651, 140] on button "All Suppliers" at bounding box center [577, 140] width 185 height 45
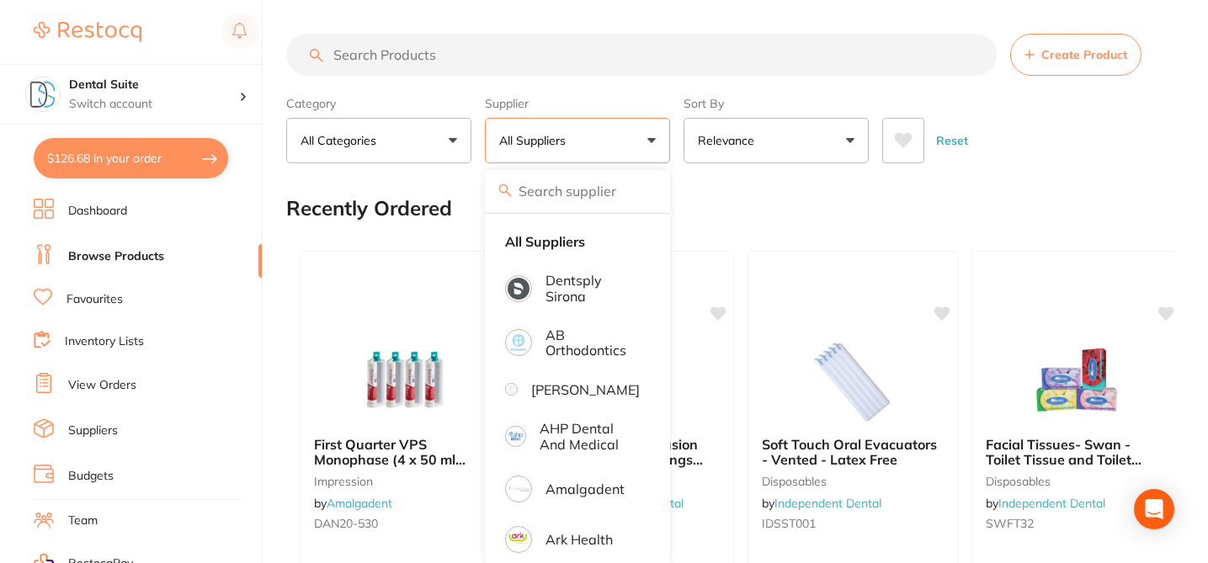
click at [582, 186] on input "search" at bounding box center [577, 191] width 185 height 42
type input "[PERSON_NAME]"
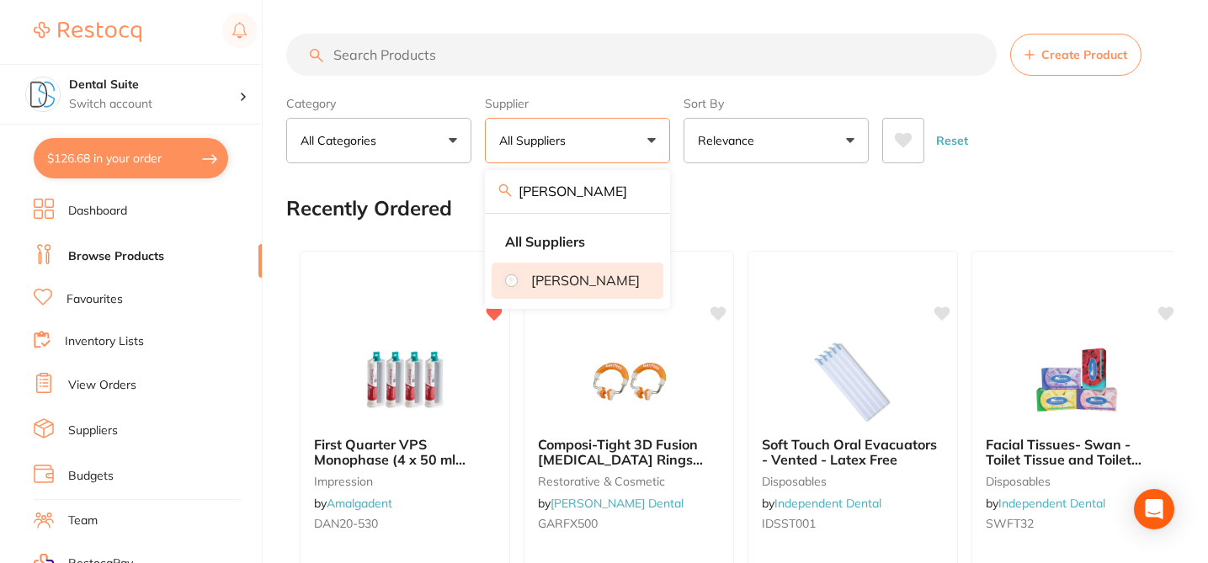
click at [572, 288] on p "[PERSON_NAME]" at bounding box center [585, 280] width 109 height 15
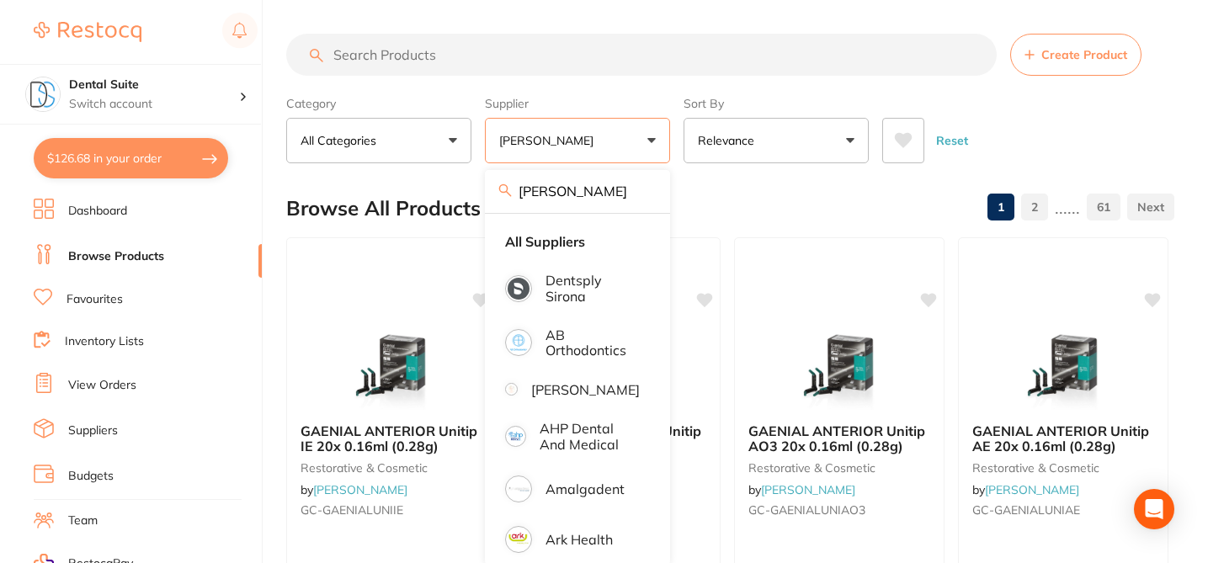
click at [742, 185] on div "Browse All Products 1 2 ...... 61" at bounding box center [730, 208] width 888 height 56
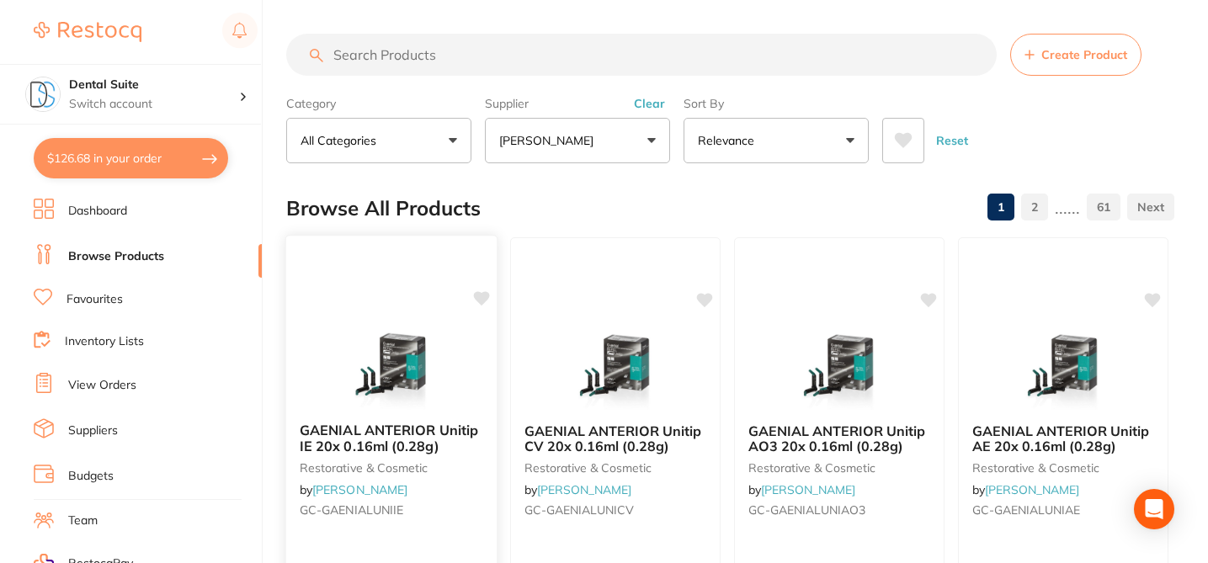
click at [486, 305] on icon at bounding box center [481, 298] width 17 height 17
click at [709, 297] on icon at bounding box center [706, 298] width 16 height 14
click at [923, 290] on icon at bounding box center [929, 298] width 17 height 17
click at [1151, 295] on icon at bounding box center [1153, 298] width 16 height 14
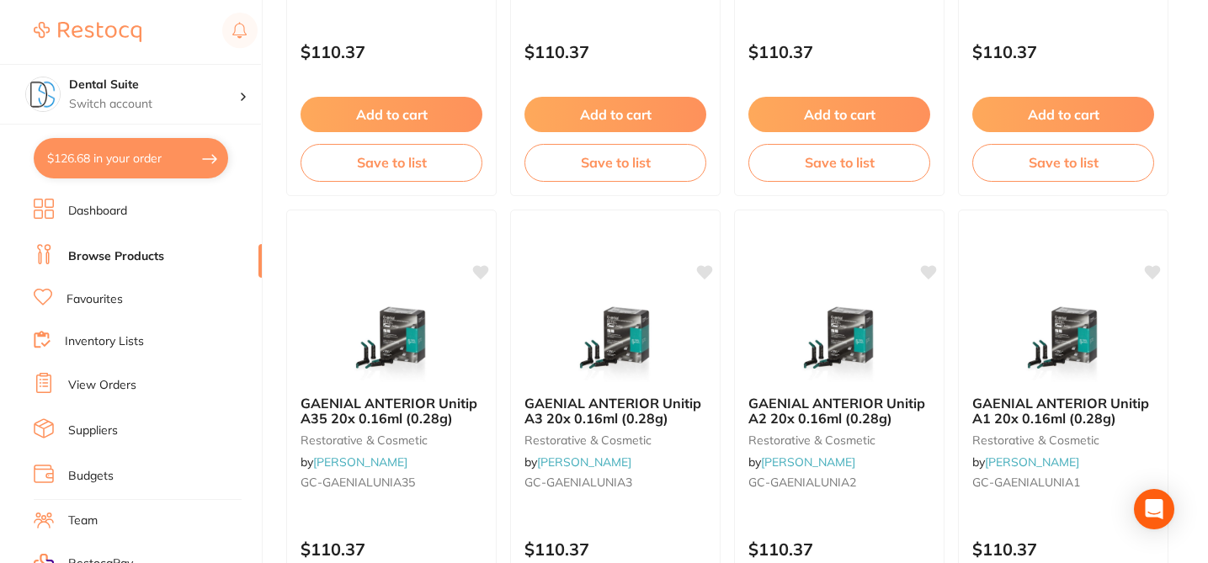
scroll to position [539, 0]
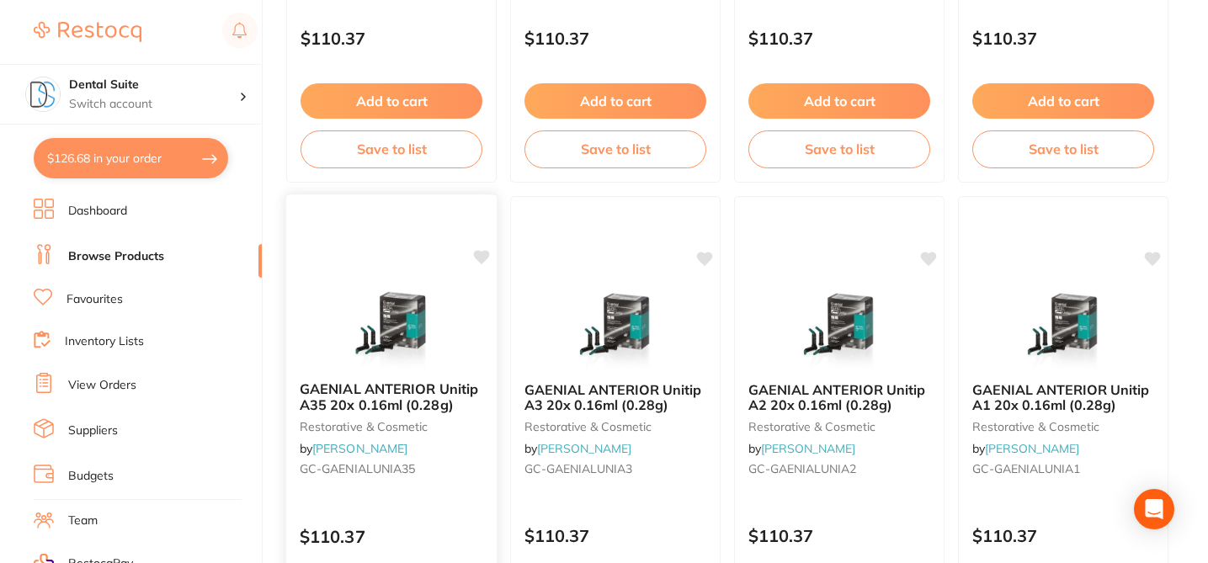
click at [483, 261] on icon at bounding box center [482, 257] width 16 height 14
click at [710, 258] on icon at bounding box center [706, 257] width 16 height 14
click at [925, 255] on icon at bounding box center [930, 257] width 16 height 14
click at [1150, 257] on icon at bounding box center [1153, 257] width 16 height 14
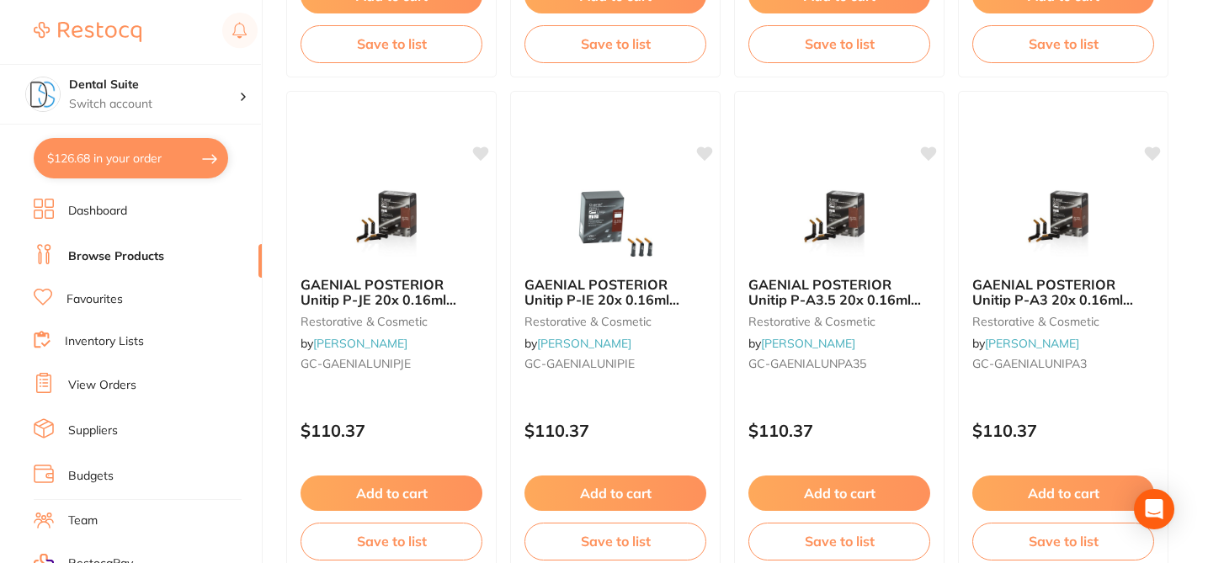
scroll to position [1145, 0]
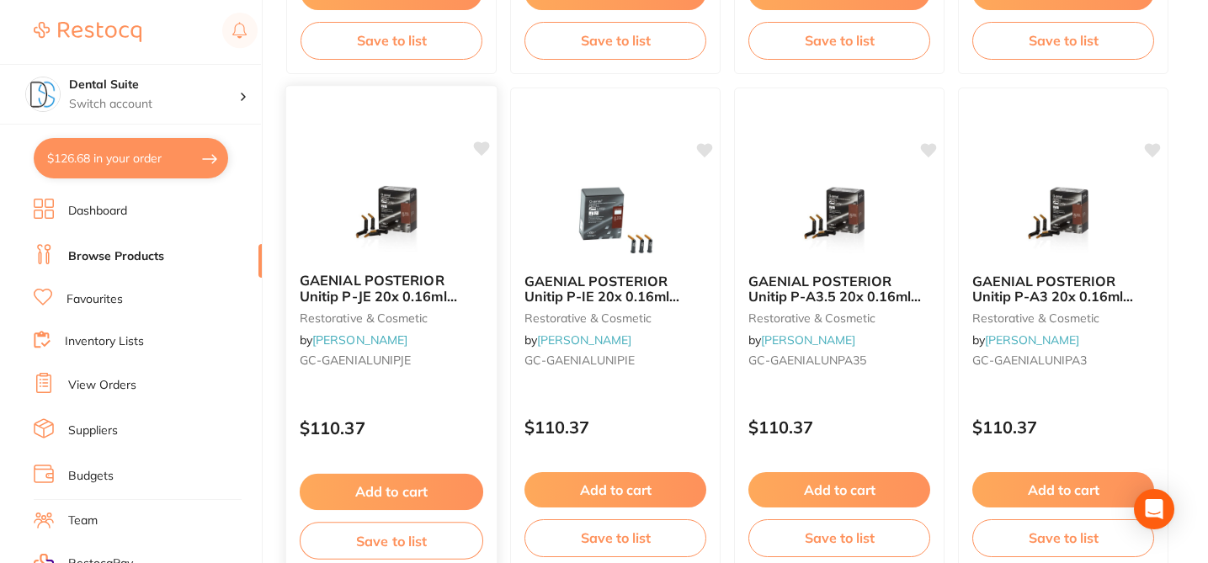
click at [485, 150] on icon at bounding box center [482, 148] width 16 height 14
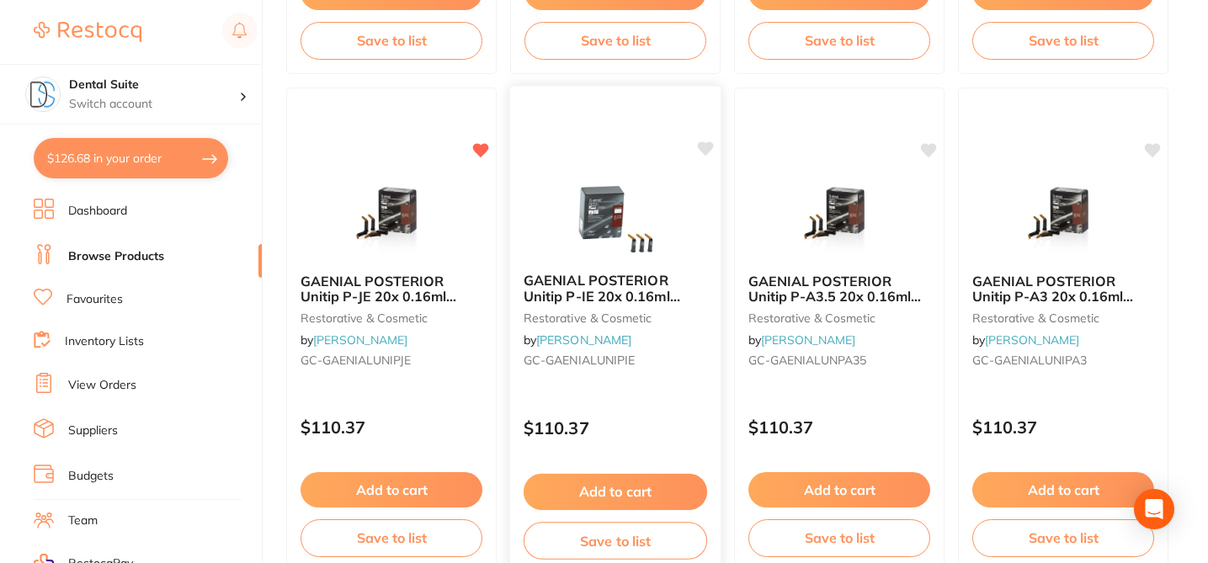
click at [707, 151] on icon at bounding box center [706, 148] width 16 height 14
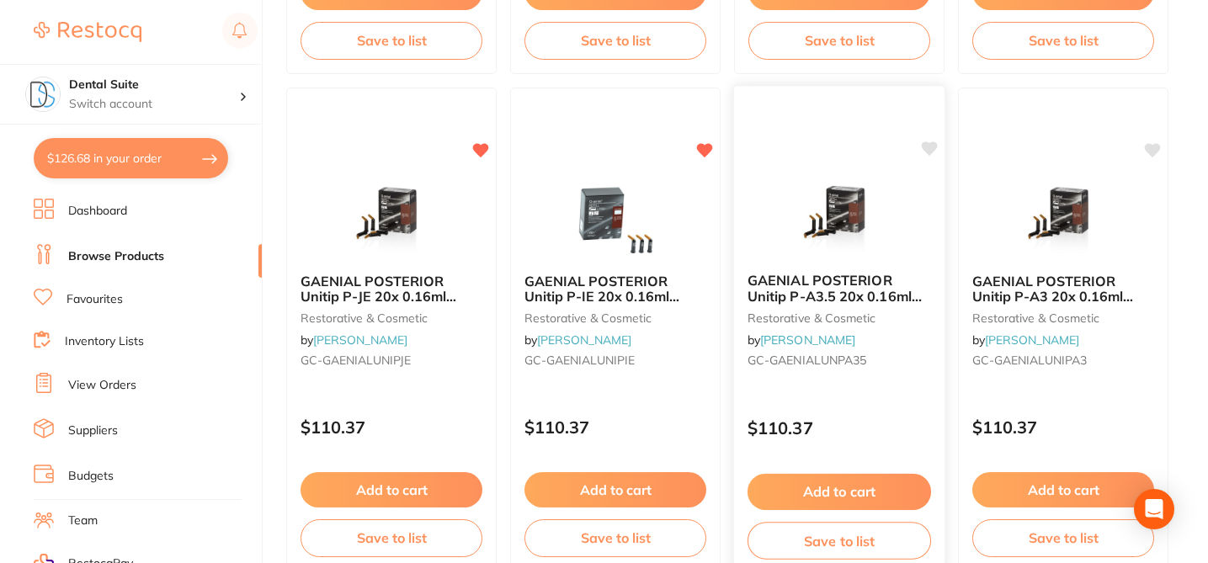
click at [935, 148] on icon at bounding box center [930, 148] width 16 height 14
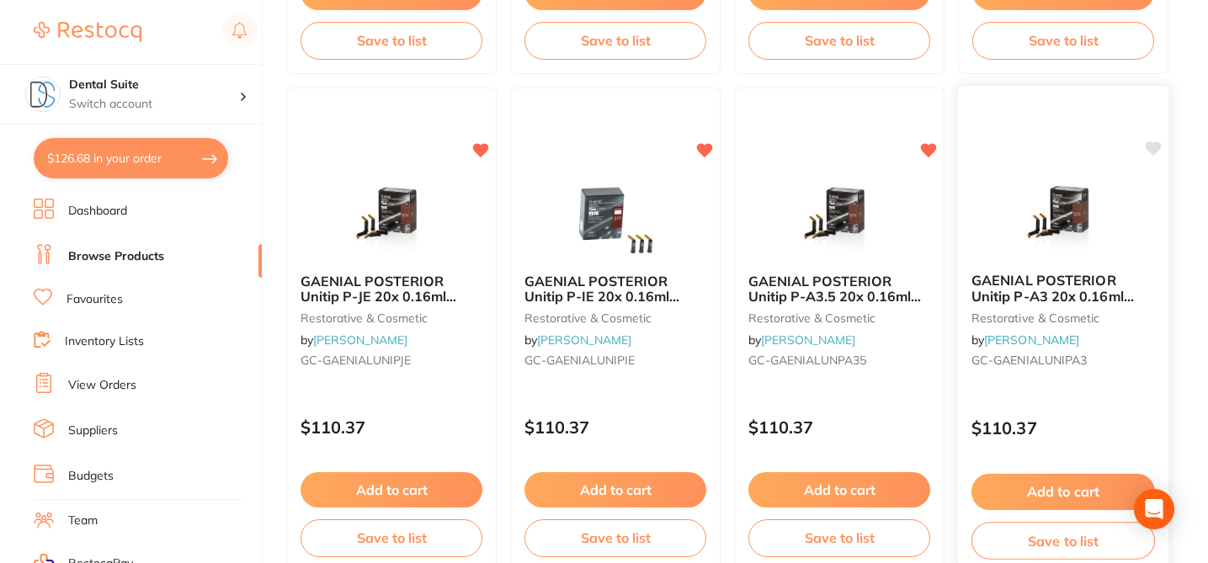
click at [1150, 149] on icon at bounding box center [1153, 148] width 16 height 14
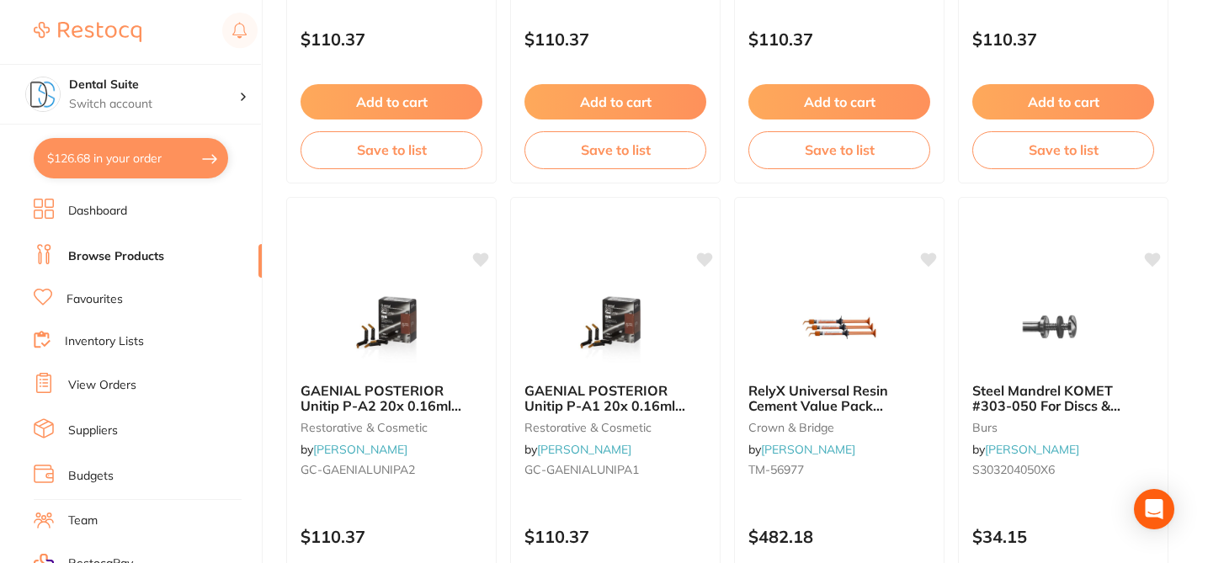
scroll to position [1549, 0]
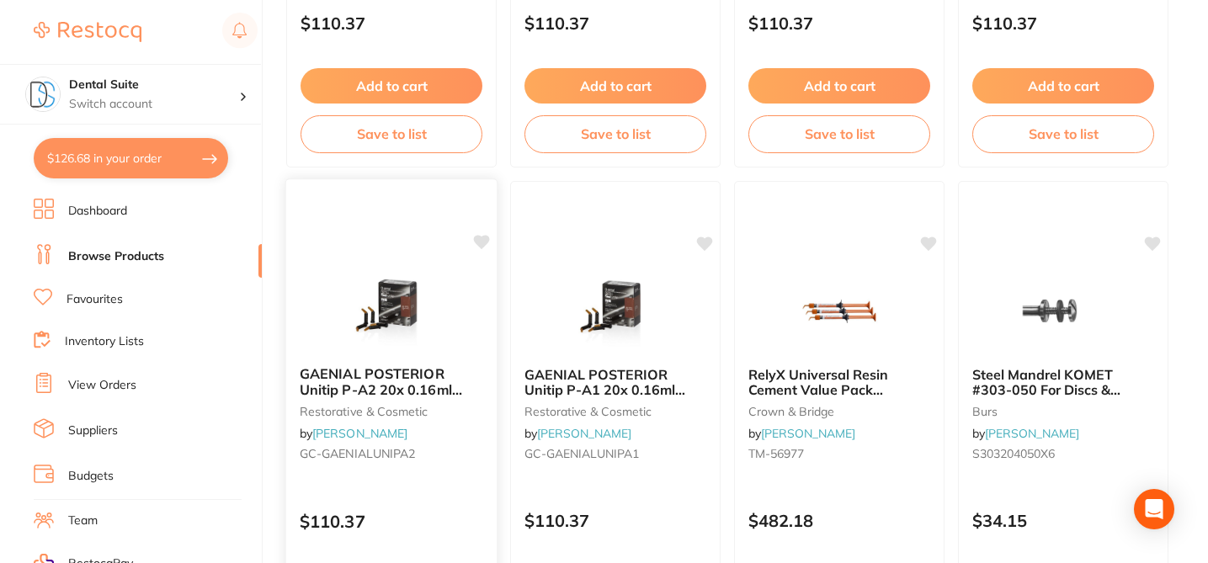
click at [483, 243] on icon at bounding box center [482, 242] width 16 height 14
click at [704, 242] on icon at bounding box center [706, 242] width 16 height 14
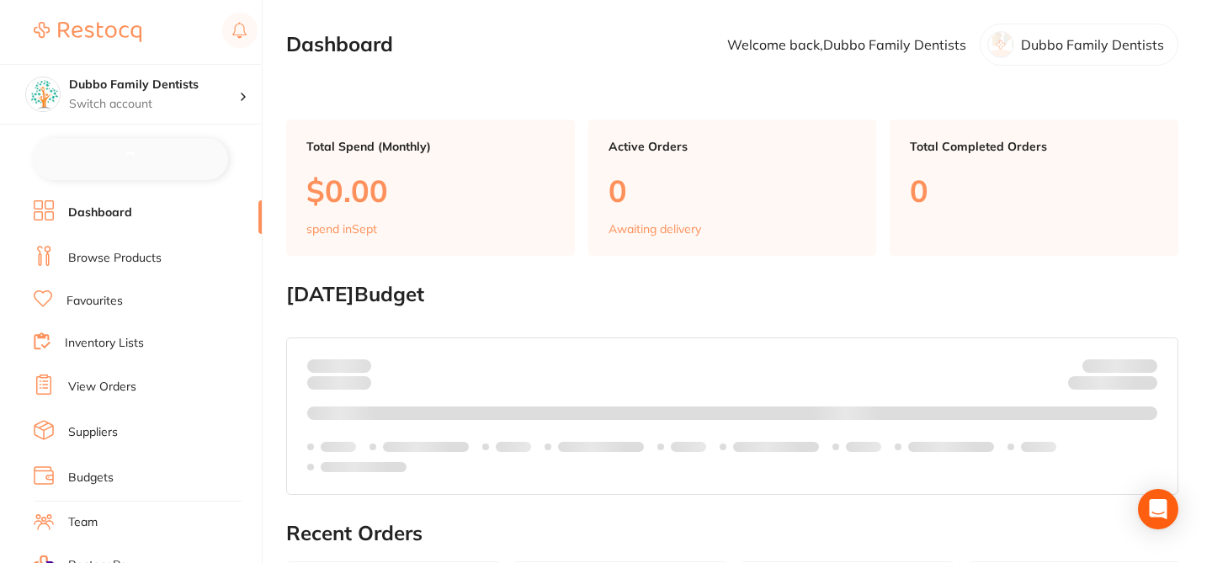
checkbox input "false"
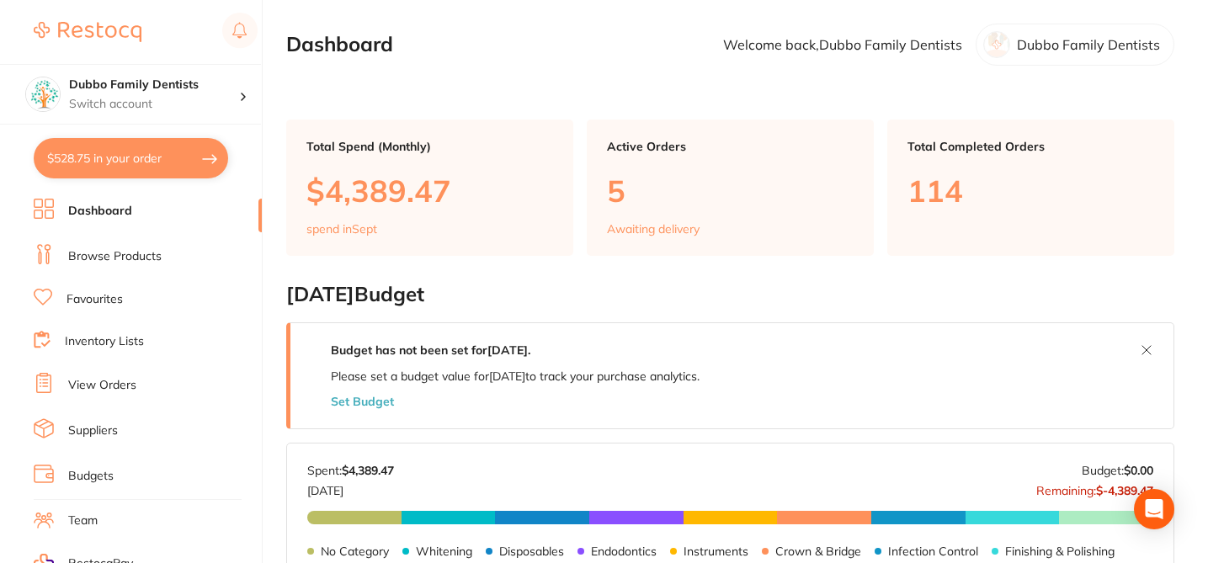
click at [146, 257] on link "Browse Products" at bounding box center [114, 256] width 93 height 17
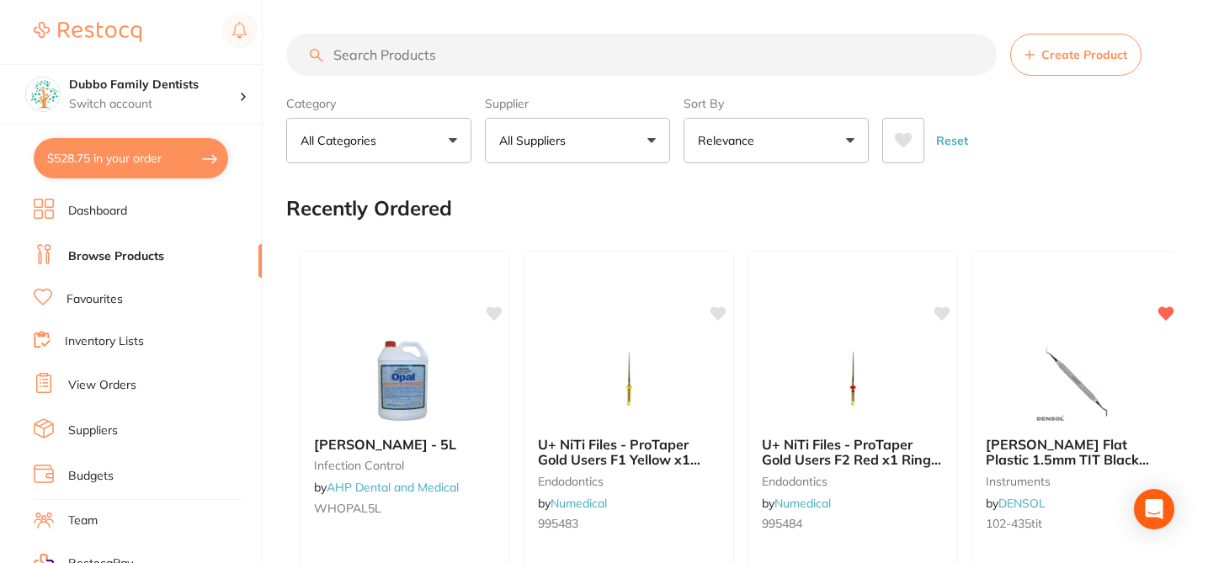
click at [621, 141] on button "All Suppliers" at bounding box center [577, 140] width 185 height 45
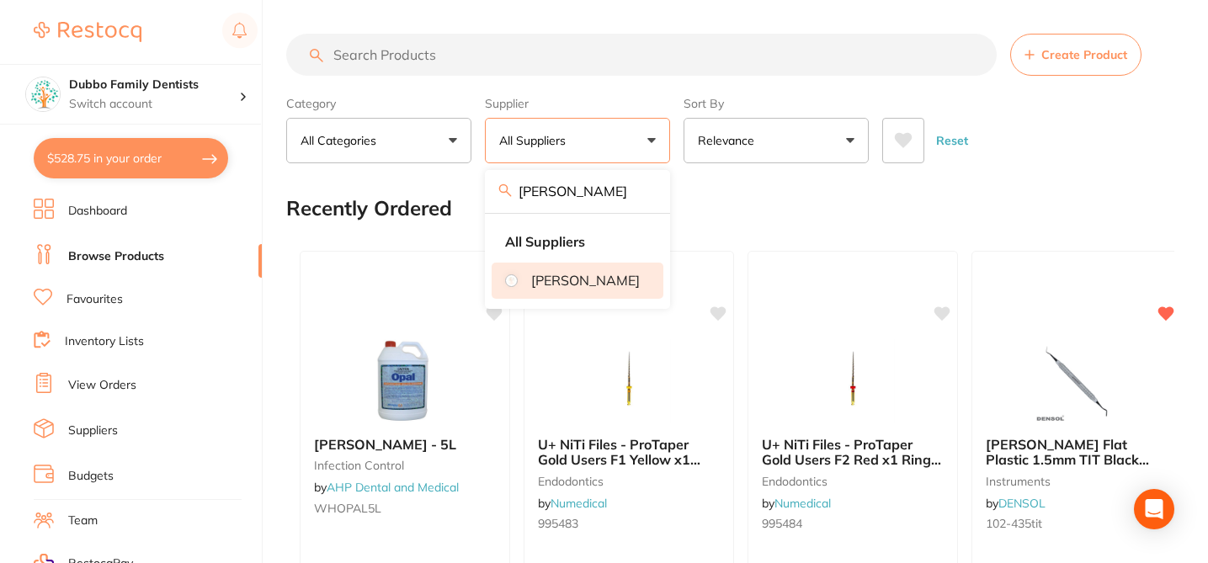
type input "[PERSON_NAME]"
click at [549, 279] on p "[PERSON_NAME]" at bounding box center [585, 280] width 109 height 15
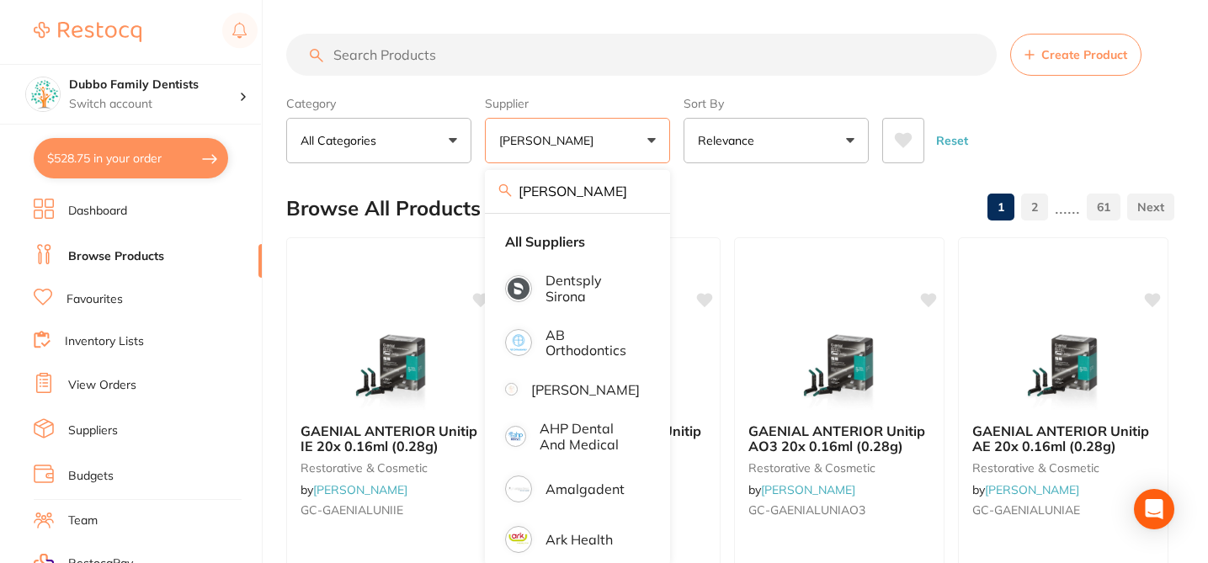
click at [781, 198] on div "Browse All Products 1 2 ...... 61" at bounding box center [730, 208] width 888 height 56
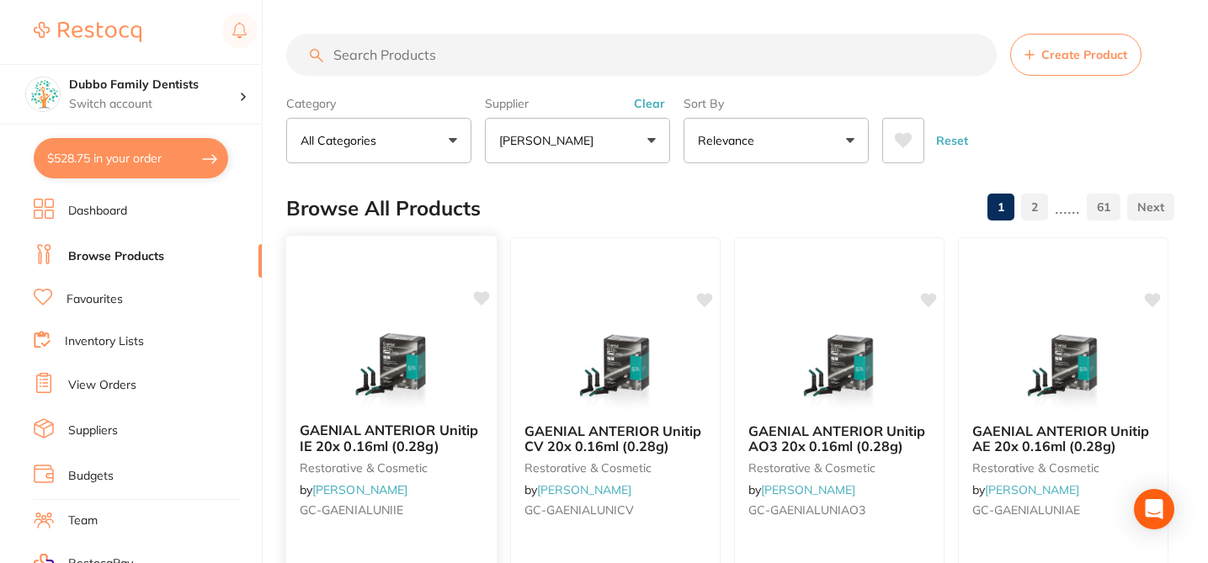
click at [491, 293] on div "GAENIAL ANTERIOR Unitip IE 20x 0.16ml (0.28g) restorative & cosmetic by Henry S…" at bounding box center [391, 479] width 213 height 489
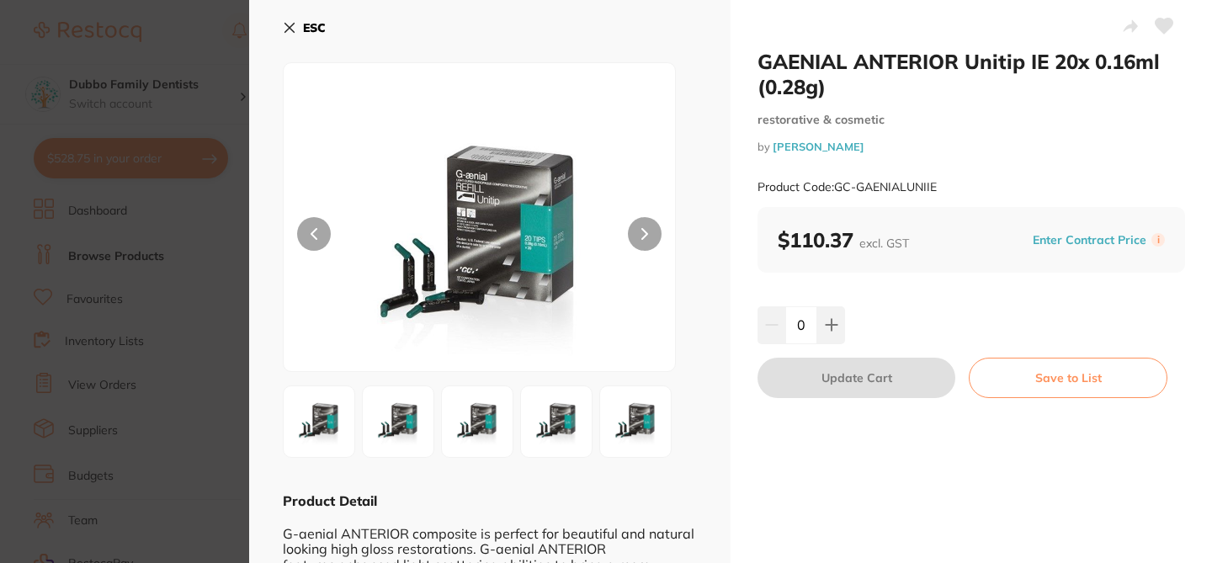
click at [291, 29] on icon at bounding box center [289, 28] width 9 height 9
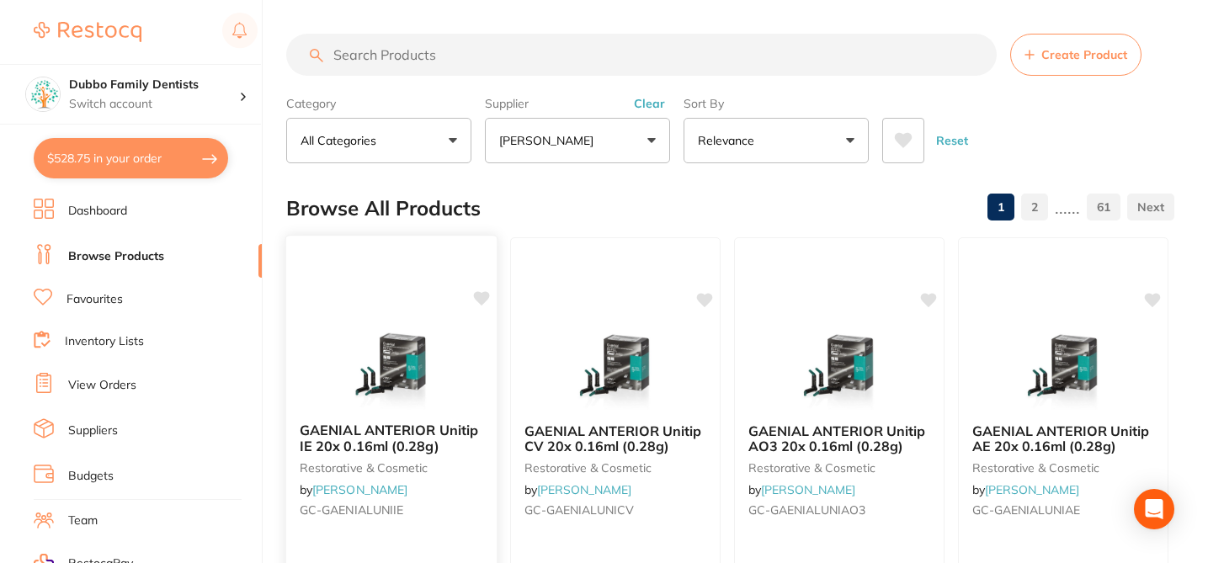
click at [485, 306] on icon at bounding box center [481, 298] width 17 height 17
click at [706, 300] on icon at bounding box center [706, 298] width 16 height 14
click at [927, 299] on icon at bounding box center [930, 298] width 16 height 14
click at [1154, 296] on icon at bounding box center [1153, 298] width 16 height 14
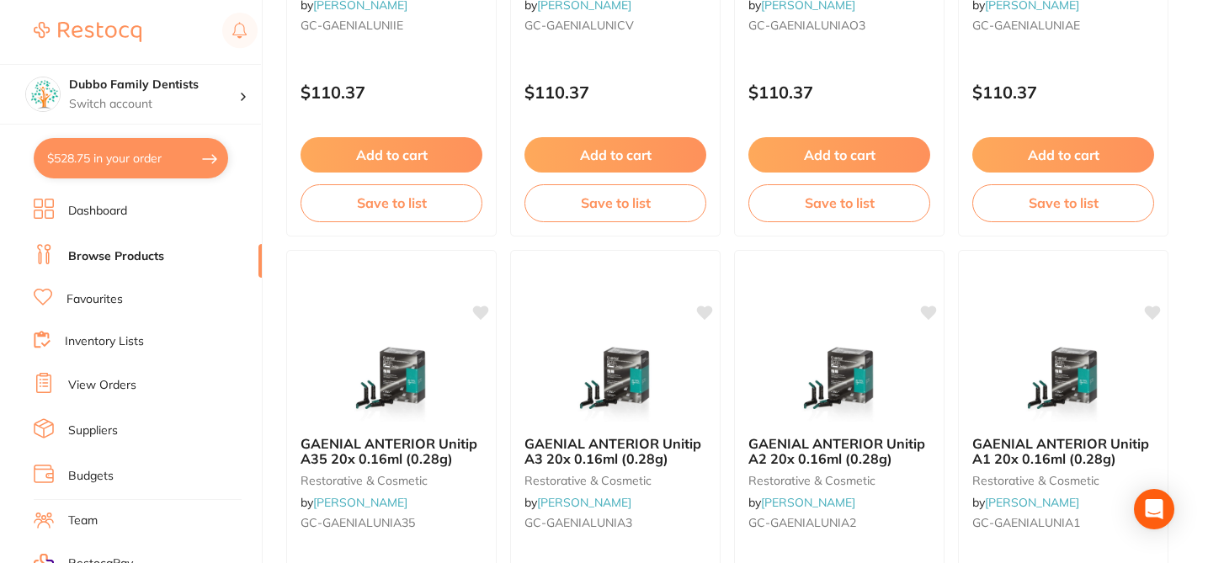
scroll to position [505, 0]
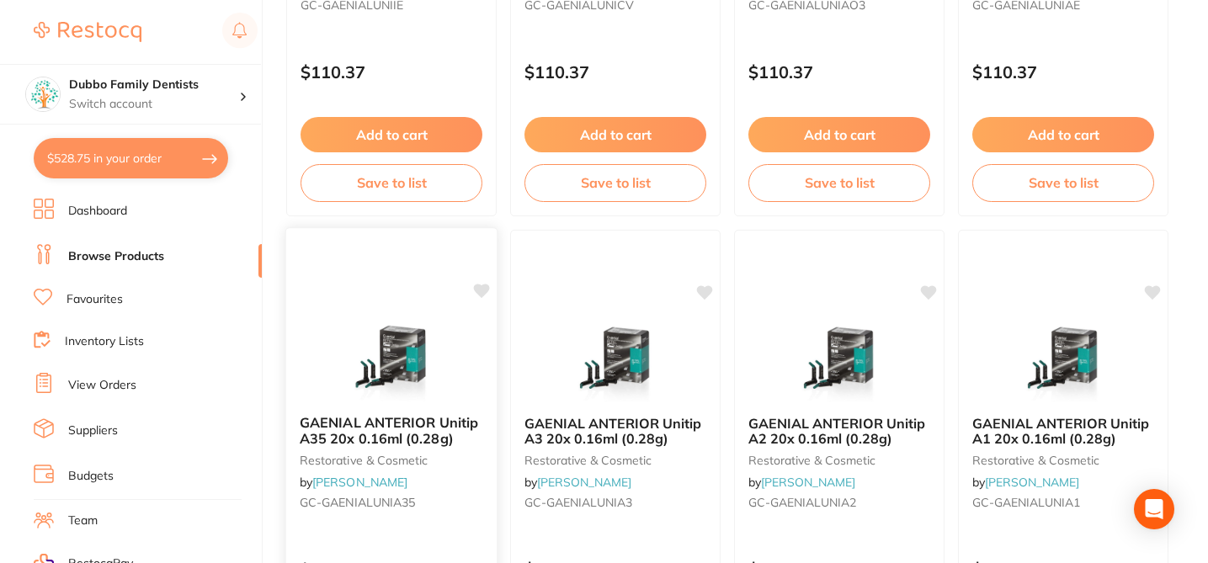
click at [482, 291] on icon at bounding box center [482, 291] width 16 height 14
click at [706, 289] on icon at bounding box center [706, 291] width 16 height 14
click at [931, 291] on icon at bounding box center [930, 291] width 16 height 14
click at [1155, 290] on icon at bounding box center [1153, 291] width 16 height 14
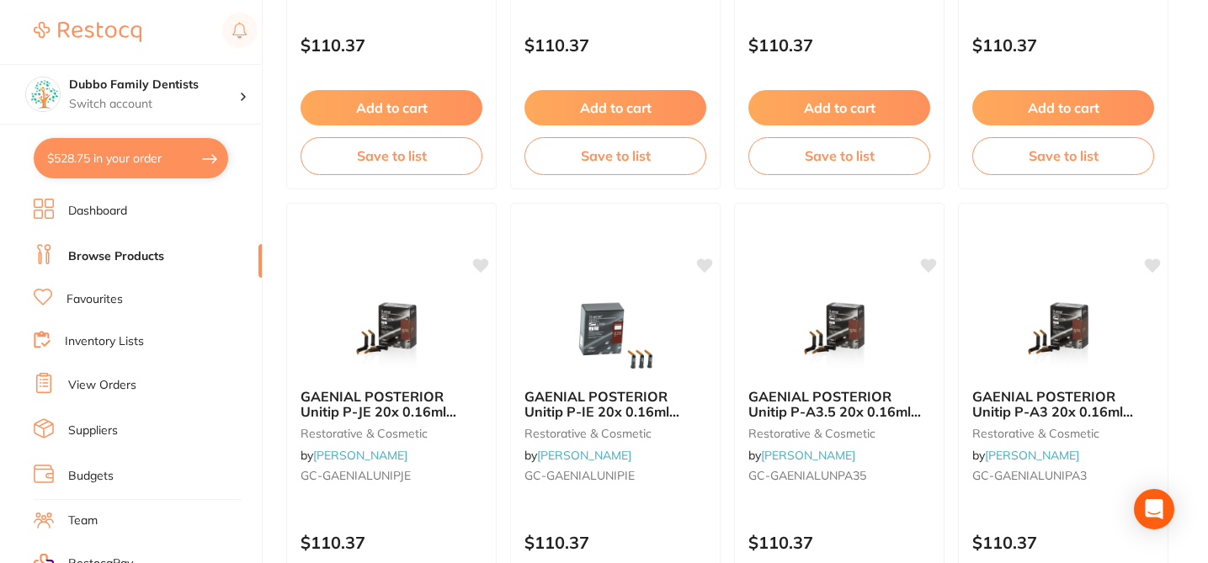
scroll to position [1044, 0]
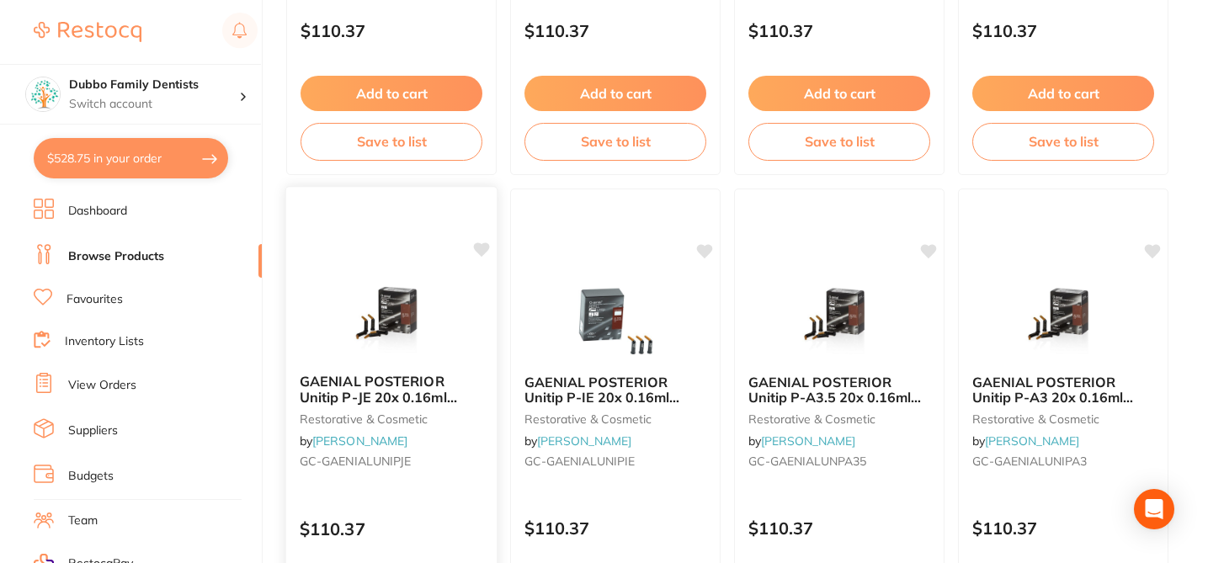
click at [483, 249] on icon at bounding box center [482, 249] width 16 height 14
click at [709, 251] on icon at bounding box center [706, 249] width 16 height 14
click at [1156, 249] on icon at bounding box center [1153, 249] width 16 height 14
click at [933, 247] on icon at bounding box center [930, 249] width 16 height 14
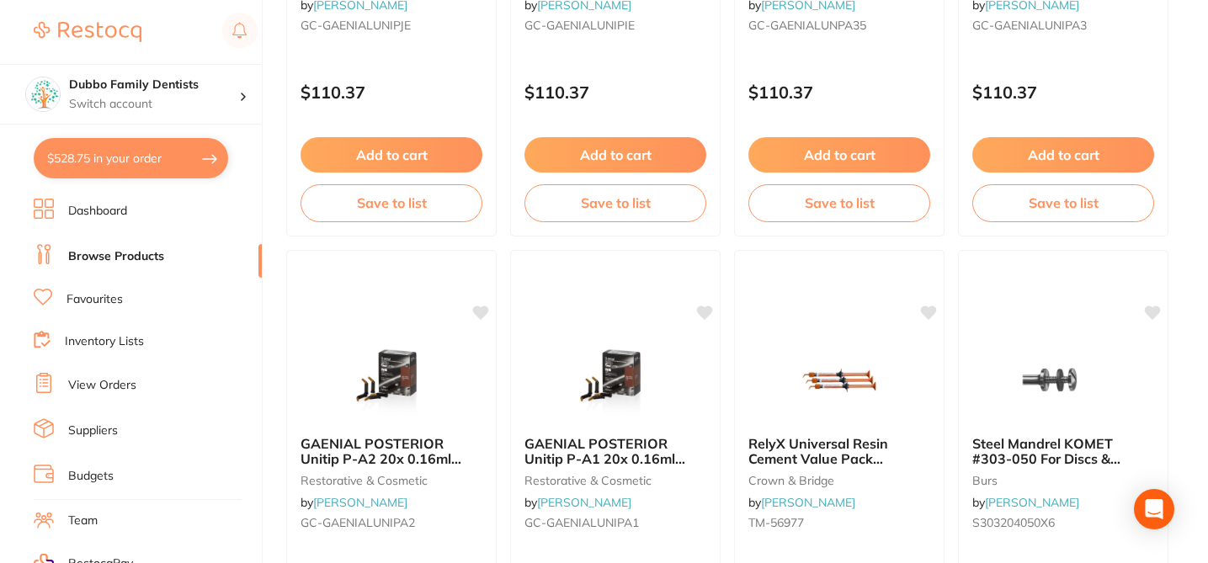
scroll to position [1515, 0]
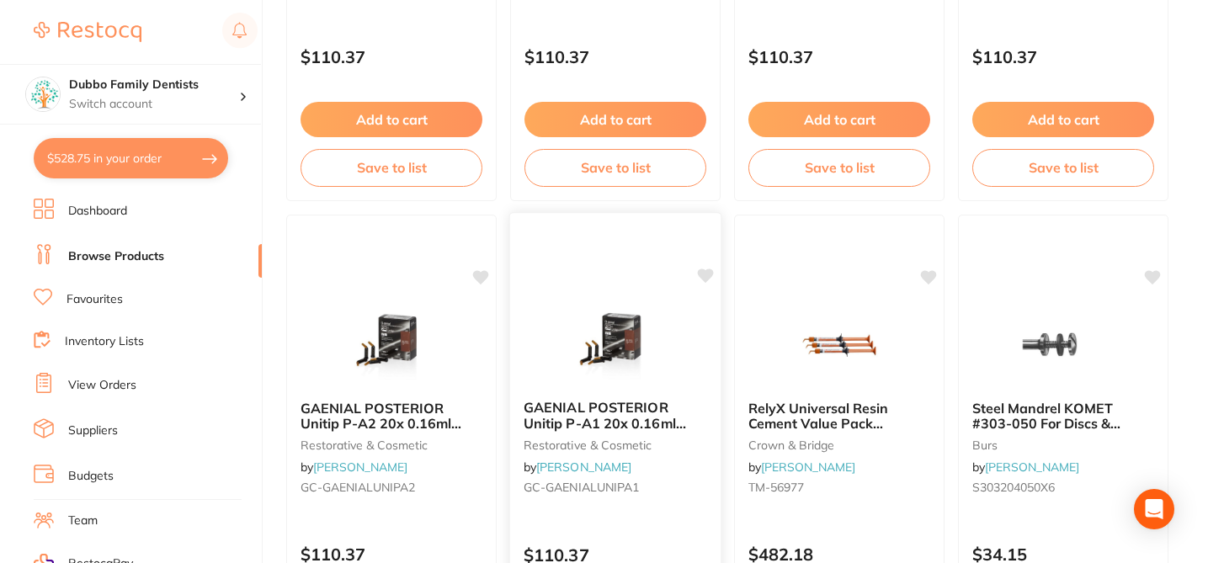
click at [702, 271] on icon at bounding box center [706, 275] width 16 height 14
click at [480, 268] on icon at bounding box center [481, 276] width 17 height 17
checkbox input "true"
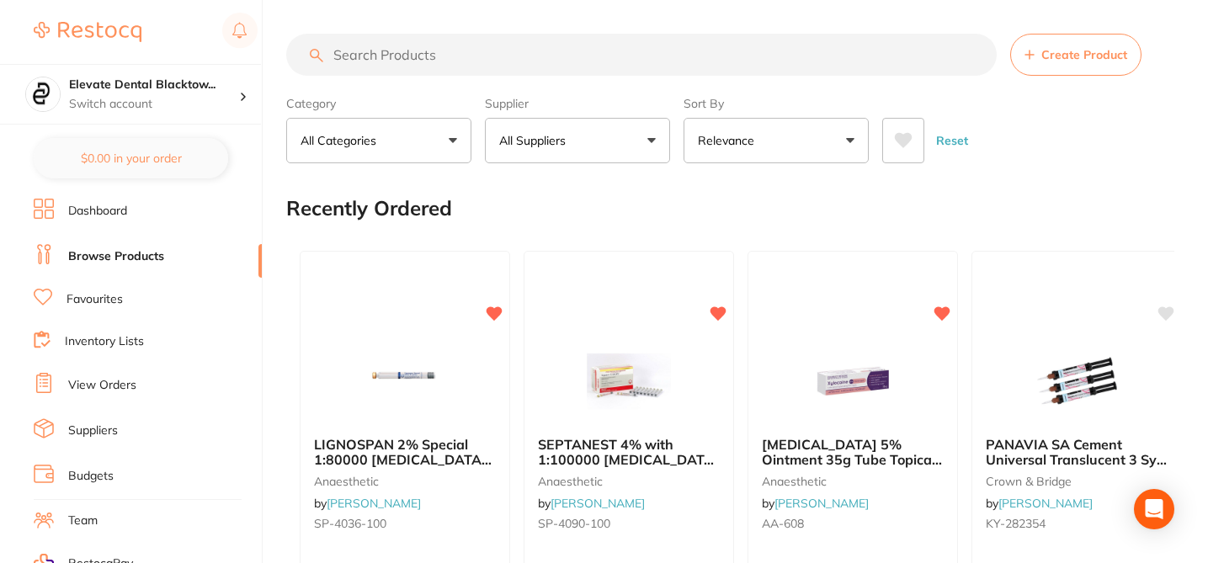
click at [598, 143] on button "All Suppliers" at bounding box center [577, 140] width 185 height 45
type input "henru"
click at [571, 286] on p "[PERSON_NAME]" at bounding box center [585, 280] width 109 height 15
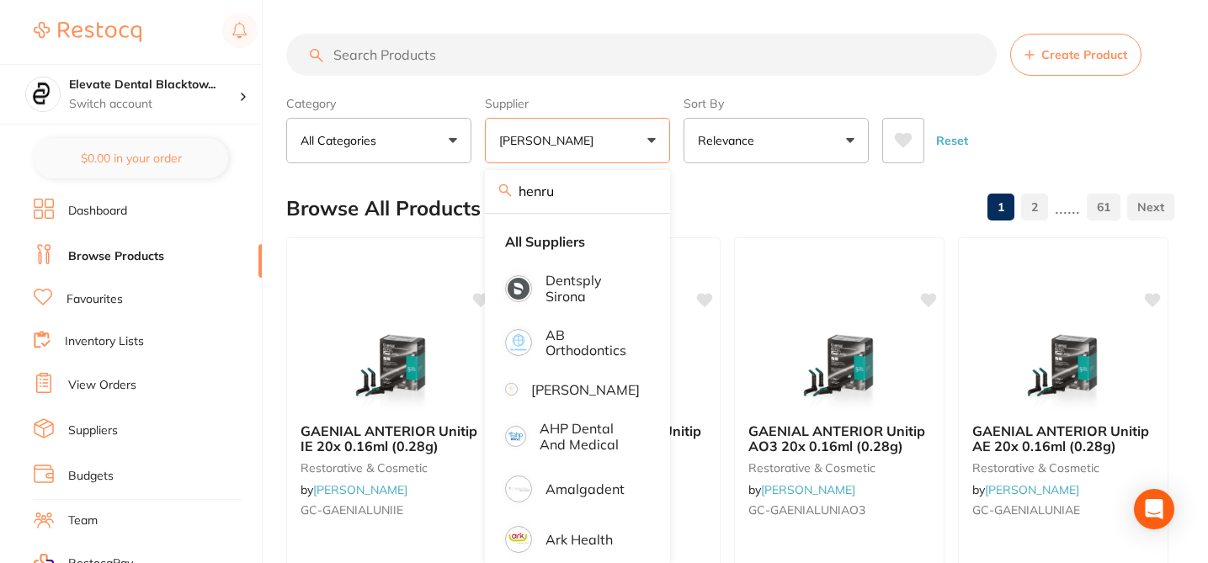
click at [752, 190] on div "Browse All Products 1 2 ...... 61" at bounding box center [730, 208] width 888 height 56
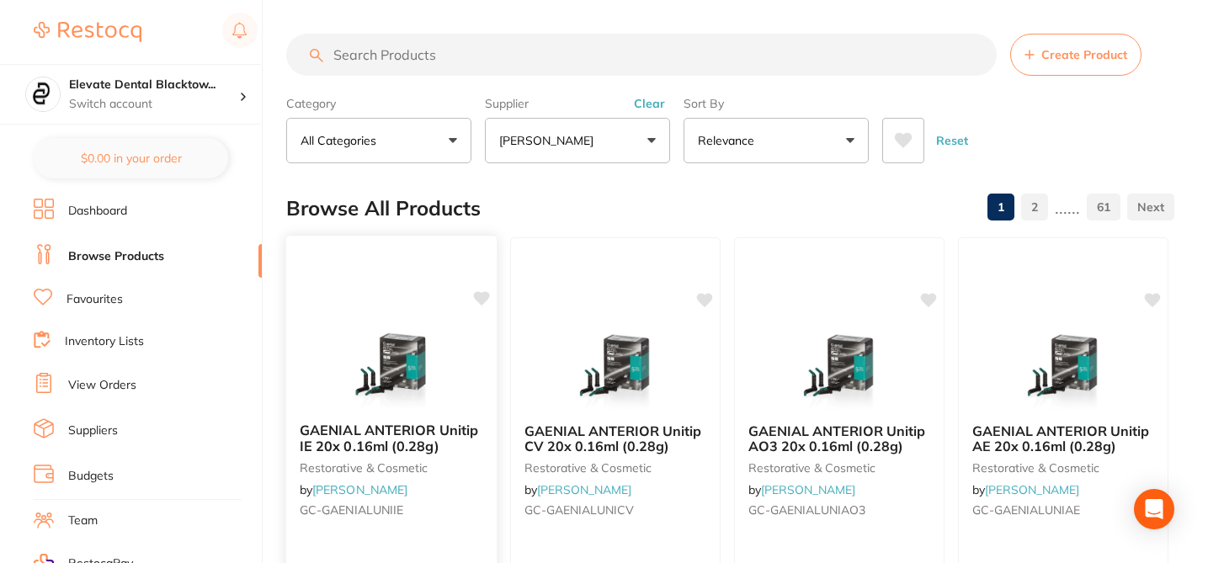
click at [489, 294] on icon at bounding box center [481, 298] width 17 height 17
click at [706, 298] on icon at bounding box center [706, 298] width 16 height 14
click at [932, 295] on icon at bounding box center [930, 298] width 16 height 14
click at [1154, 298] on icon at bounding box center [1153, 298] width 16 height 14
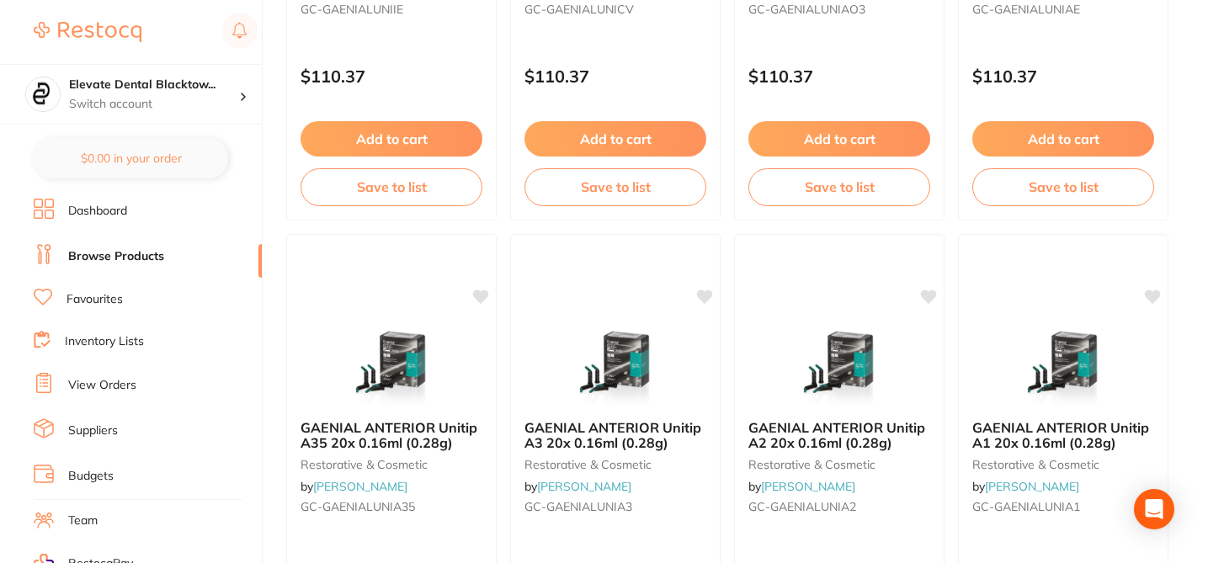
scroll to position [505, 0]
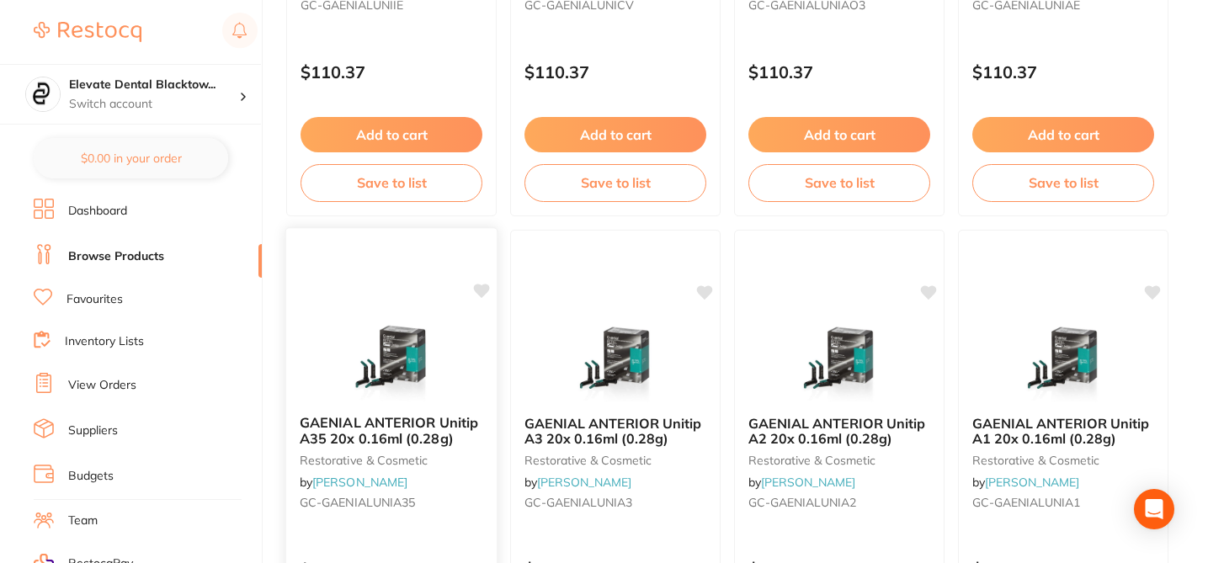
click at [482, 286] on icon at bounding box center [482, 291] width 16 height 14
click at [705, 297] on icon at bounding box center [706, 291] width 16 height 14
click at [934, 291] on icon at bounding box center [930, 291] width 16 height 14
click at [1157, 287] on icon at bounding box center [1153, 291] width 16 height 14
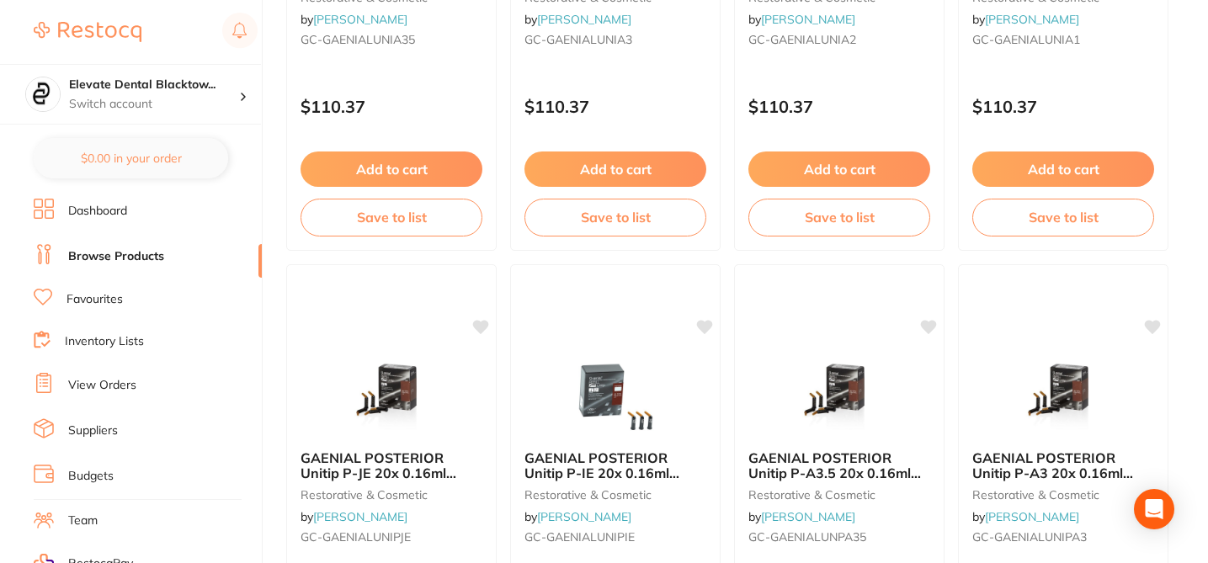
scroll to position [976, 0]
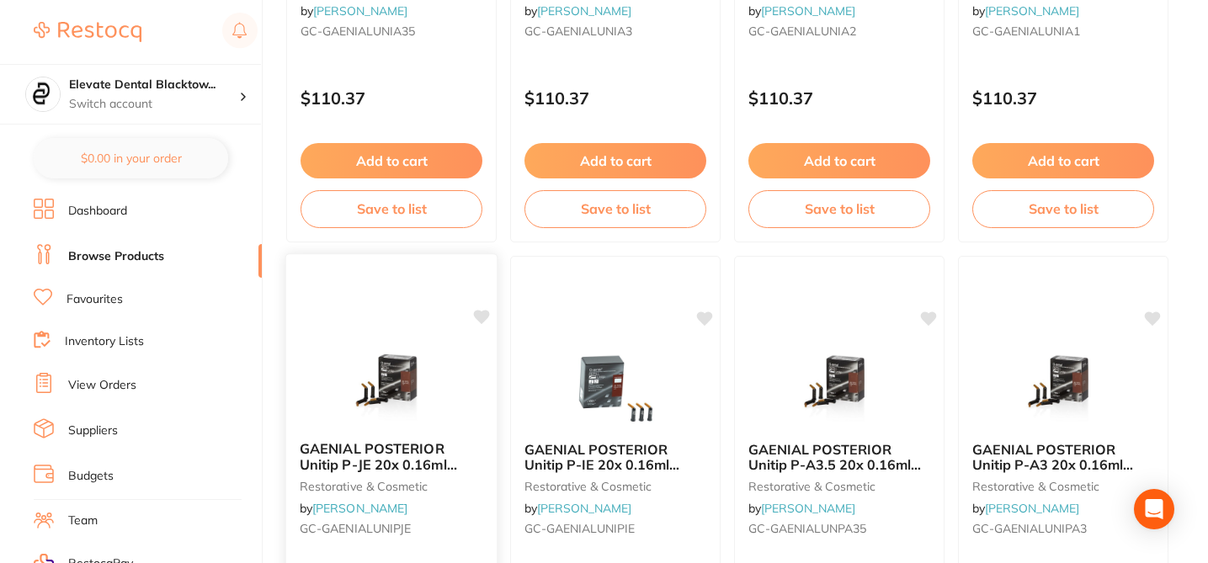
click at [477, 316] on icon at bounding box center [482, 317] width 16 height 14
click at [706, 316] on icon at bounding box center [706, 317] width 16 height 14
click at [921, 317] on icon at bounding box center [929, 317] width 17 height 17
click at [1160, 319] on icon at bounding box center [1153, 317] width 17 height 17
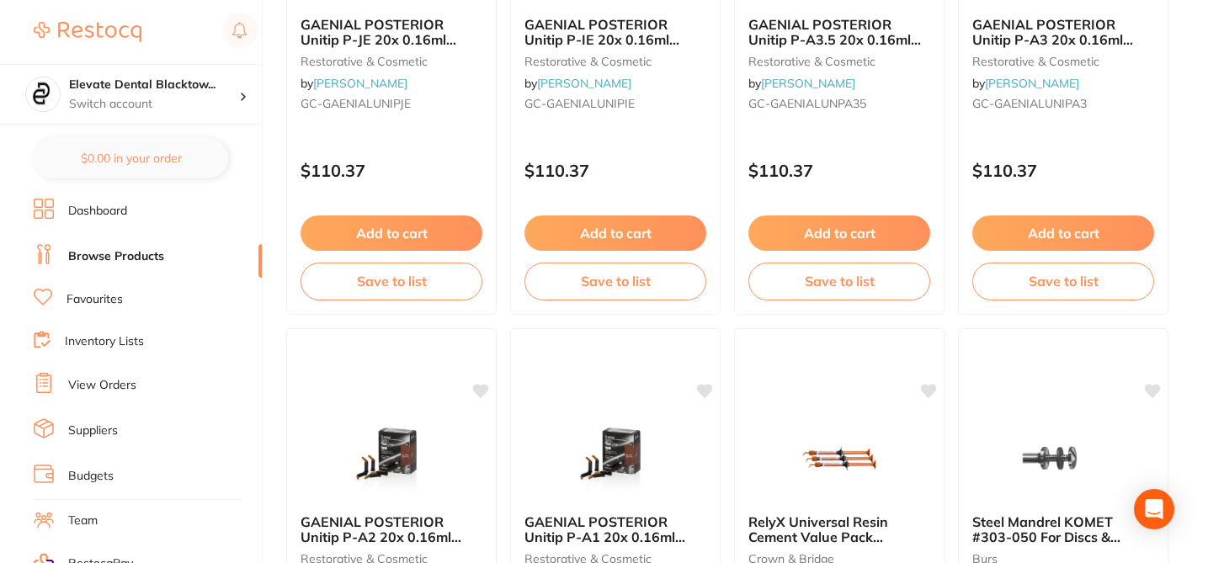
scroll to position [1481, 0]
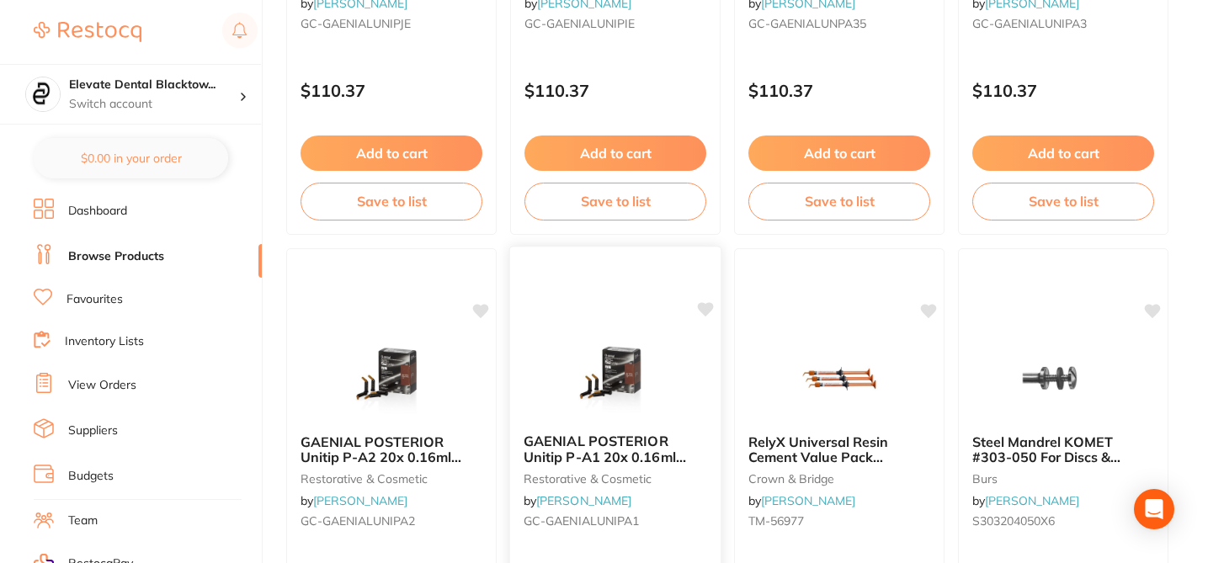
click at [693, 308] on div "GAENIAL POSTERIOR Unitip P-A1 20x 0.16ml (0.28g) restorative & cosmetic by Henr…" at bounding box center [615, 490] width 213 height 489
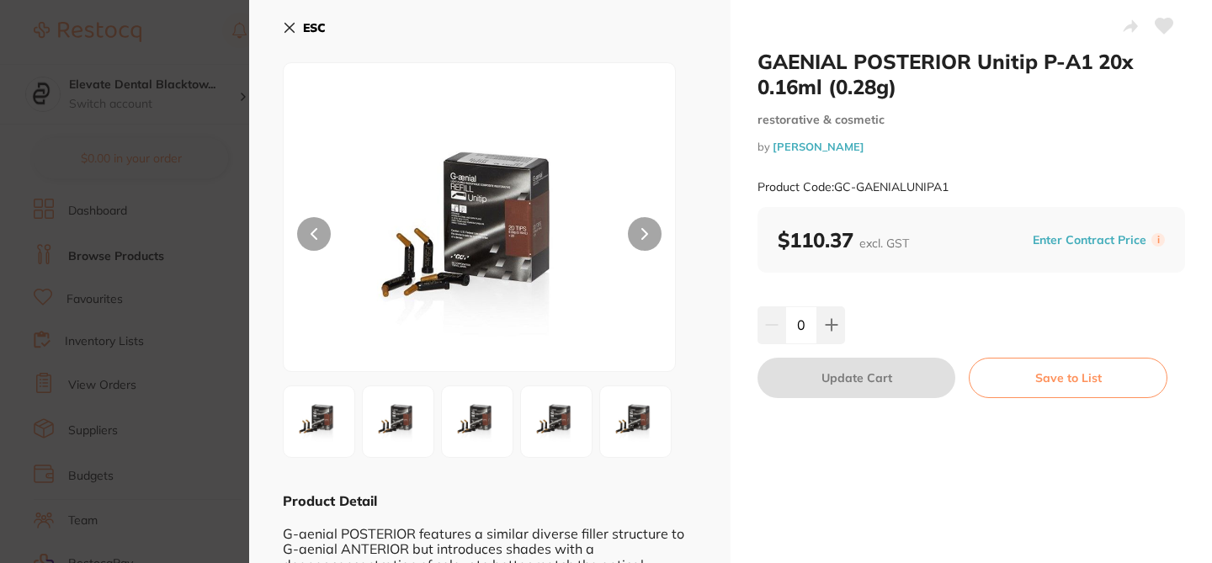
click at [233, 36] on section "GAENIAL POSTERIOR Unitip P-A1 20x 0.16ml (0.28g) restorative & cosmetic by Henr…" at bounding box center [606, 281] width 1212 height 563
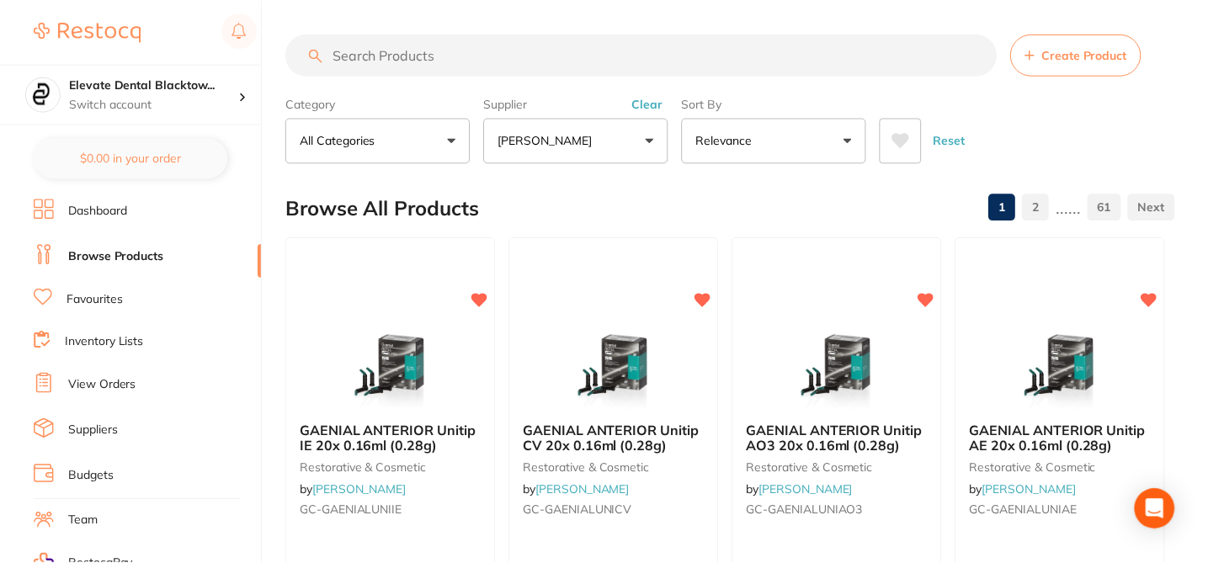
scroll to position [1481, 0]
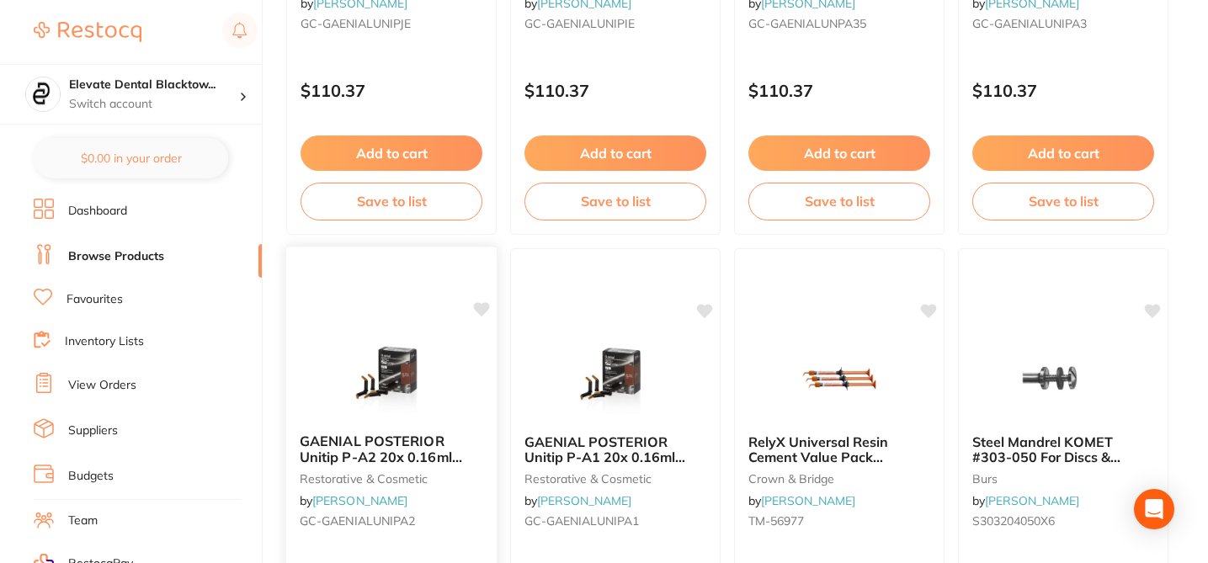
click at [482, 312] on icon at bounding box center [482, 309] width 16 height 14
click at [702, 308] on icon at bounding box center [706, 309] width 16 height 14
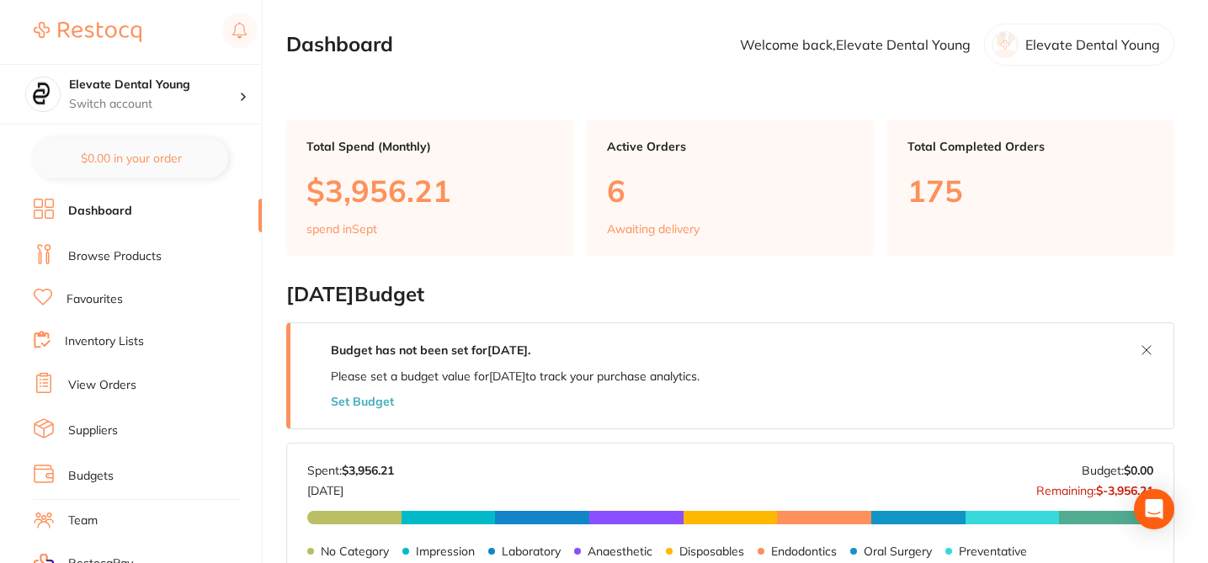
click at [150, 258] on link "Browse Products" at bounding box center [114, 256] width 93 height 17
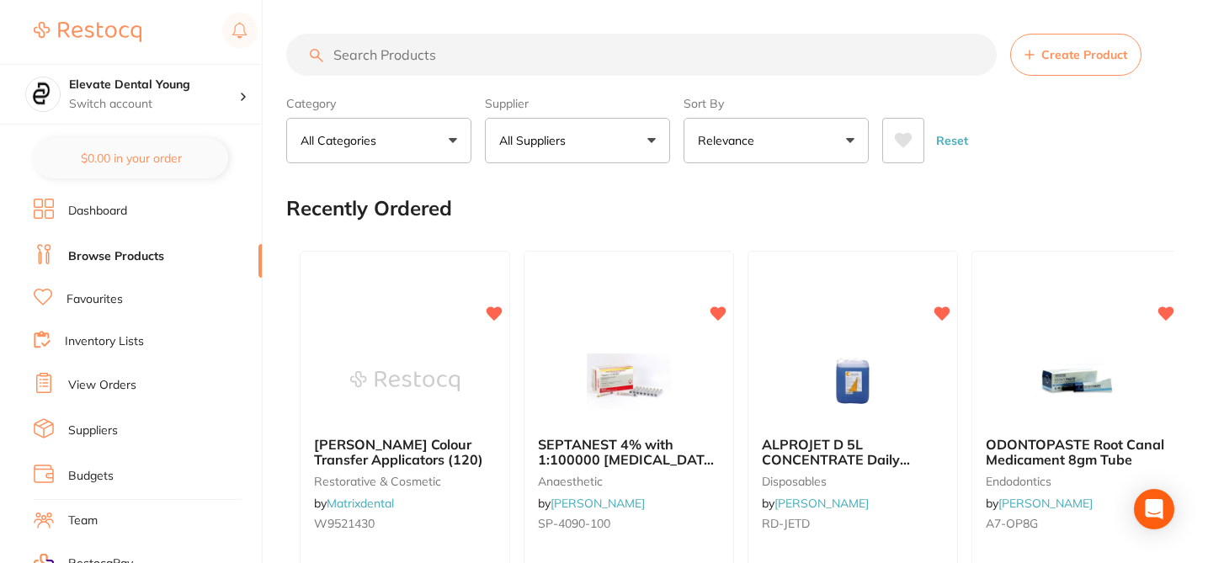
click at [593, 130] on button "All Suppliers" at bounding box center [577, 140] width 185 height 45
type input "[PERSON_NAME]"
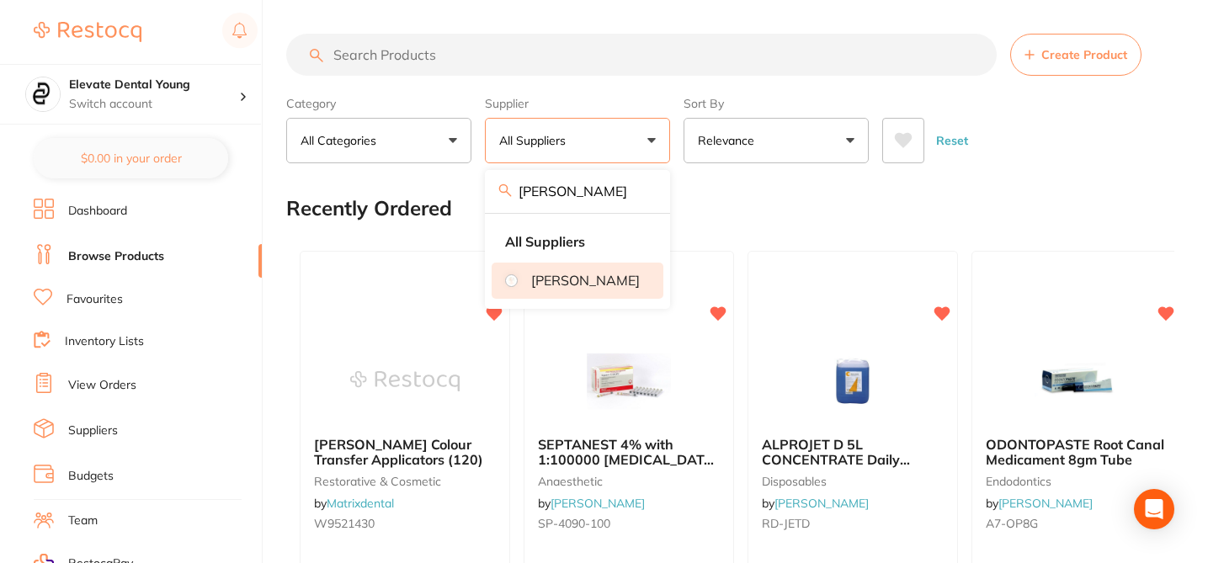
click at [612, 288] on p "[PERSON_NAME]" at bounding box center [585, 280] width 109 height 15
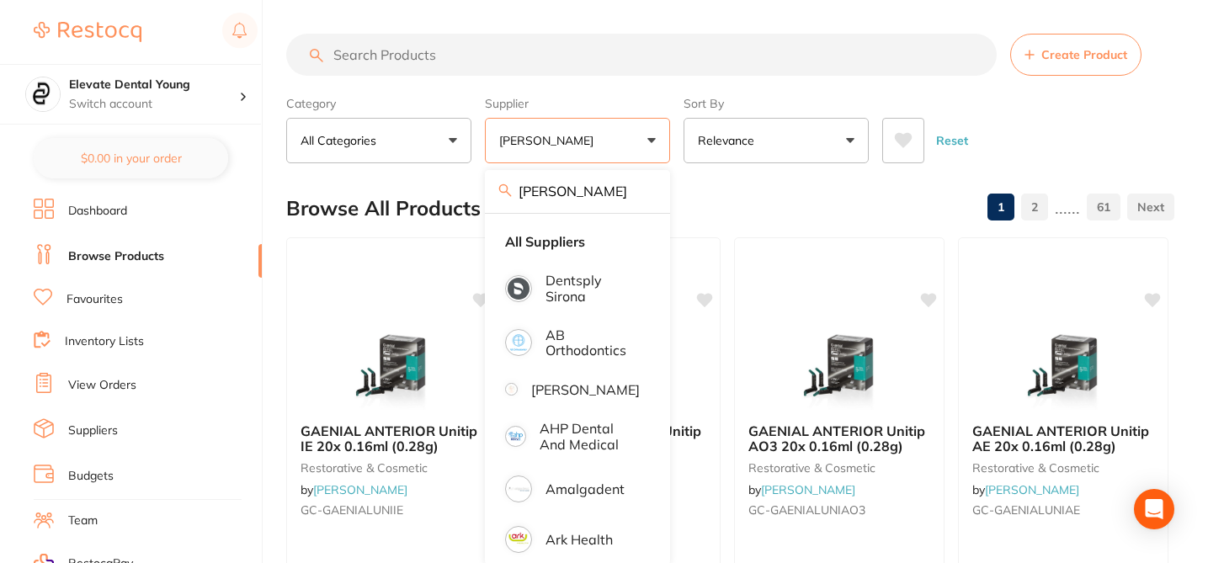
click at [773, 201] on div "Browse All Products 1 2 ...... 61" at bounding box center [730, 208] width 888 height 56
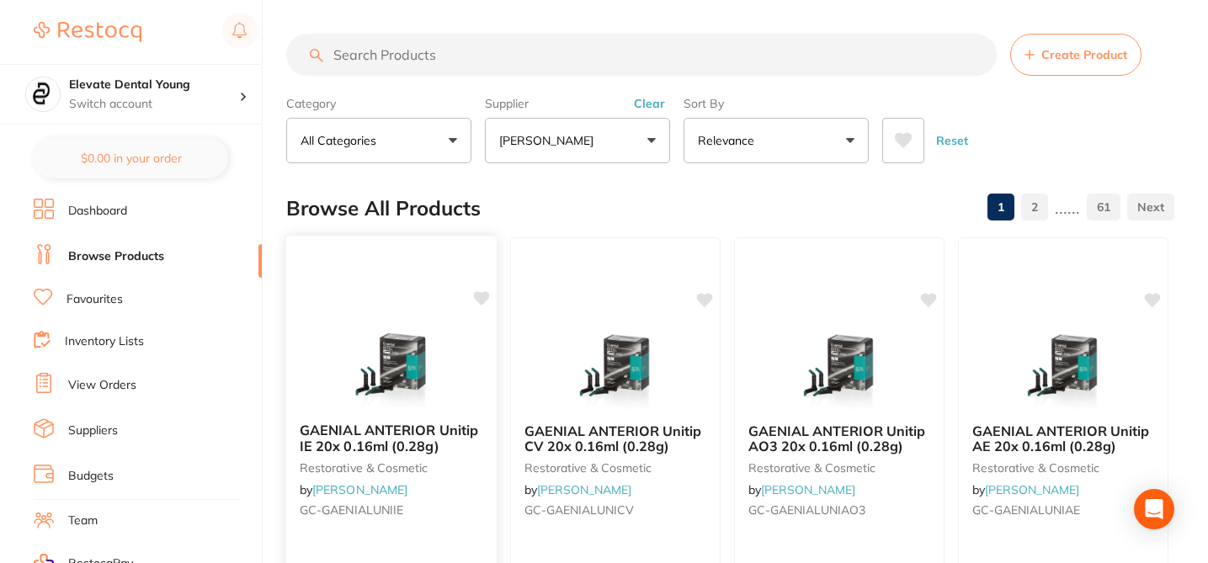
click at [486, 296] on icon at bounding box center [482, 298] width 16 height 14
click at [702, 302] on icon at bounding box center [705, 298] width 17 height 17
click at [933, 300] on icon at bounding box center [930, 298] width 16 height 14
click at [1158, 300] on icon at bounding box center [1153, 298] width 17 height 17
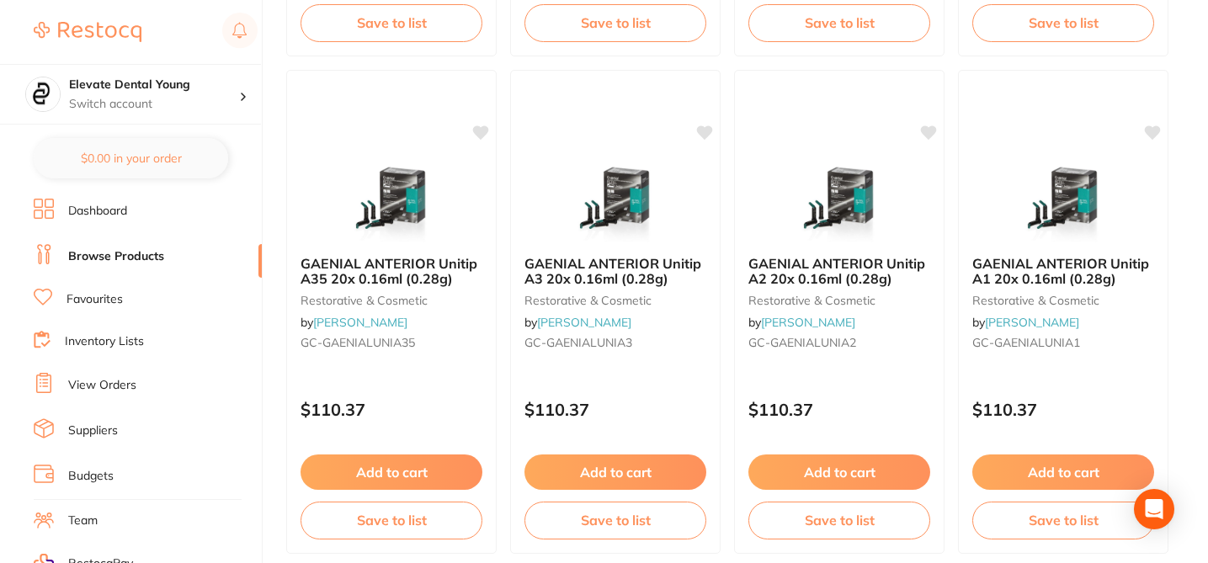
scroll to position [673, 0]
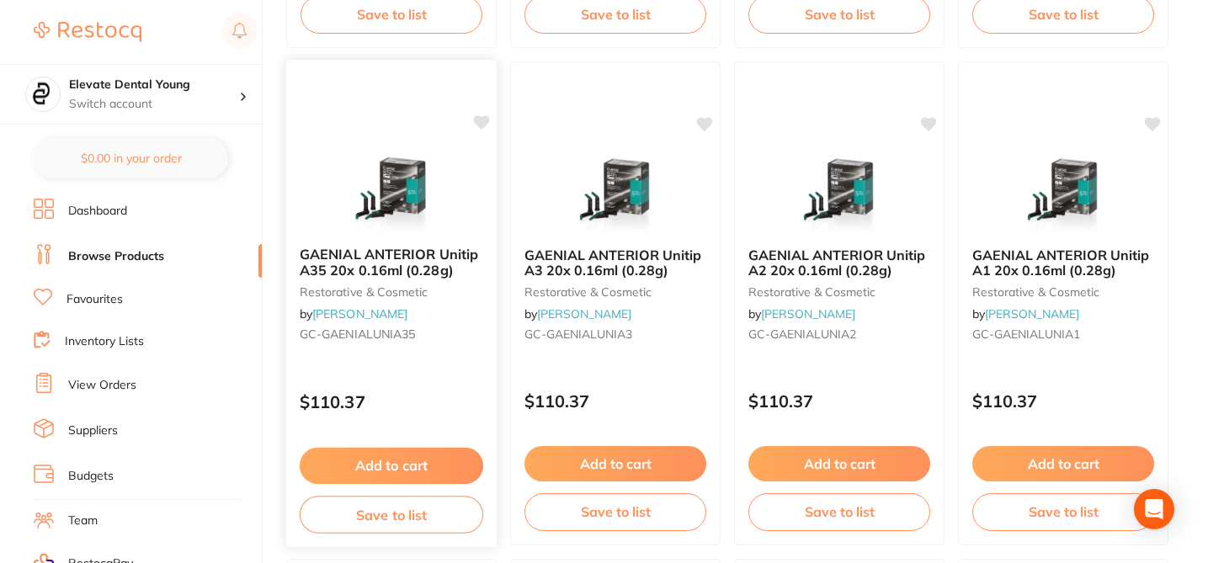
click at [476, 118] on icon at bounding box center [482, 122] width 16 height 14
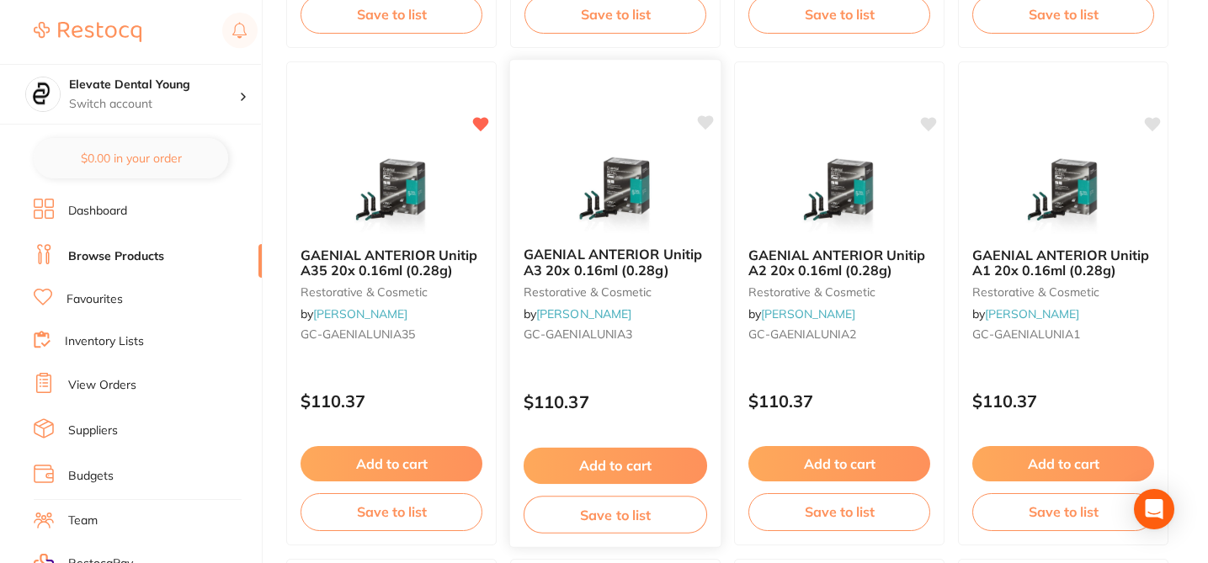
click at [707, 125] on icon at bounding box center [706, 122] width 16 height 14
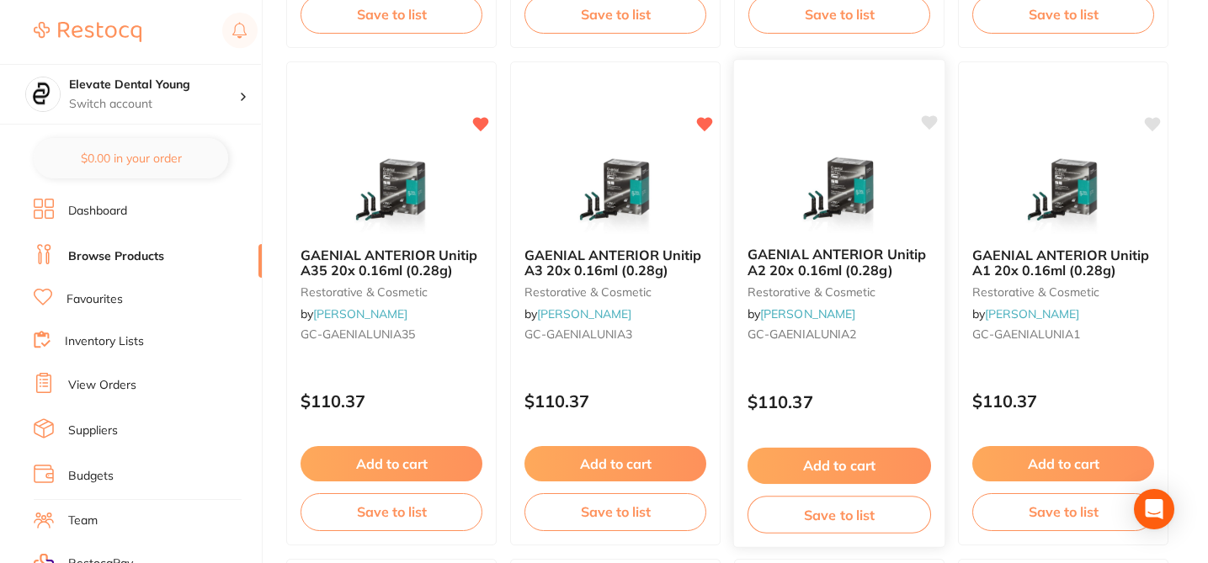
click at [932, 114] on icon at bounding box center [929, 122] width 17 height 17
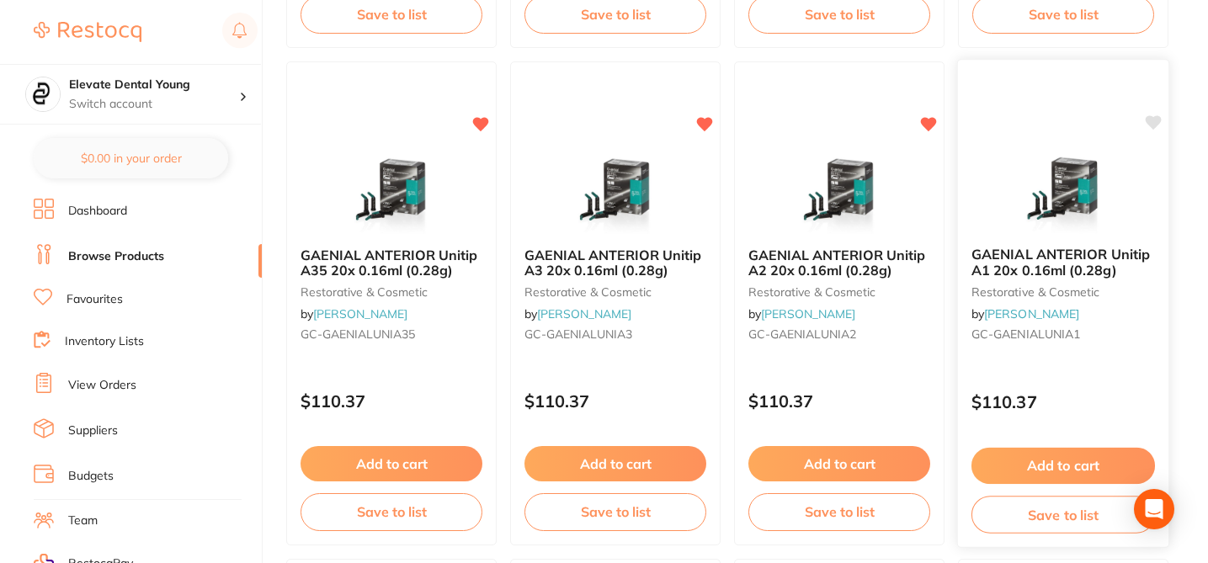
click at [1151, 114] on icon at bounding box center [1153, 122] width 17 height 17
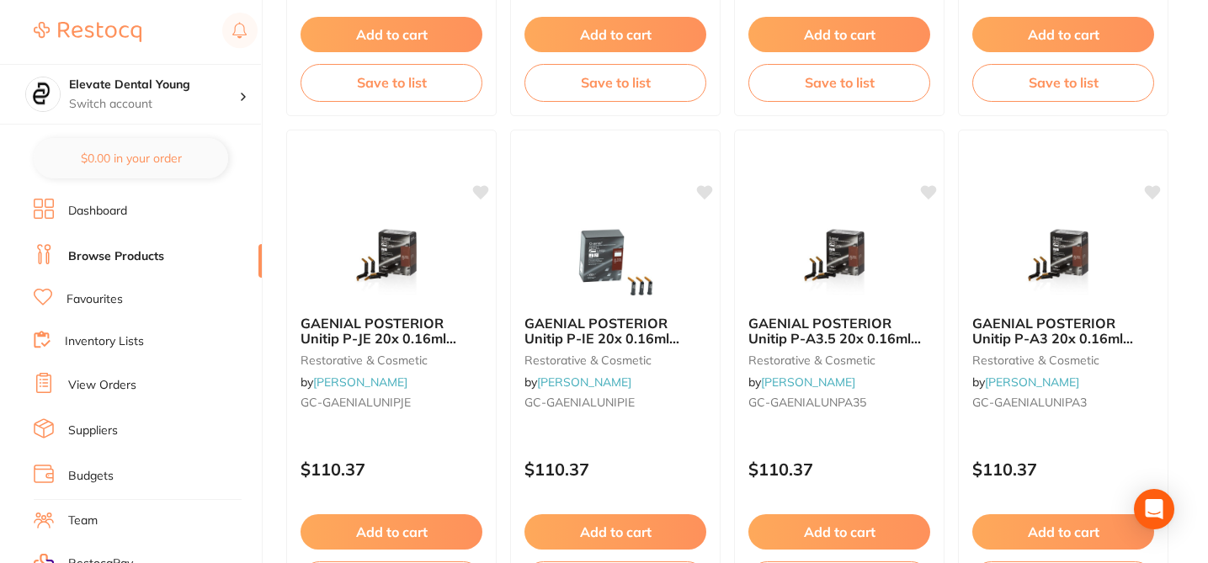
scroll to position [1111, 0]
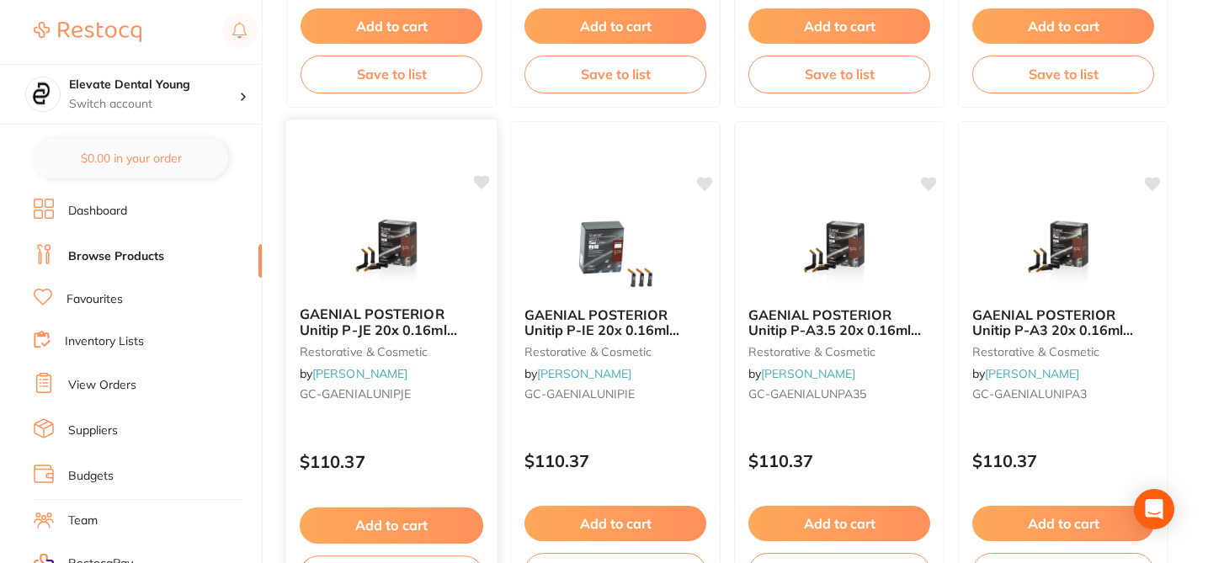
click at [483, 184] on icon at bounding box center [482, 182] width 16 height 14
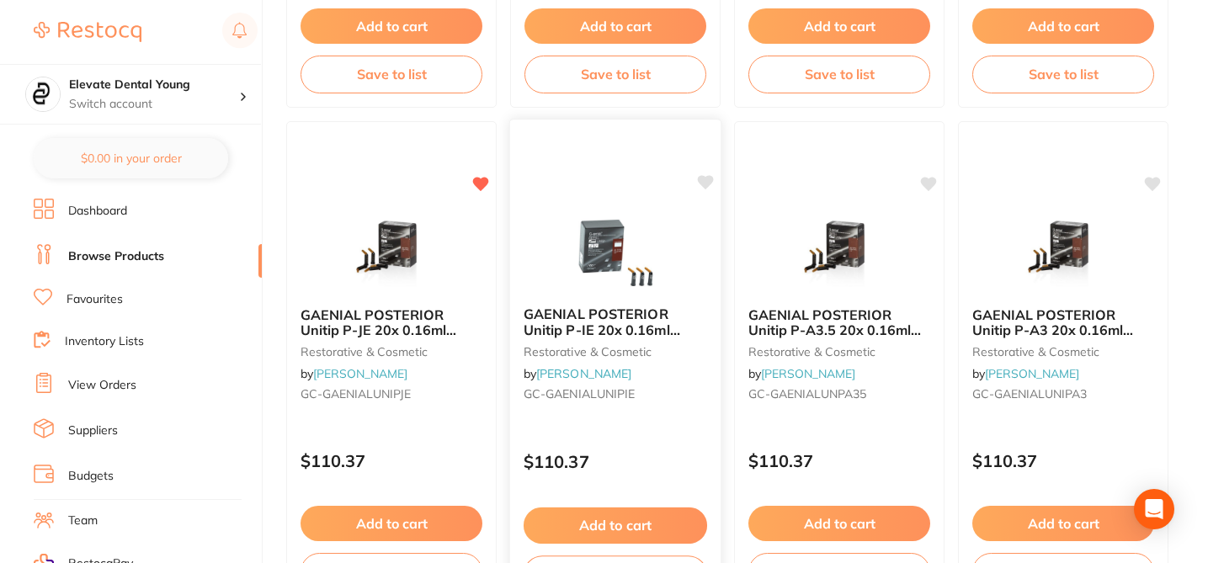
click at [704, 185] on icon at bounding box center [706, 182] width 16 height 14
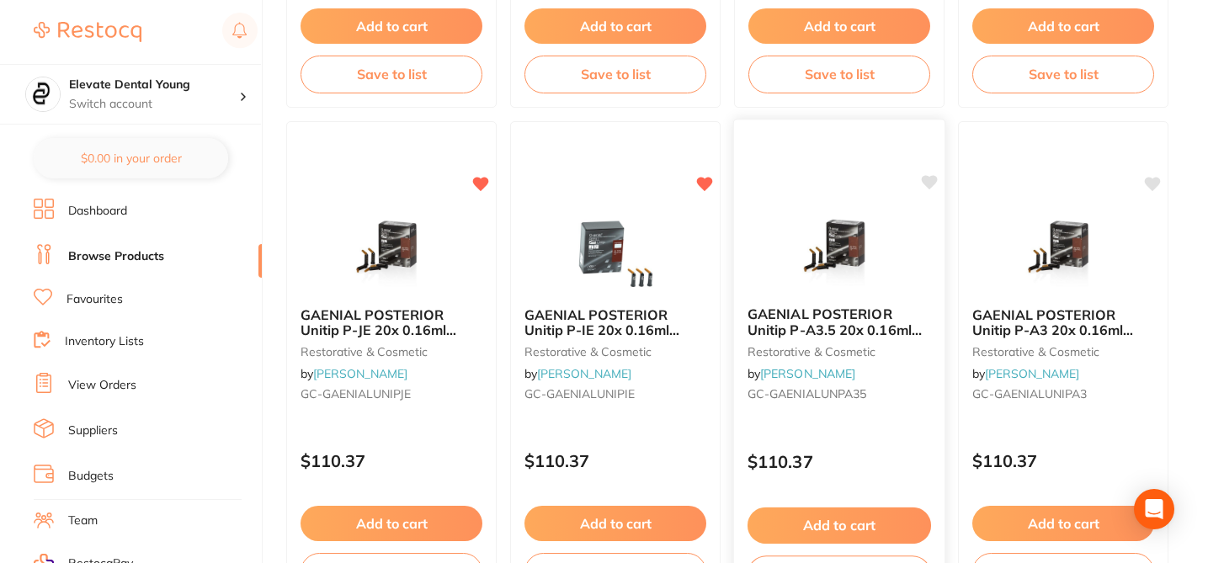
click at [932, 186] on icon at bounding box center [929, 182] width 17 height 17
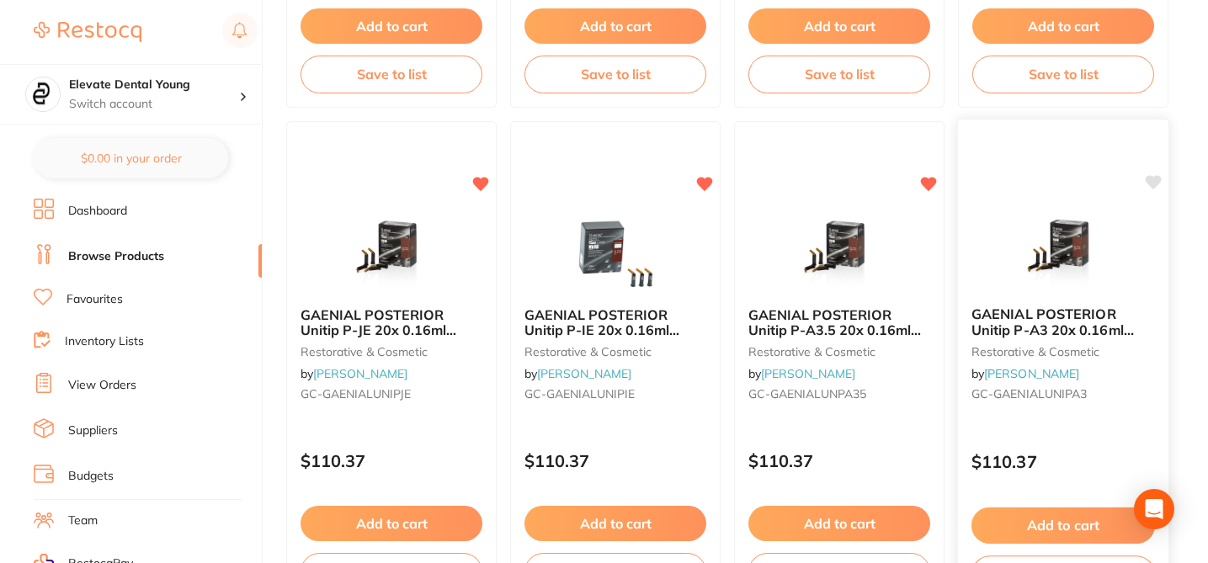
click at [1151, 182] on icon at bounding box center [1153, 182] width 16 height 14
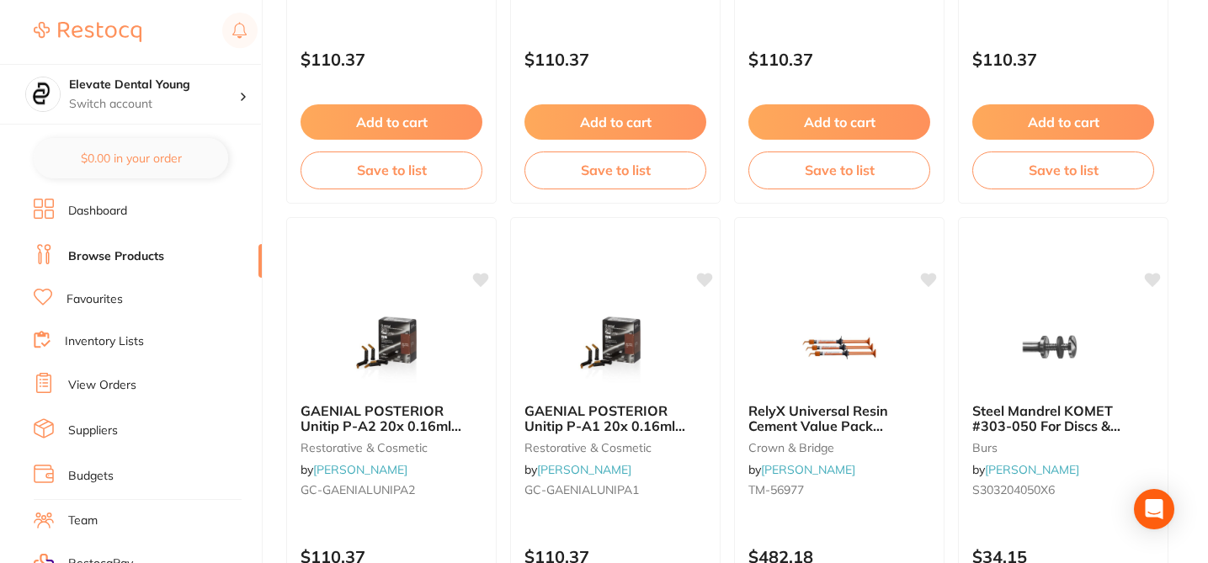
scroll to position [1549, 0]
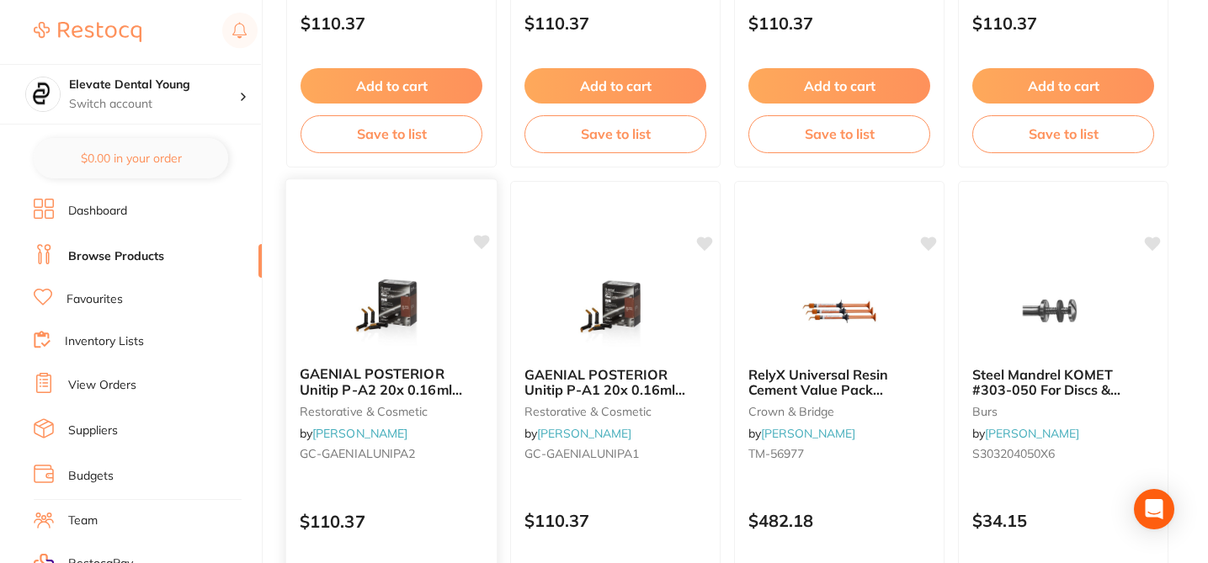
click at [487, 234] on icon at bounding box center [481, 242] width 17 height 17
click at [701, 244] on icon at bounding box center [706, 242] width 16 height 14
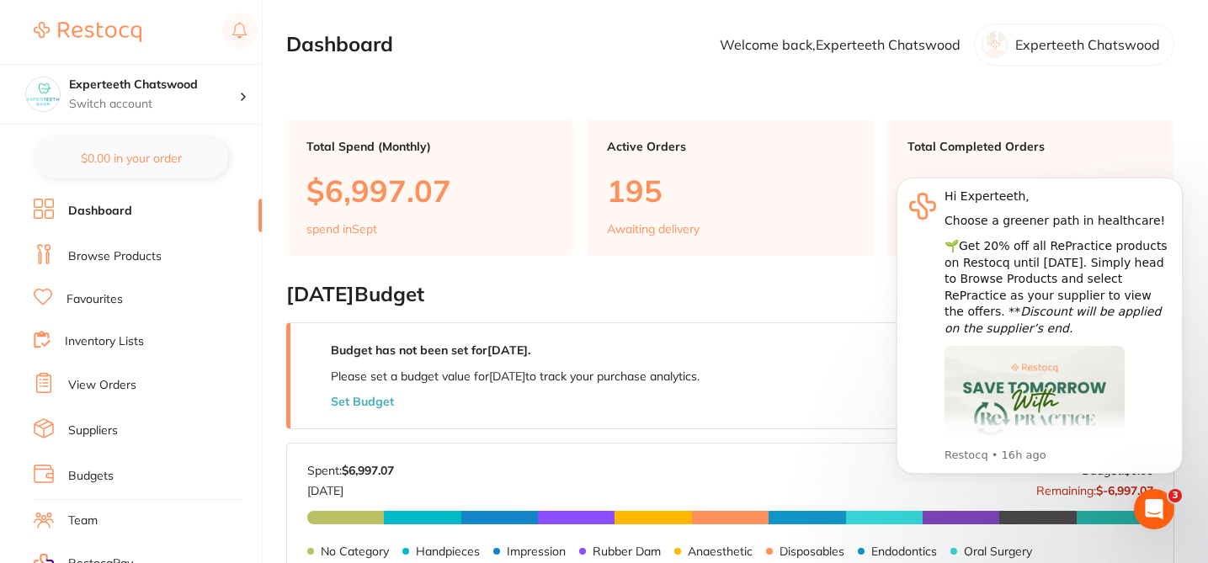
click at [161, 254] on li "Browse Products" at bounding box center [148, 256] width 228 height 25
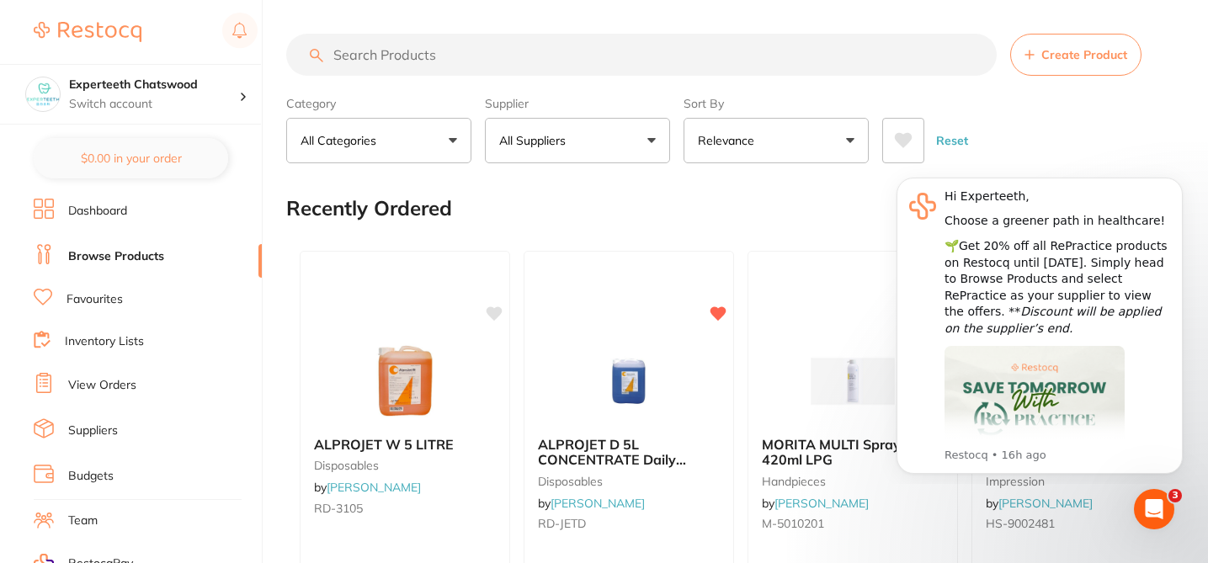
click at [592, 147] on button "All Suppliers" at bounding box center [577, 140] width 185 height 45
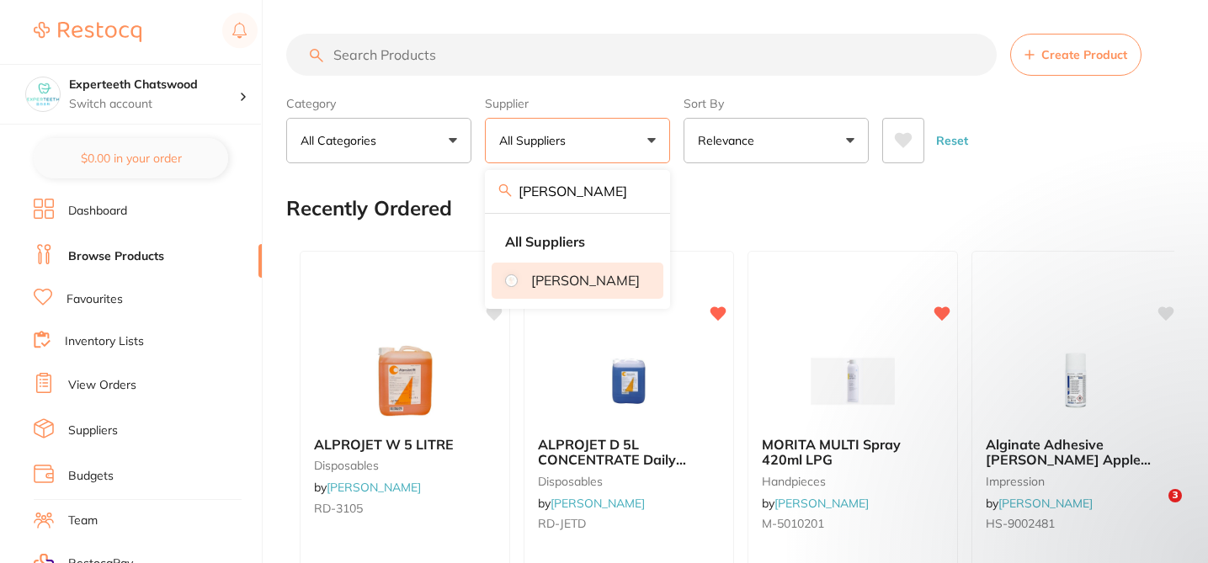
type input "[PERSON_NAME]"
click at [541, 279] on li "[PERSON_NAME]" at bounding box center [578, 280] width 172 height 35
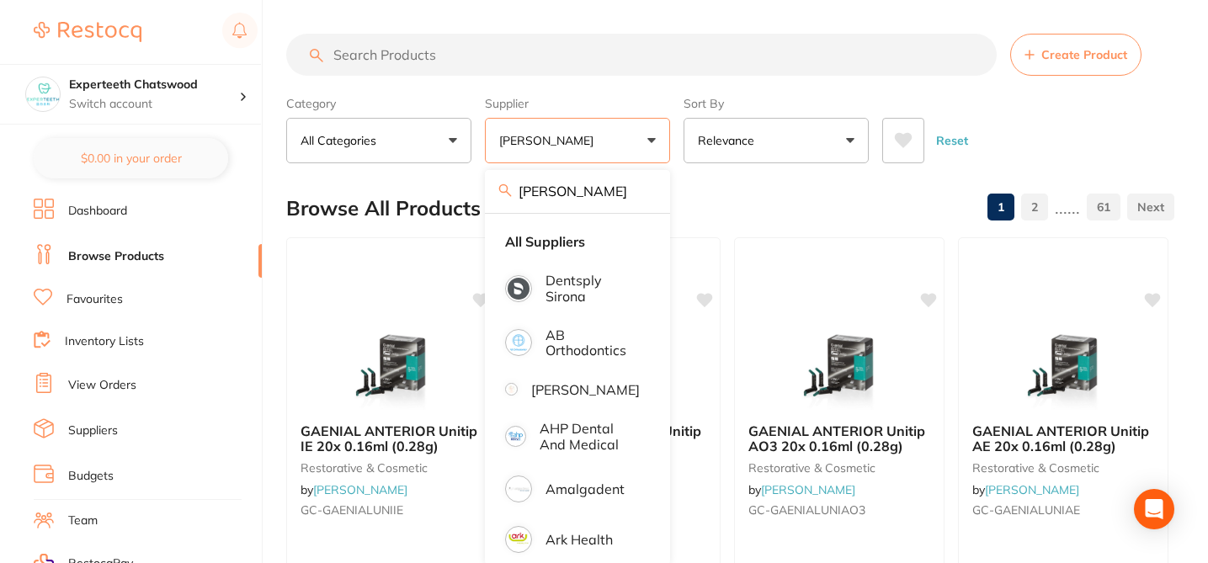
click at [1166, 182] on div "1 2 ...... 61" at bounding box center [1077, 207] width 194 height 54
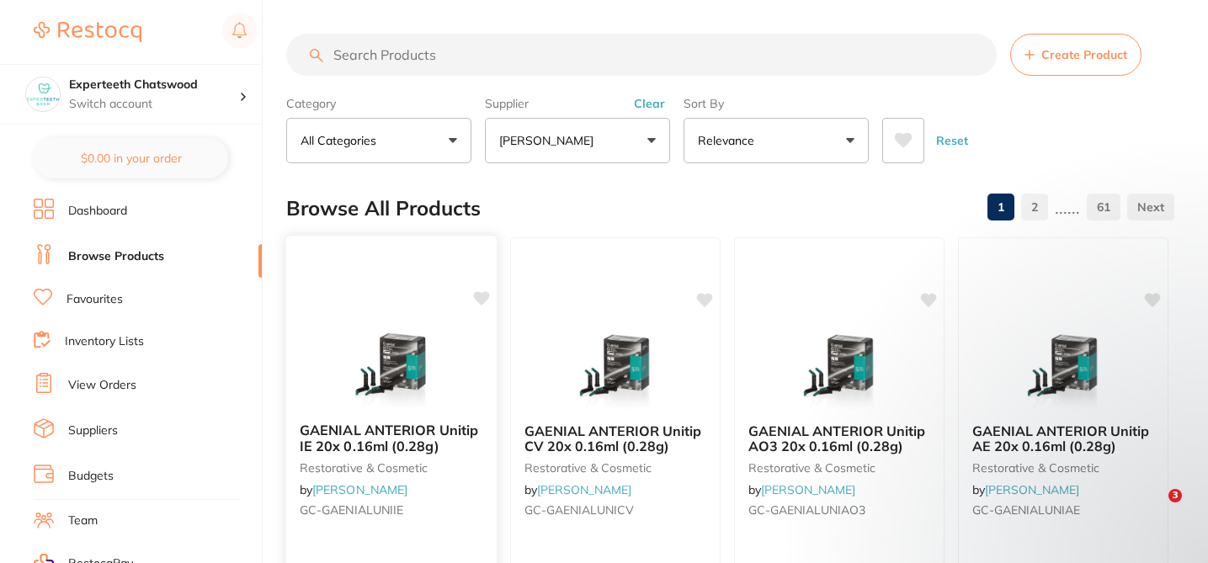
click at [480, 299] on icon at bounding box center [482, 298] width 16 height 14
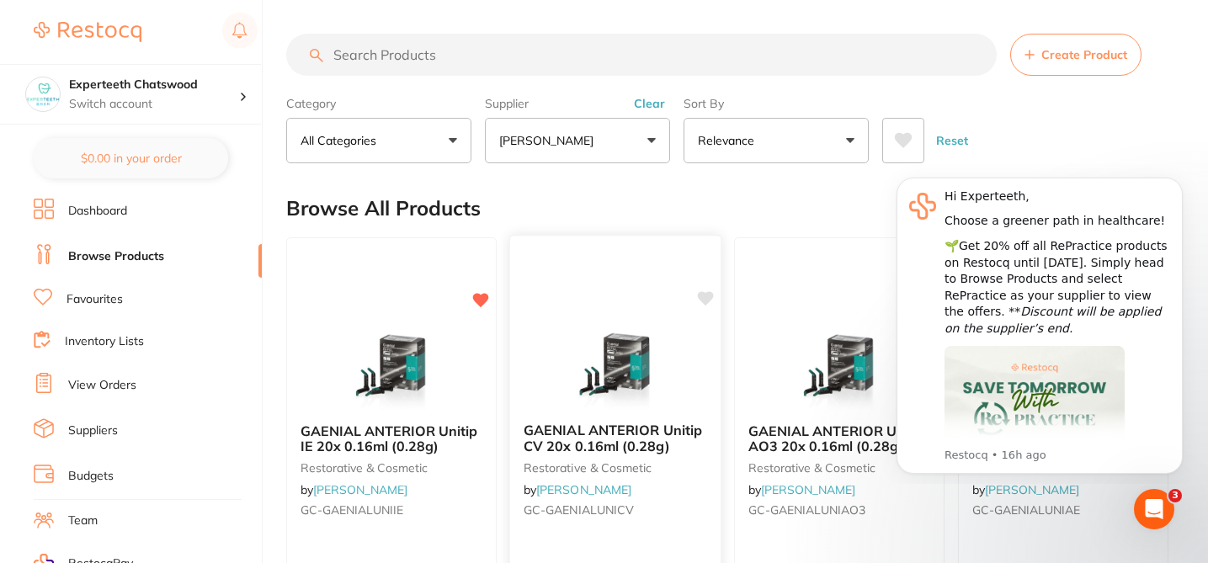
click at [702, 298] on icon at bounding box center [706, 298] width 16 height 14
click at [1177, 182] on icon "Dismiss notification" at bounding box center [1177, 182] width 6 height 6
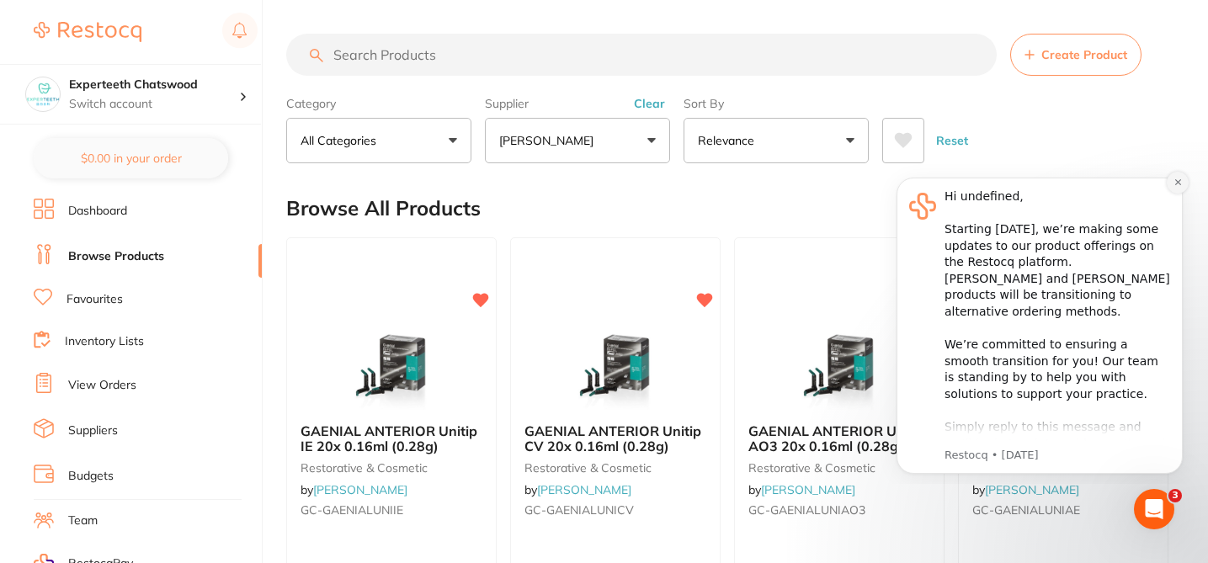
click at [1175, 185] on icon "Dismiss notification" at bounding box center [1177, 182] width 9 height 9
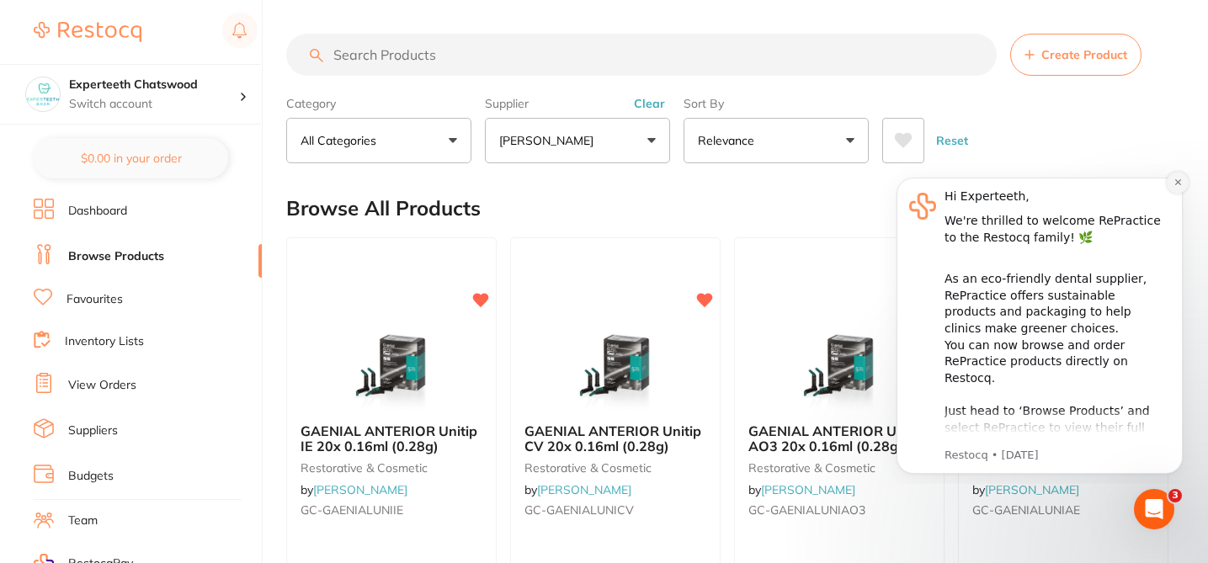
click at [1177, 185] on icon "Dismiss notification" at bounding box center [1177, 182] width 9 height 9
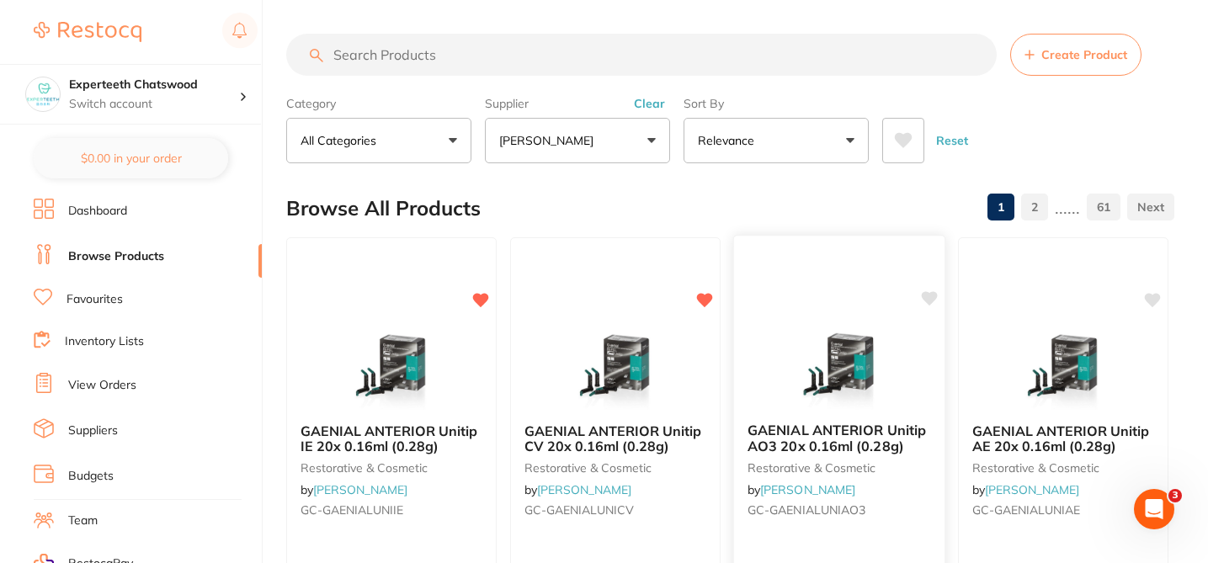
click at [927, 297] on icon at bounding box center [930, 298] width 16 height 14
click at [1151, 297] on icon at bounding box center [1153, 298] width 16 height 14
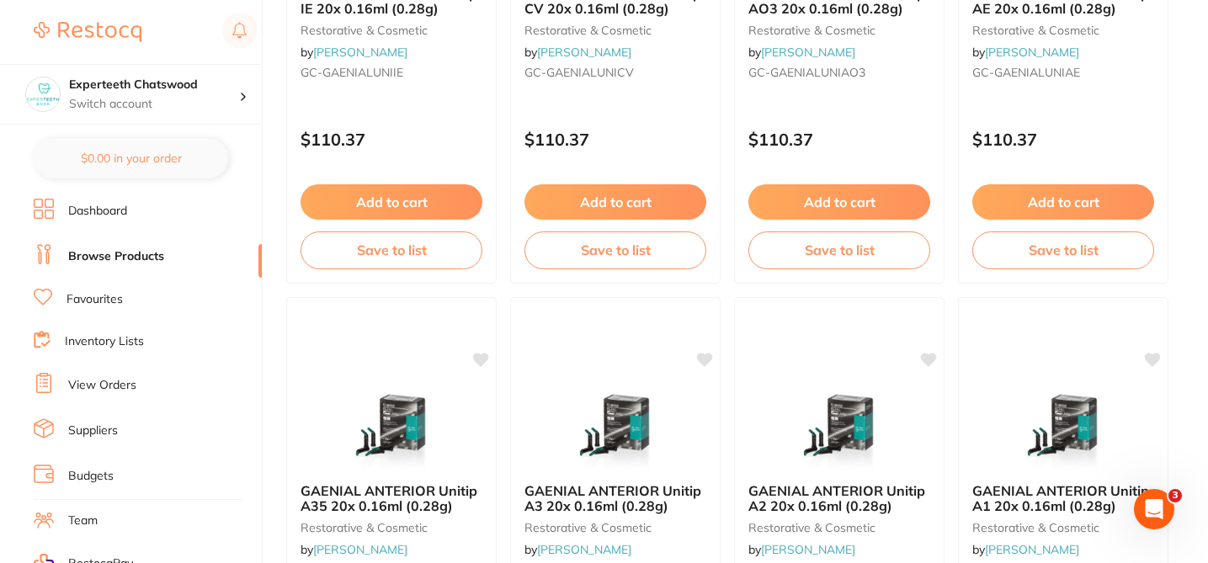
scroll to position [471, 0]
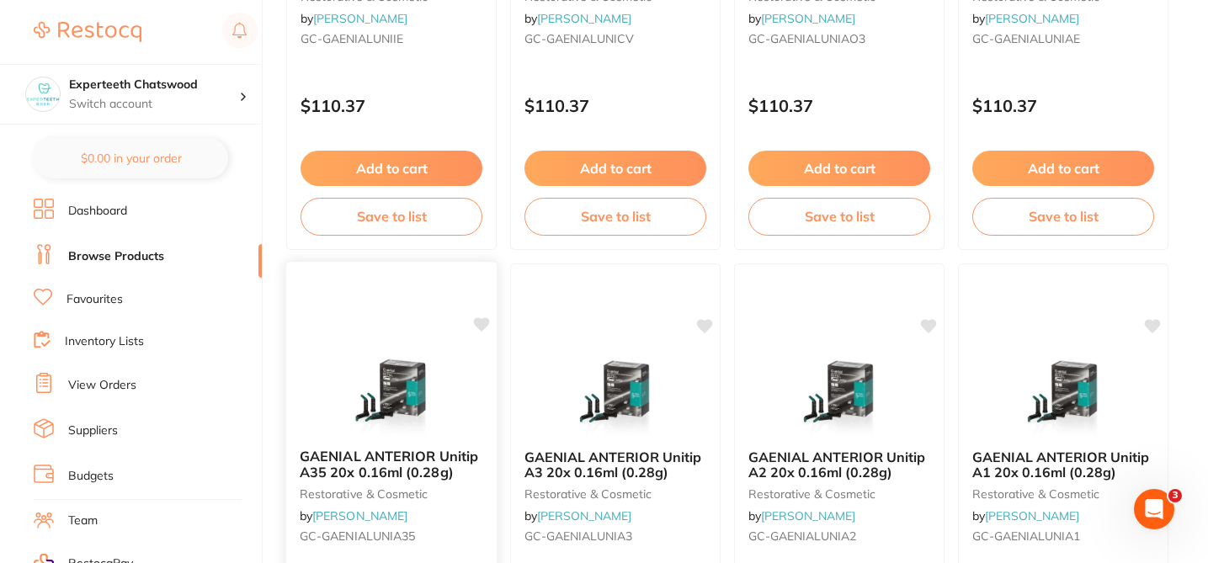
click at [478, 324] on icon at bounding box center [482, 324] width 16 height 14
click at [704, 324] on icon at bounding box center [706, 324] width 16 height 14
click at [929, 322] on icon at bounding box center [930, 324] width 16 height 14
click at [1156, 323] on icon at bounding box center [1153, 324] width 16 height 14
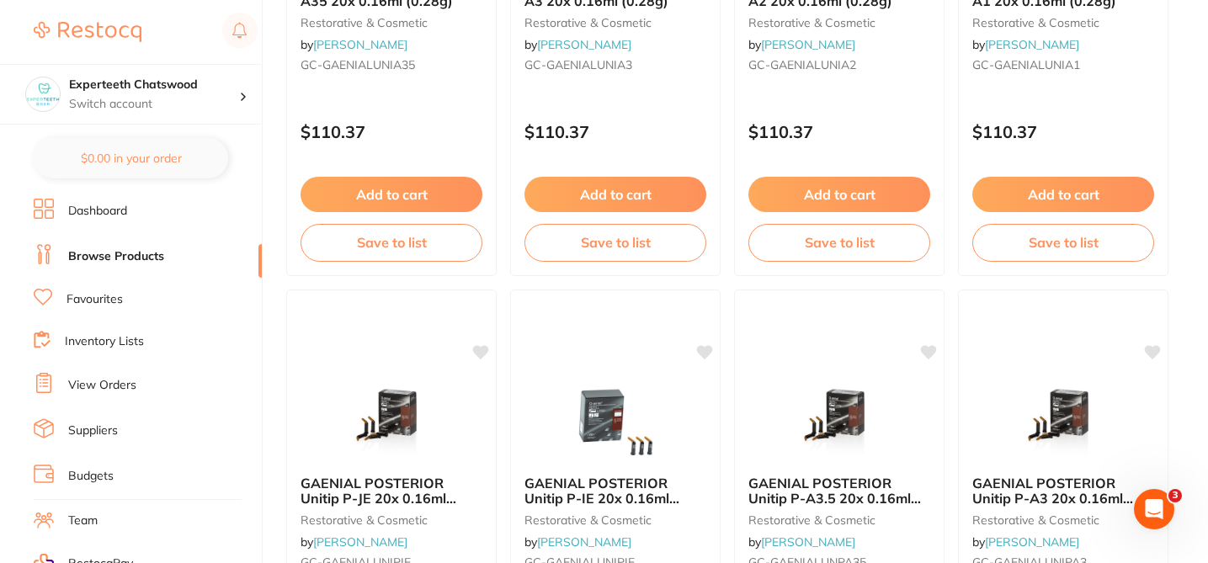
scroll to position [976, 0]
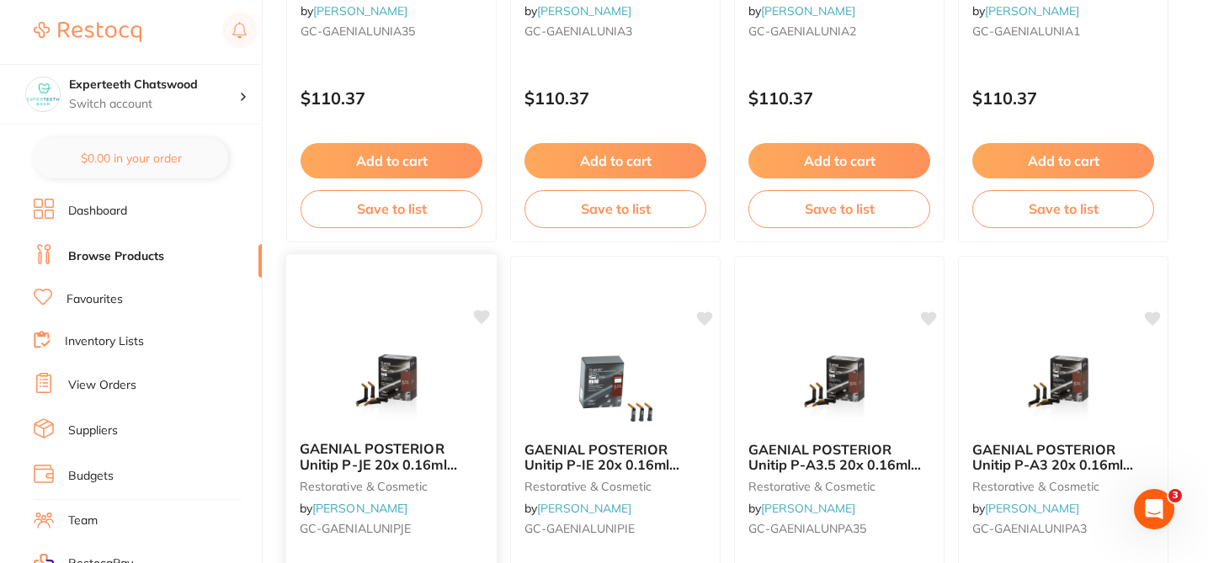
click at [486, 316] on icon at bounding box center [482, 317] width 16 height 14
click at [708, 315] on icon at bounding box center [706, 317] width 16 height 14
click at [933, 319] on icon at bounding box center [930, 317] width 16 height 14
click at [1159, 320] on icon at bounding box center [1153, 317] width 17 height 17
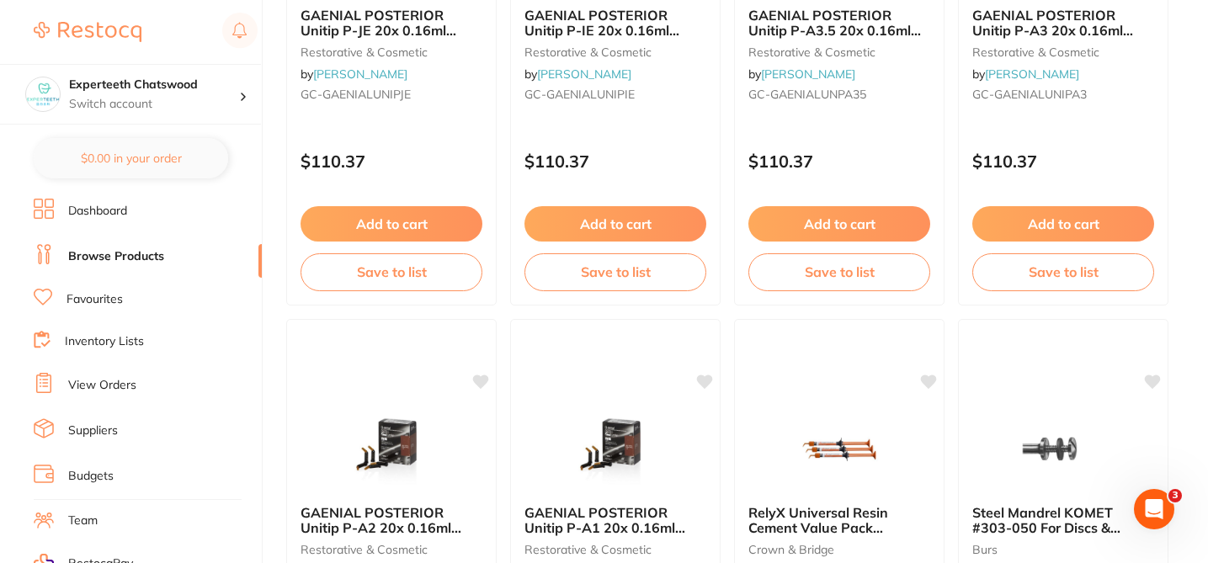
scroll to position [1414, 0]
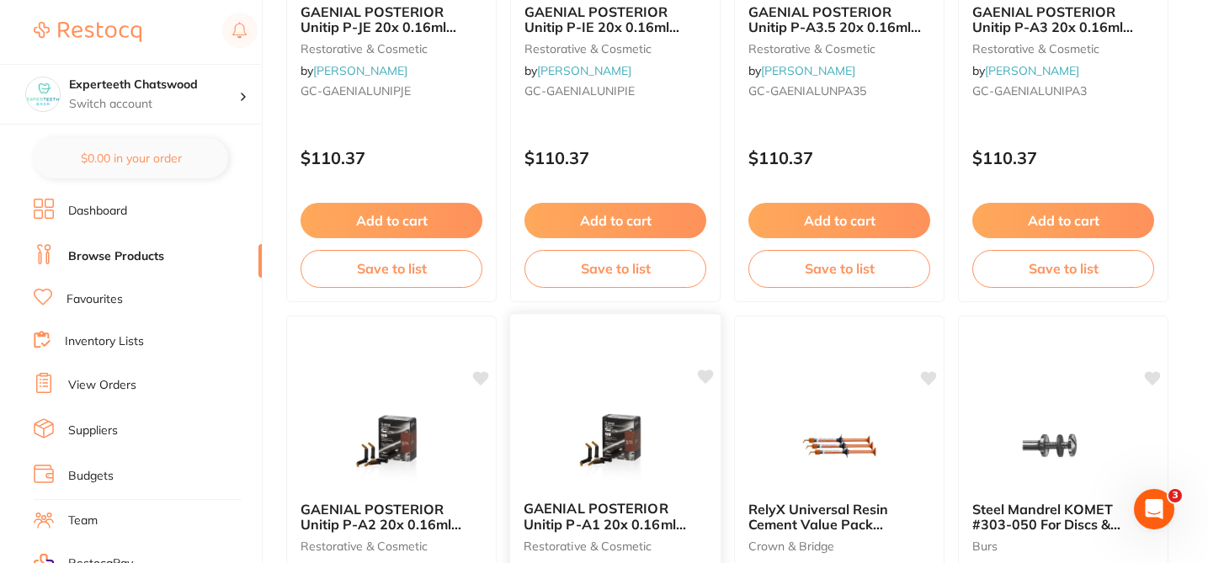
click at [708, 374] on icon at bounding box center [706, 376] width 16 height 14
click at [480, 375] on icon at bounding box center [482, 376] width 16 height 14
